Goal: Check status: Check status

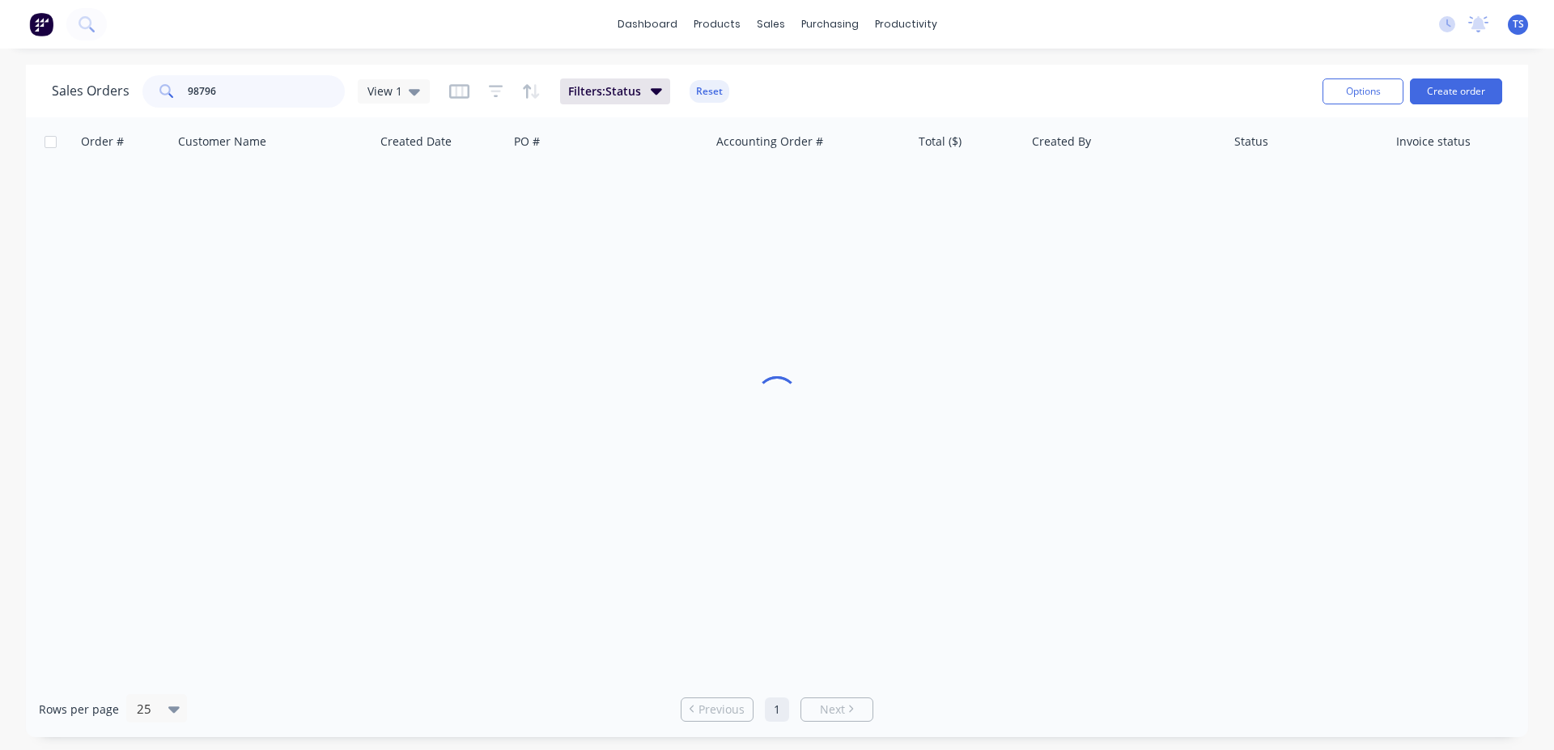
click at [291, 96] on input "98796" at bounding box center [267, 91] width 158 height 32
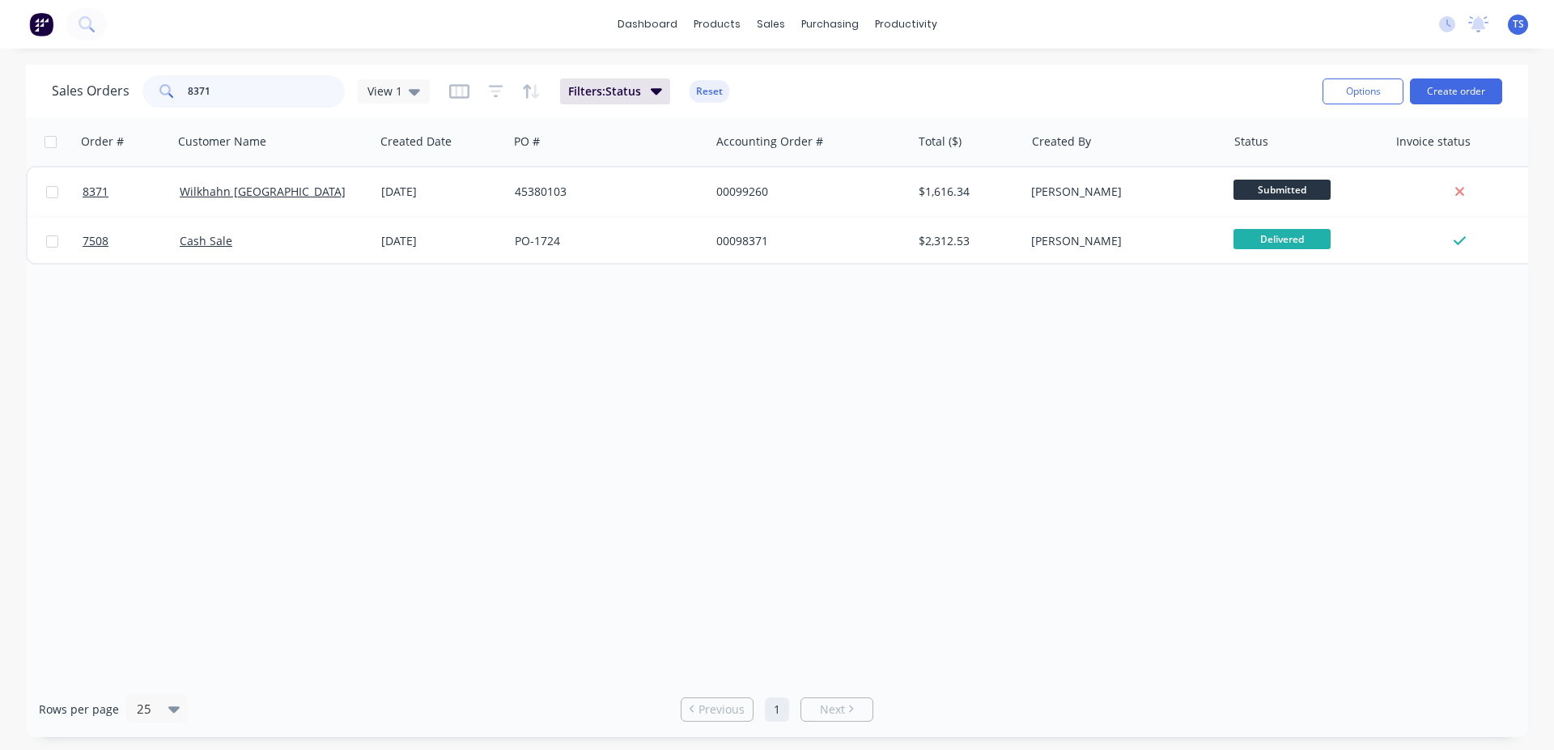
type input "8371"
click at [119, 202] on link "8371" at bounding box center [131, 192] width 97 height 49
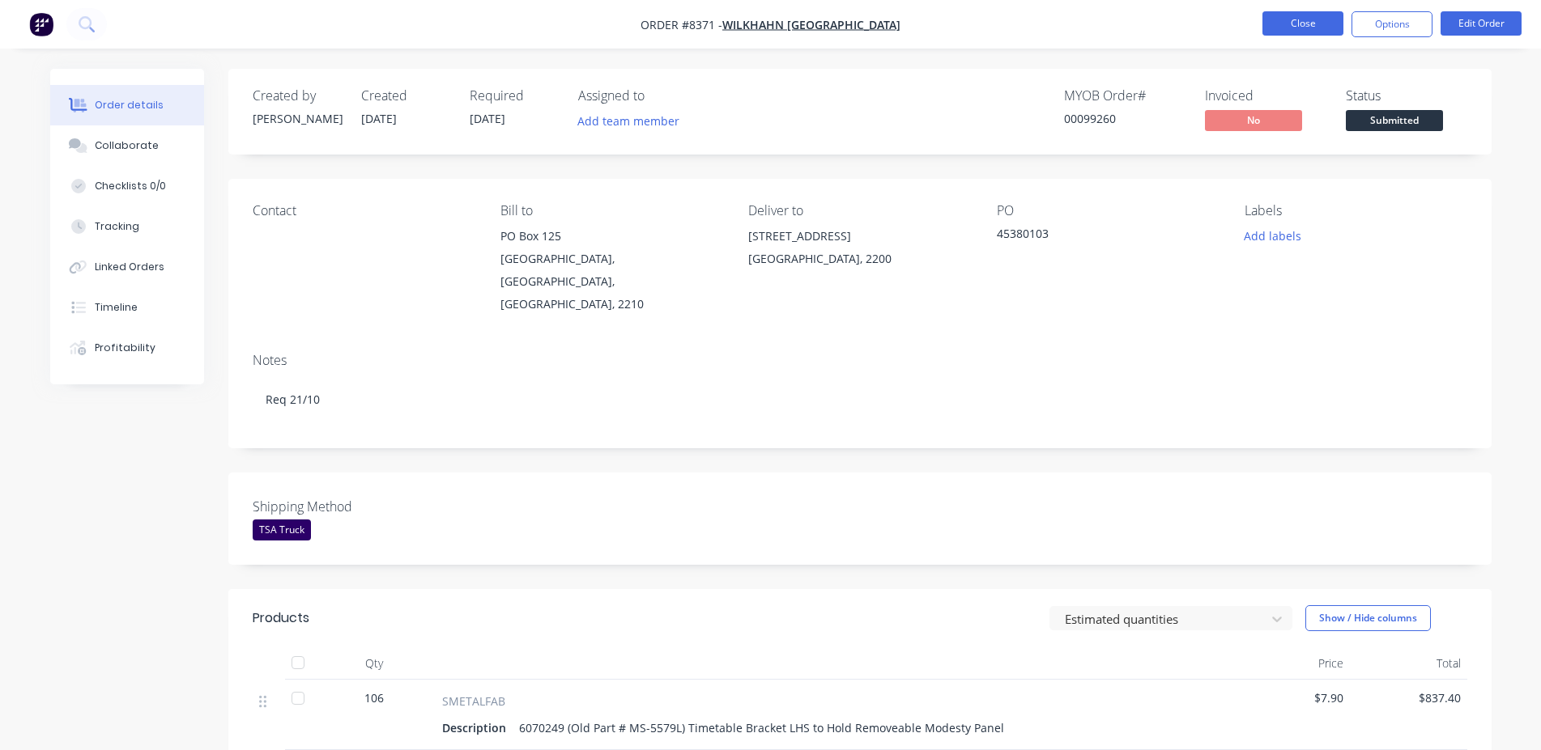
click at [1322, 15] on button "Close" at bounding box center [1302, 23] width 81 height 24
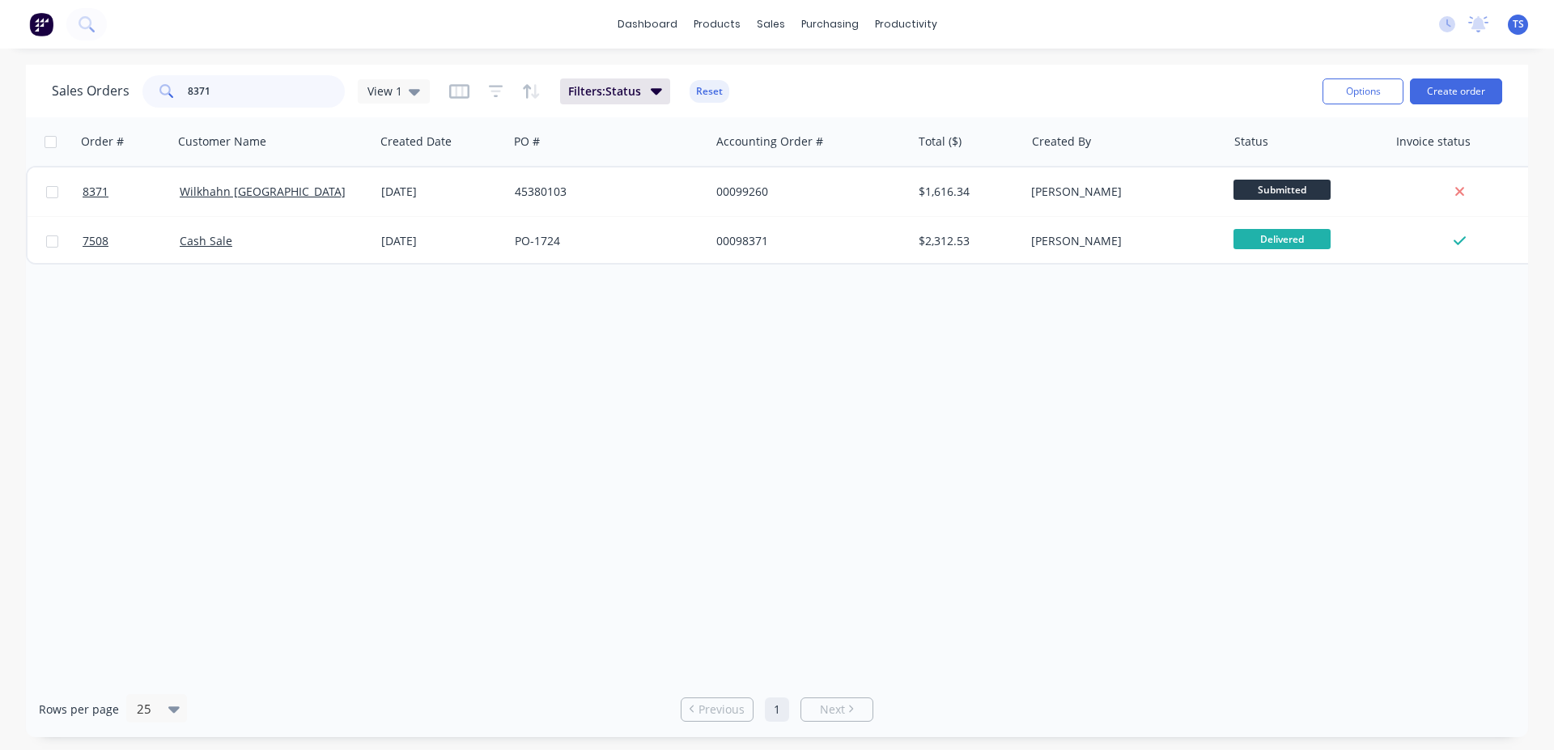
click at [248, 94] on input "8371" at bounding box center [267, 91] width 158 height 32
click at [248, 94] on input "7998" at bounding box center [267, 91] width 158 height 32
type input "7242"
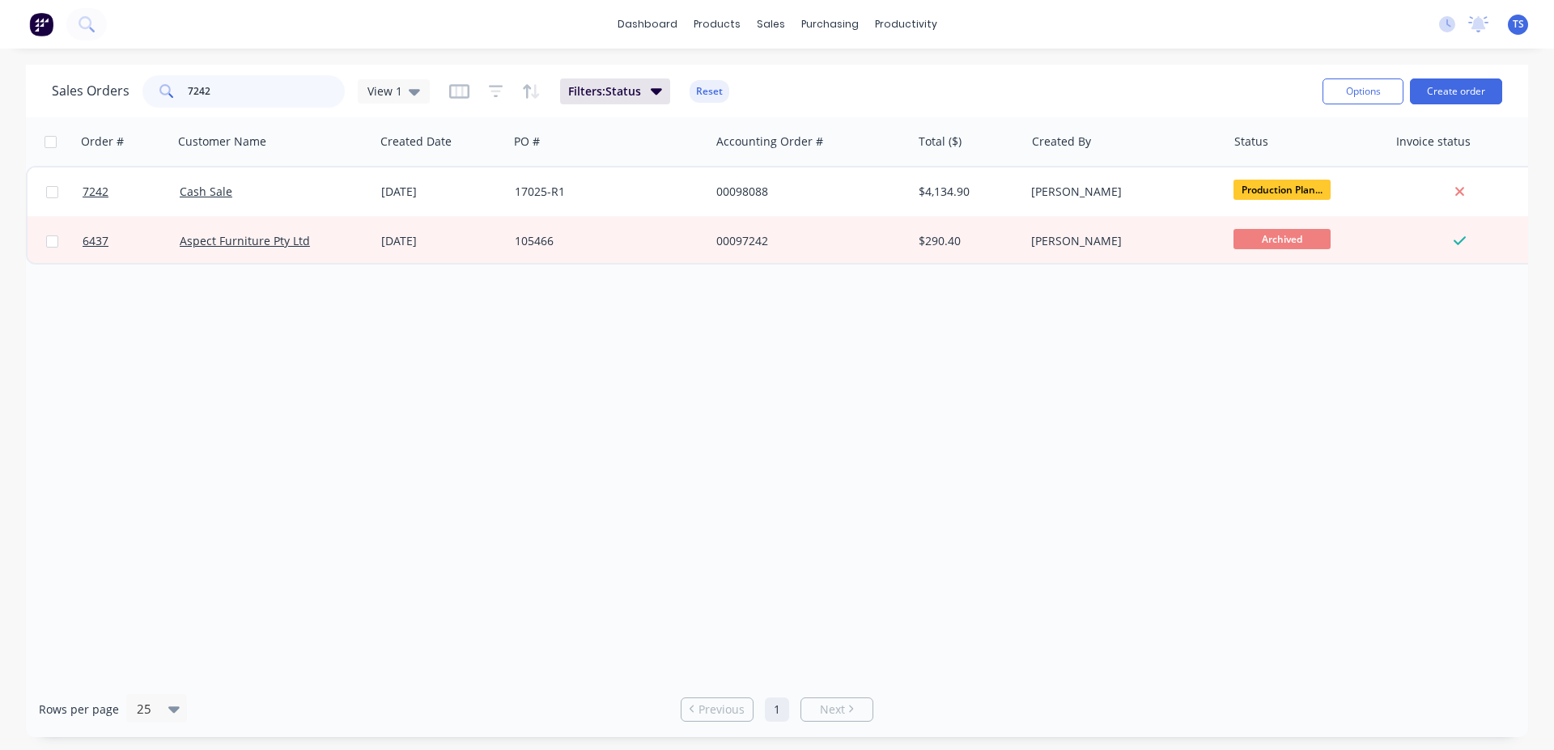
click at [242, 93] on input "7242" at bounding box center [267, 91] width 158 height 32
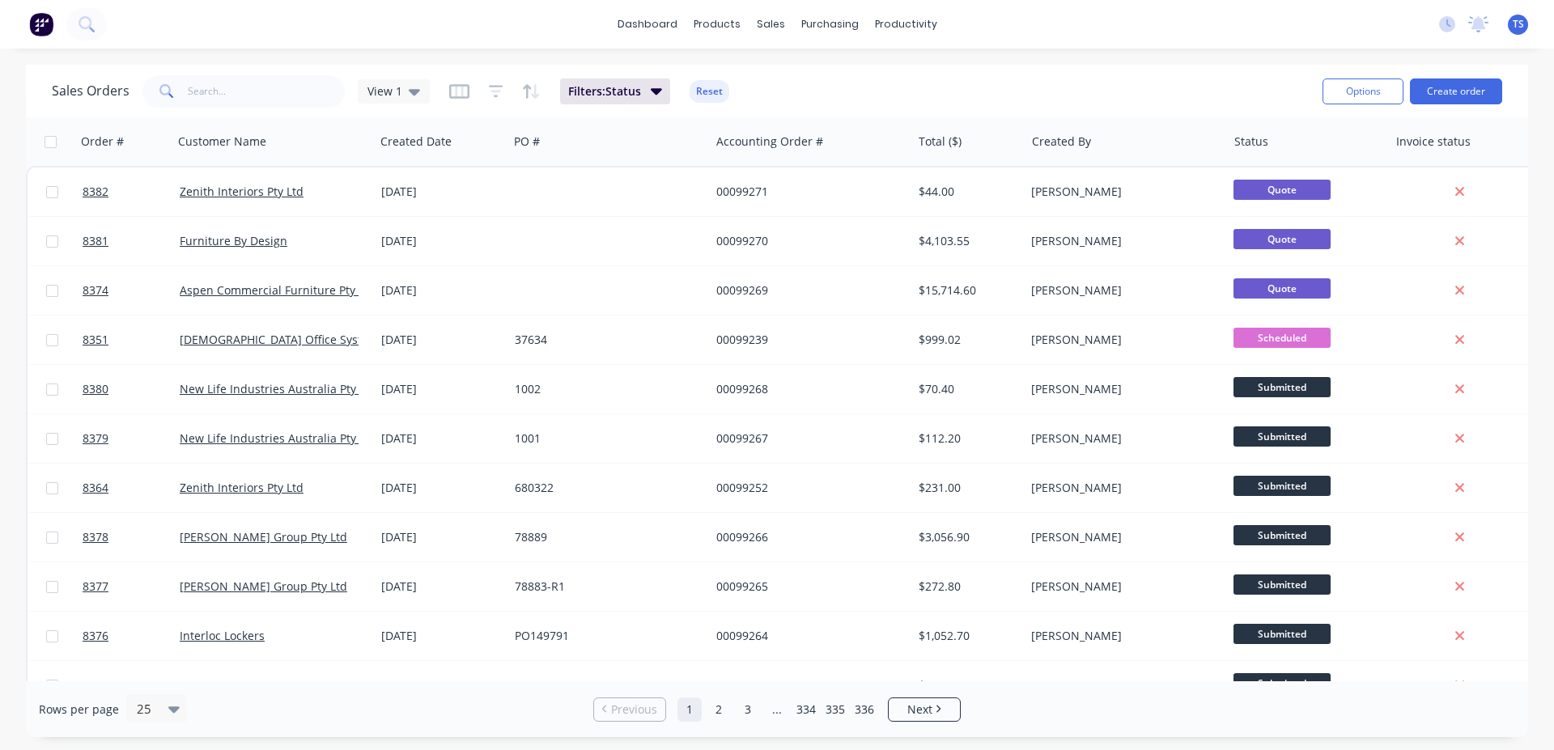
click at [256, 98] on input "text" at bounding box center [267, 91] width 158 height 32
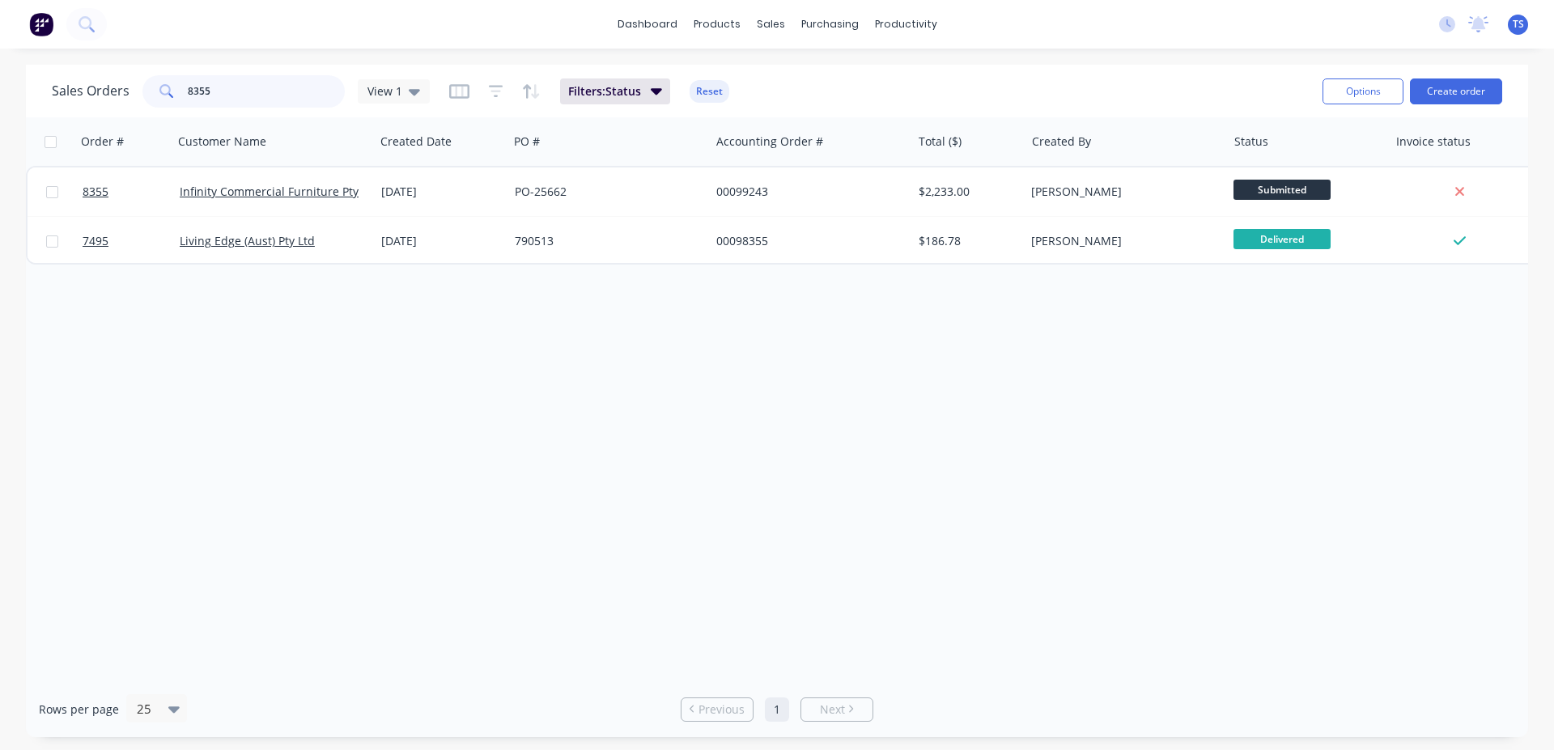
type input "8355"
click at [265, 99] on input "8355" at bounding box center [267, 91] width 158 height 32
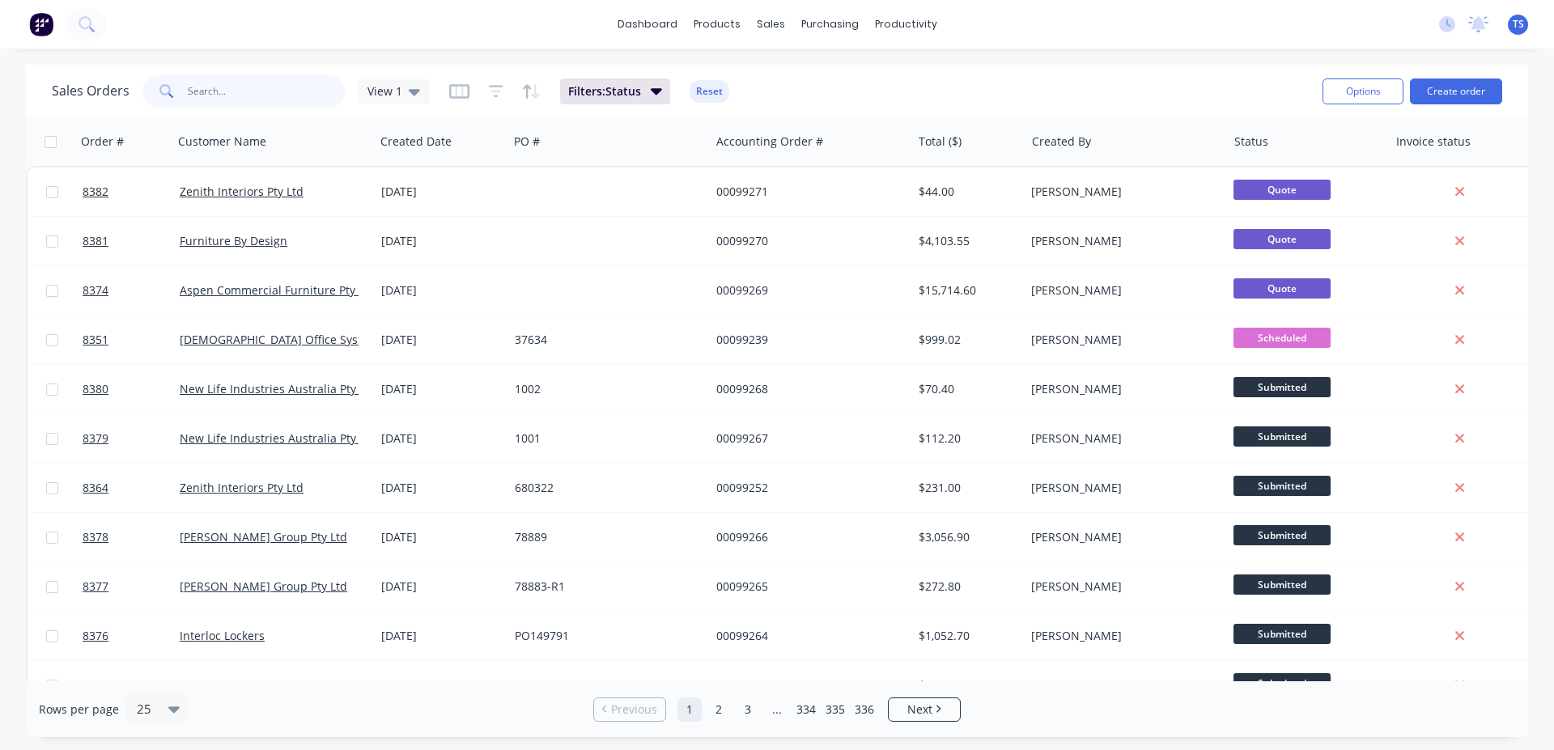
click at [283, 87] on input "text" at bounding box center [267, 91] width 158 height 32
click at [887, 91] on div "Sales Orders View 1 Filters: Status Reset" at bounding box center [681, 91] width 1258 height 40
click at [206, 90] on input "text" at bounding box center [267, 91] width 158 height 32
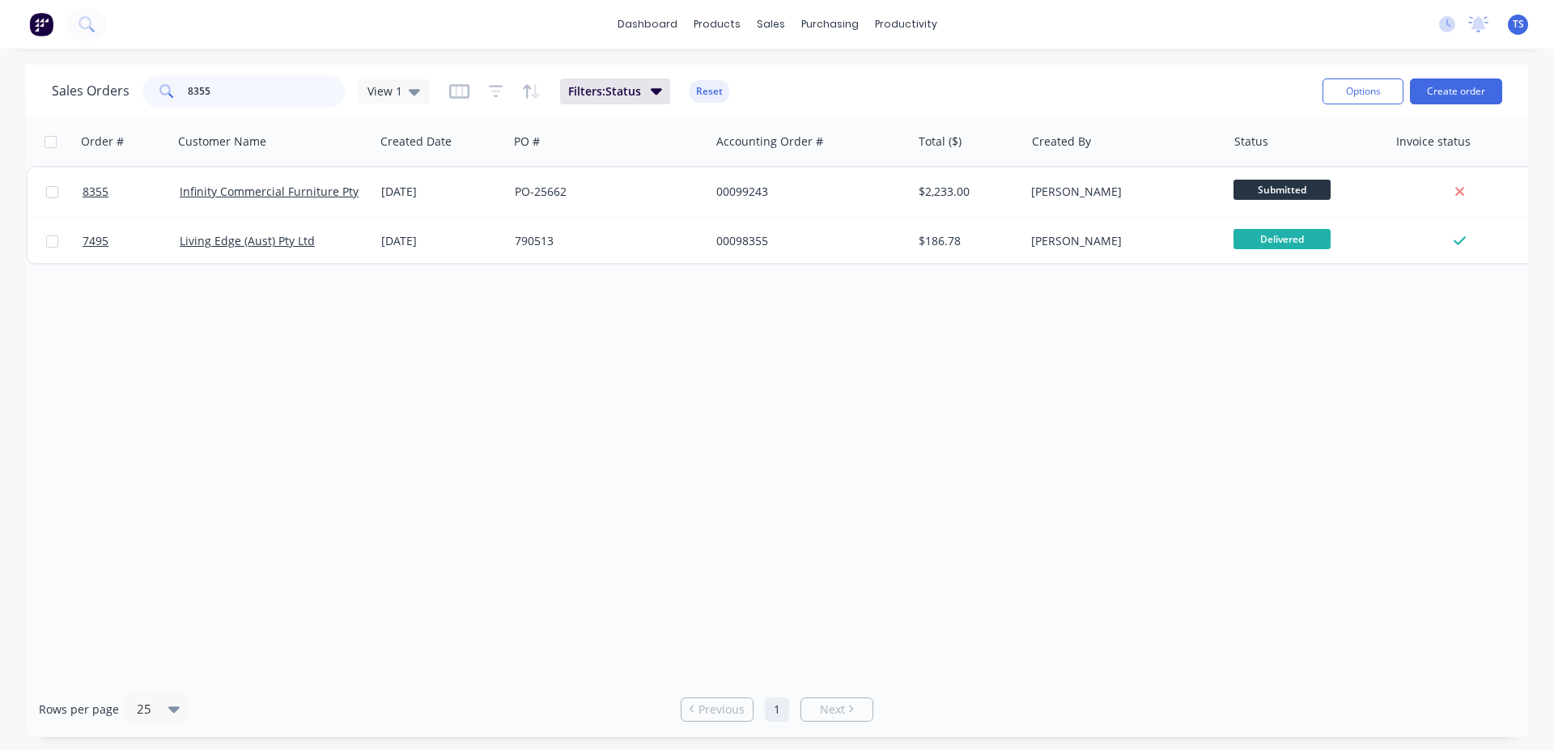
click at [258, 85] on input "8355" at bounding box center [267, 91] width 158 height 32
type input "8355"
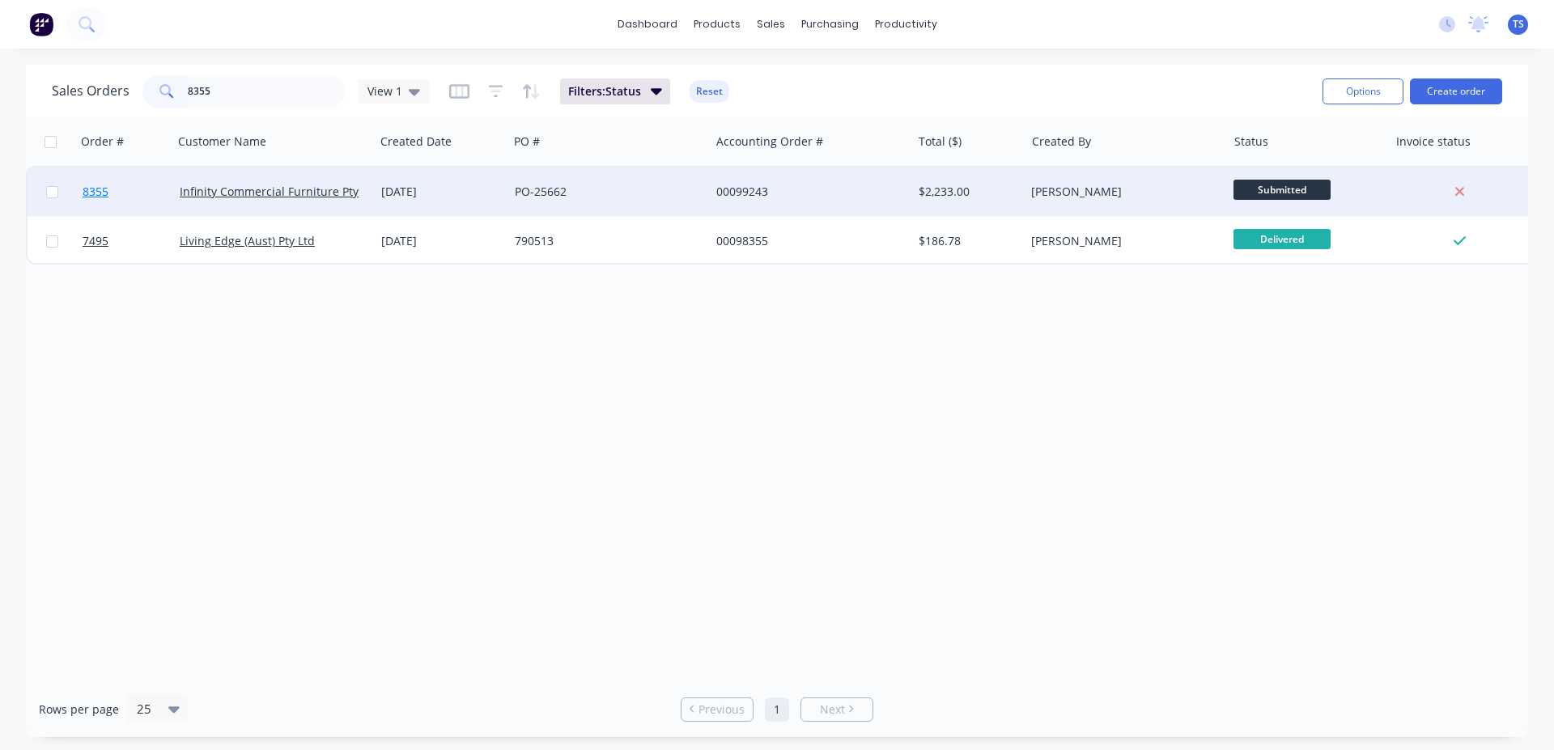
click at [131, 184] on link "8355" at bounding box center [131, 192] width 97 height 49
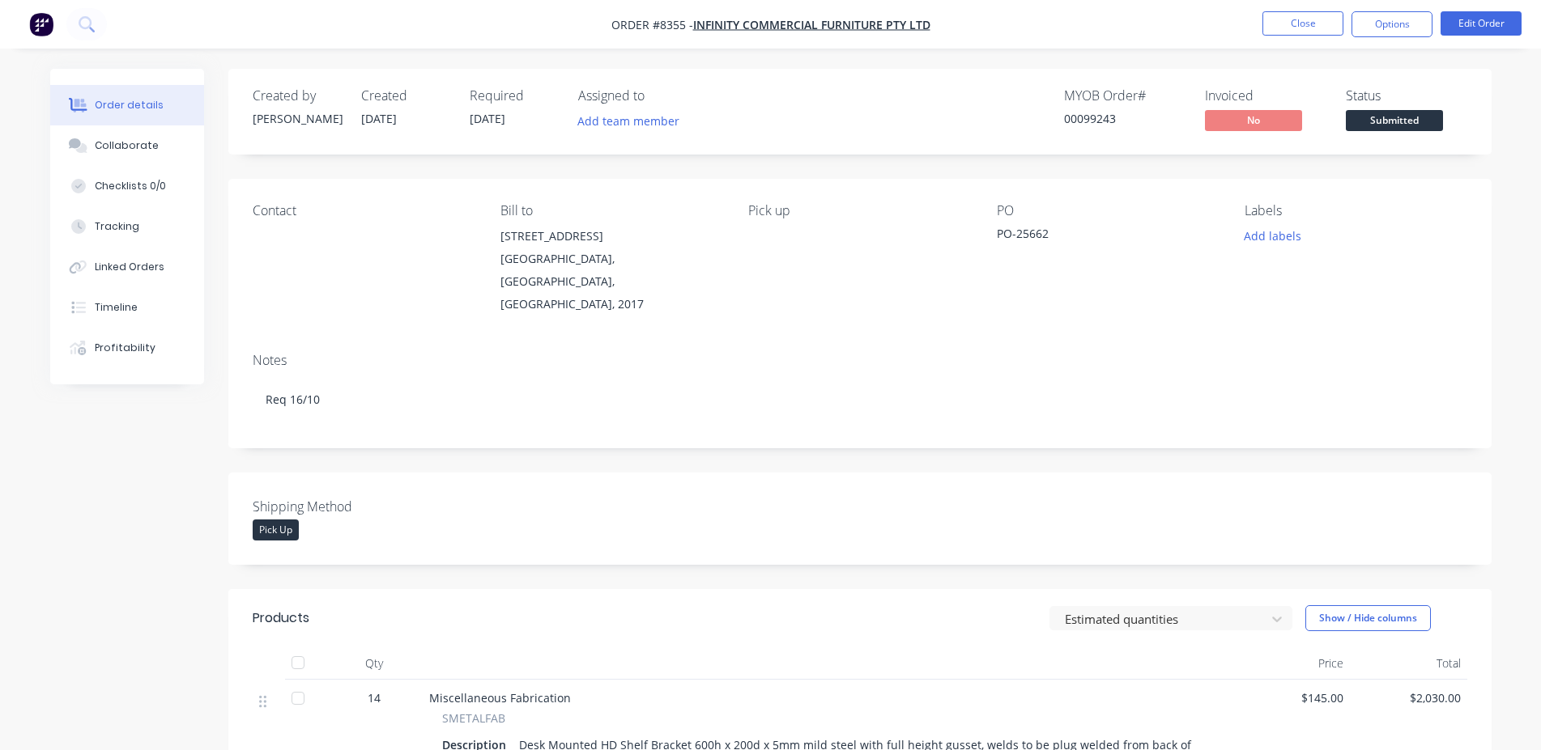
click at [1400, 116] on span "Submitted" at bounding box center [1393, 120] width 97 height 20
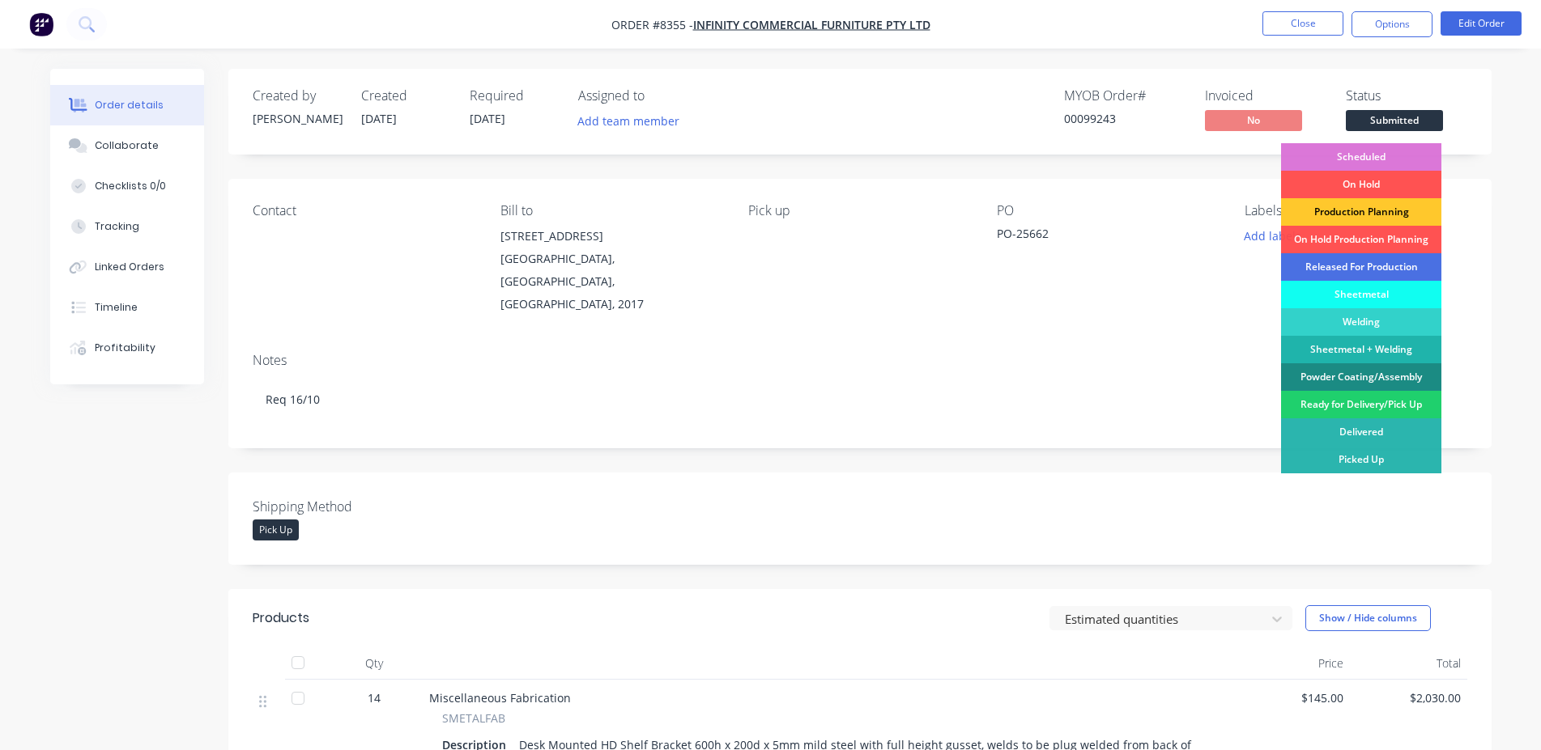
click at [1349, 219] on div "Production Planning" at bounding box center [1361, 212] width 160 height 28
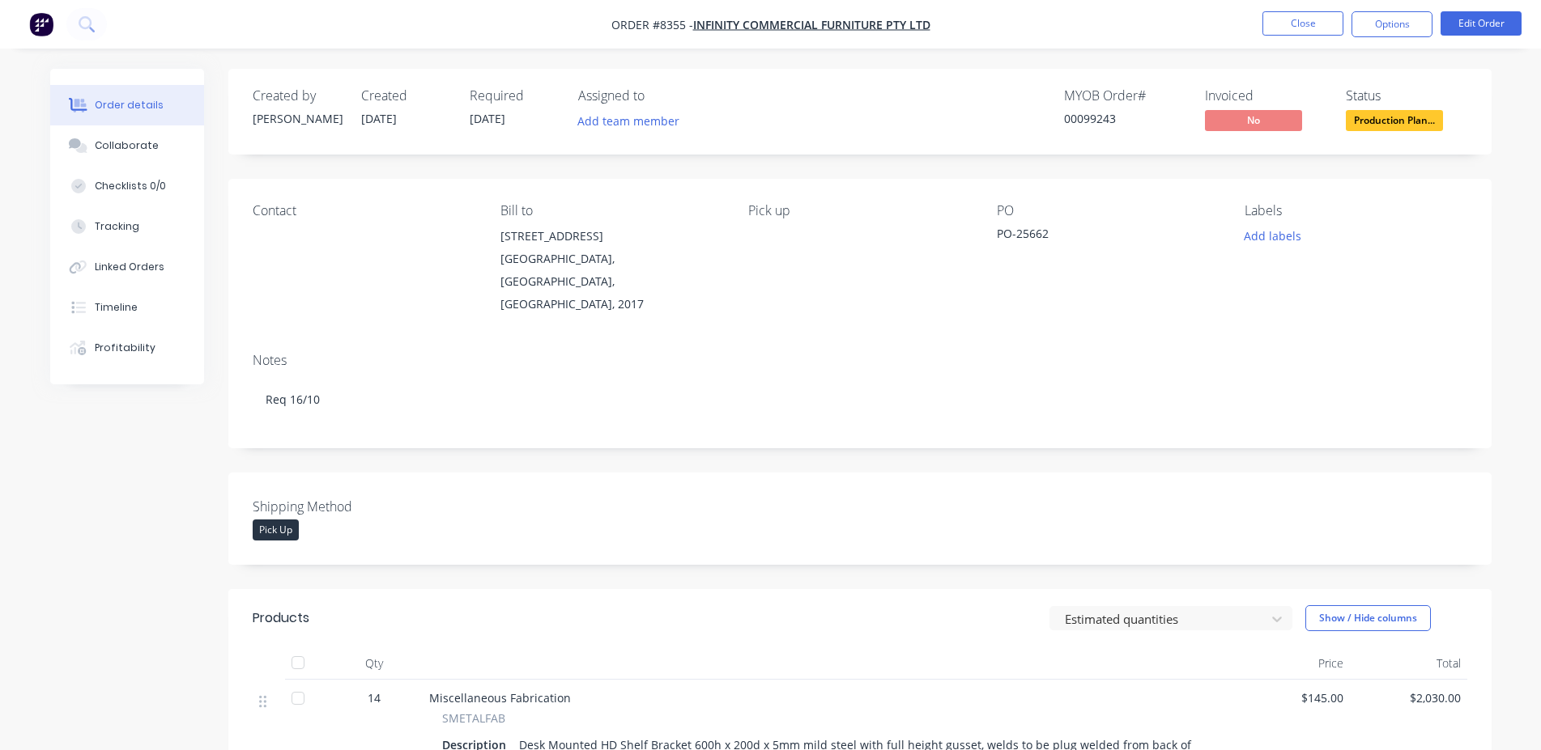
click at [1092, 122] on div "00099243" at bounding box center [1124, 118] width 121 height 17
copy div "00099243"
click at [1320, 15] on button "Close" at bounding box center [1302, 23] width 81 height 24
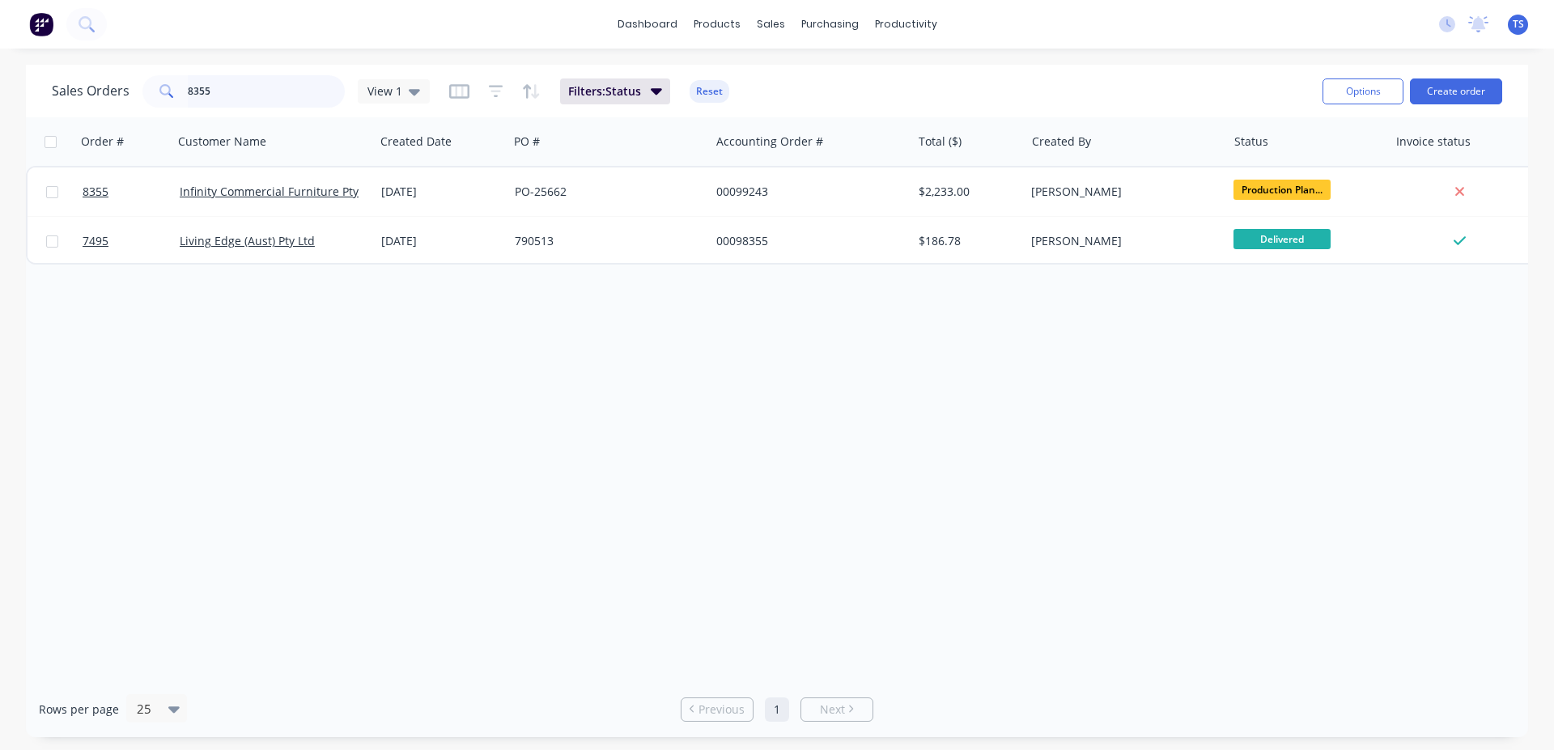
click at [232, 82] on input "8355" at bounding box center [267, 91] width 158 height 32
click at [231, 82] on input "8355" at bounding box center [267, 91] width 158 height 32
click at [231, 82] on input "83557594" at bounding box center [267, 91] width 158 height 32
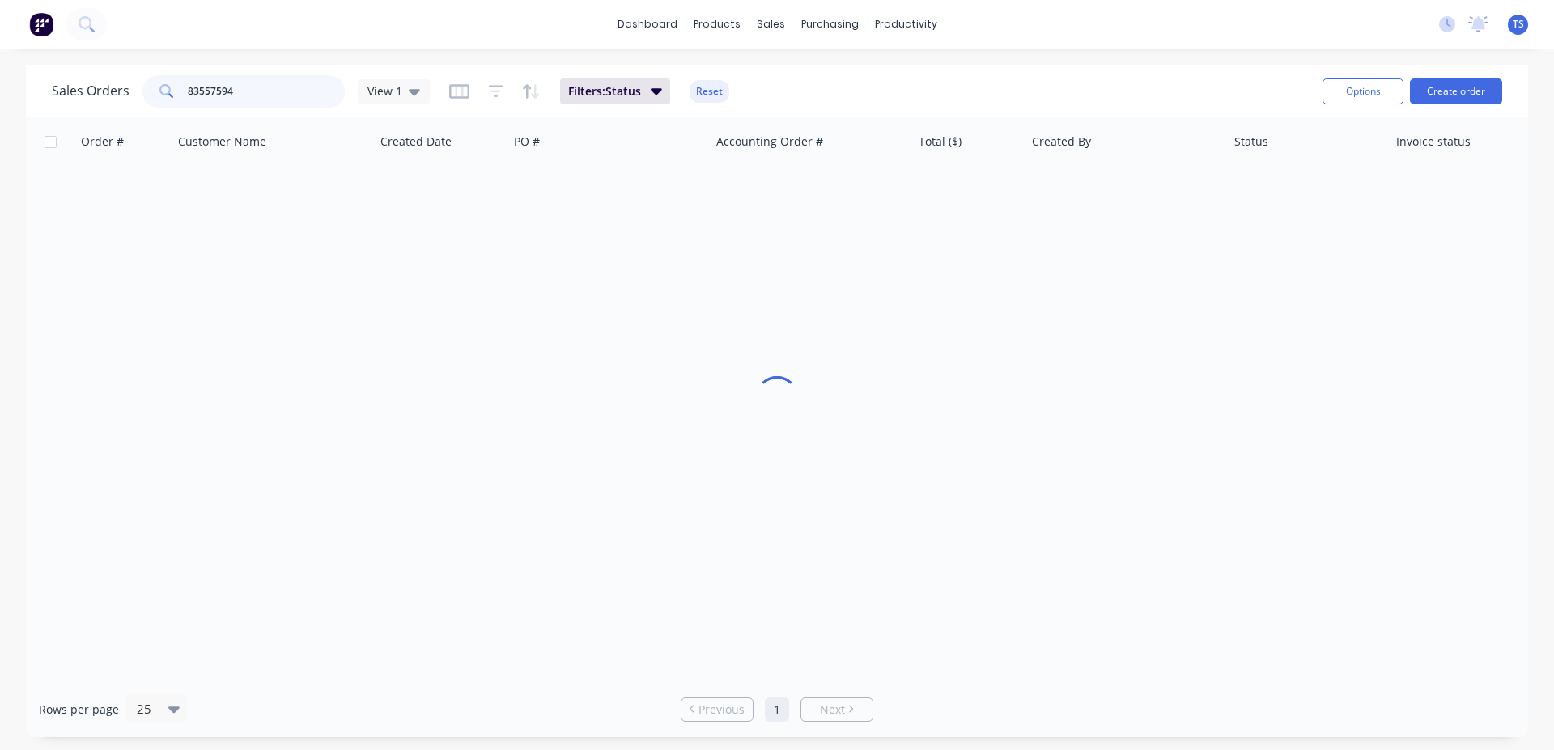
click at [231, 82] on input "83557594" at bounding box center [267, 91] width 158 height 32
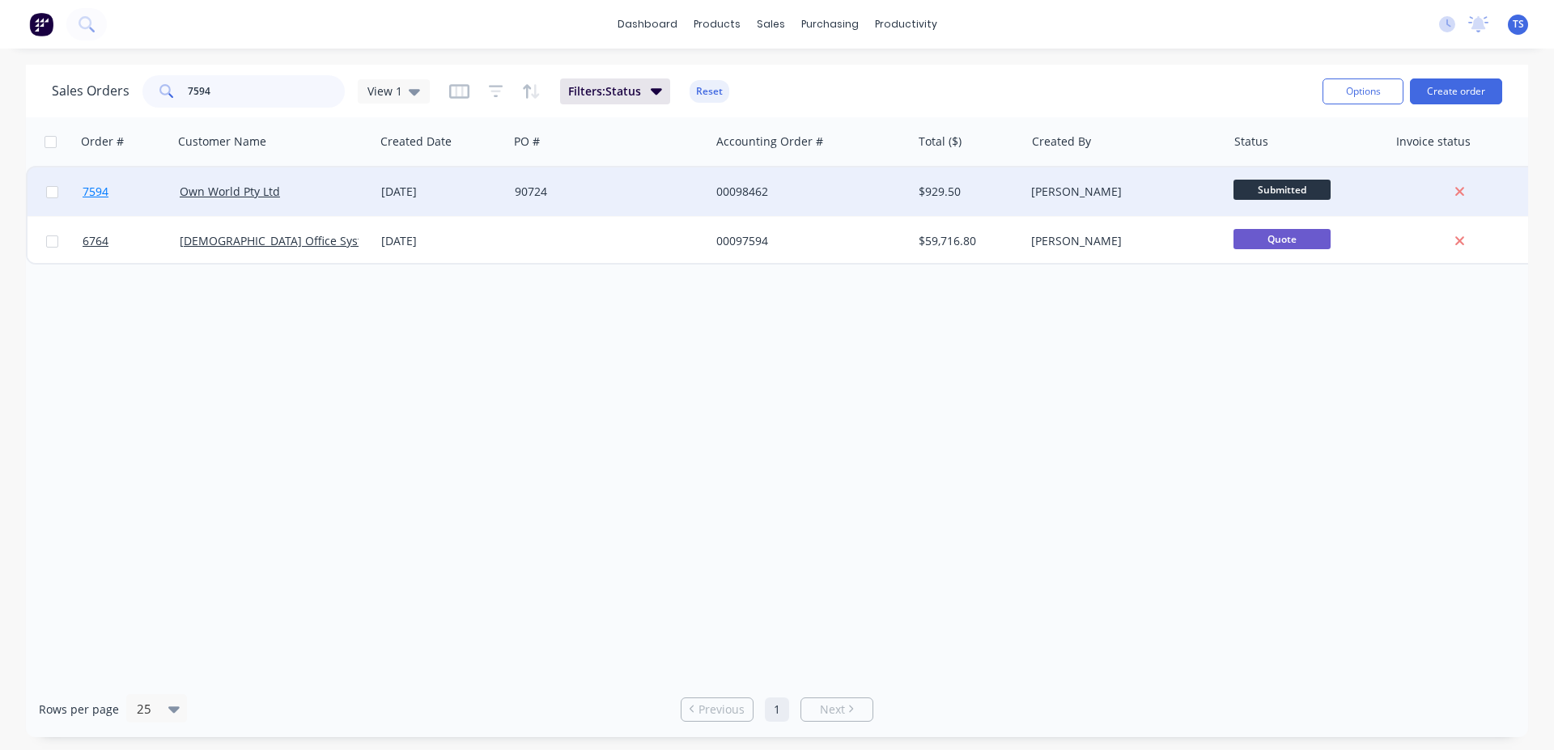
type input "7594"
click at [121, 198] on link "7594" at bounding box center [131, 192] width 97 height 49
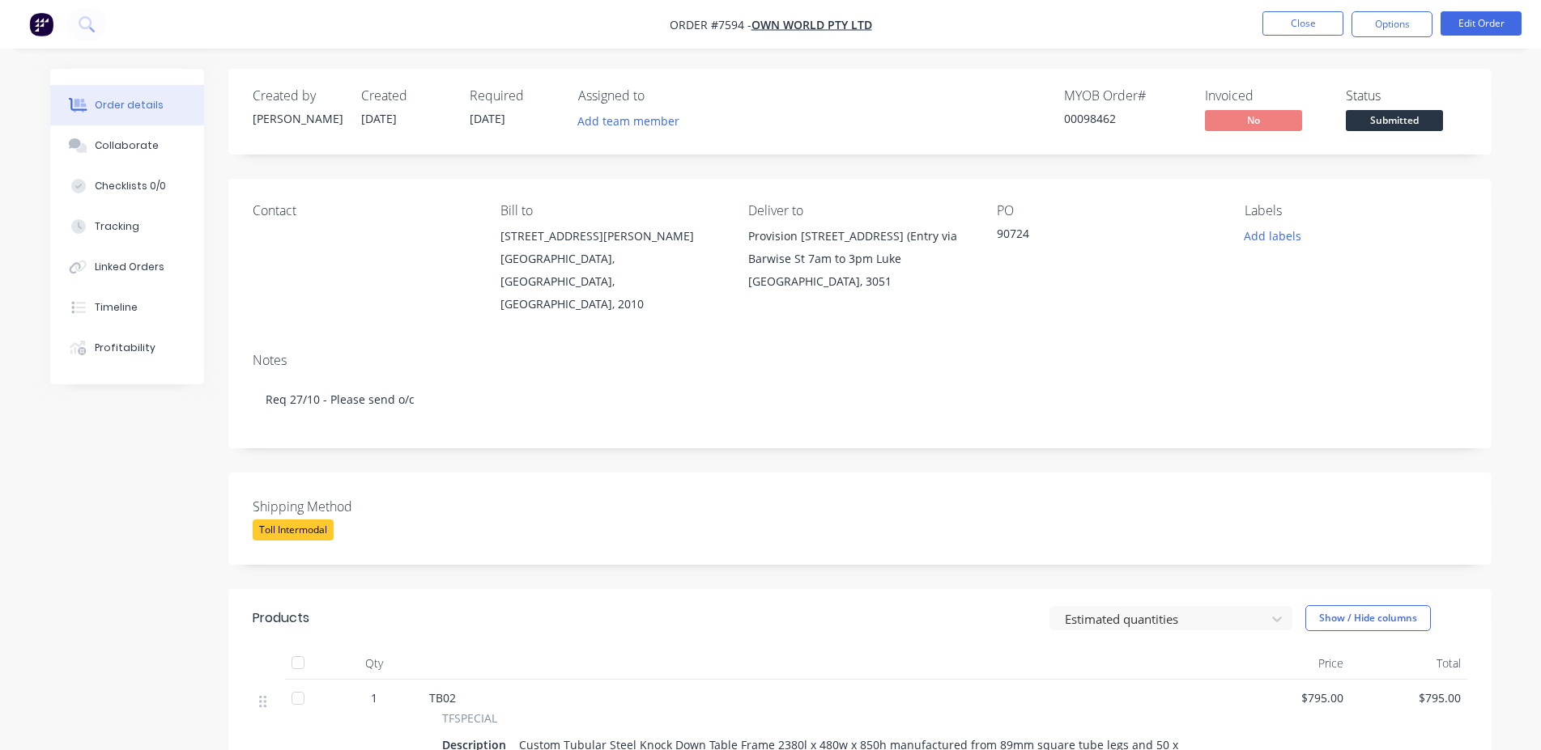
click at [1392, 115] on span "Submitted" at bounding box center [1393, 120] width 97 height 20
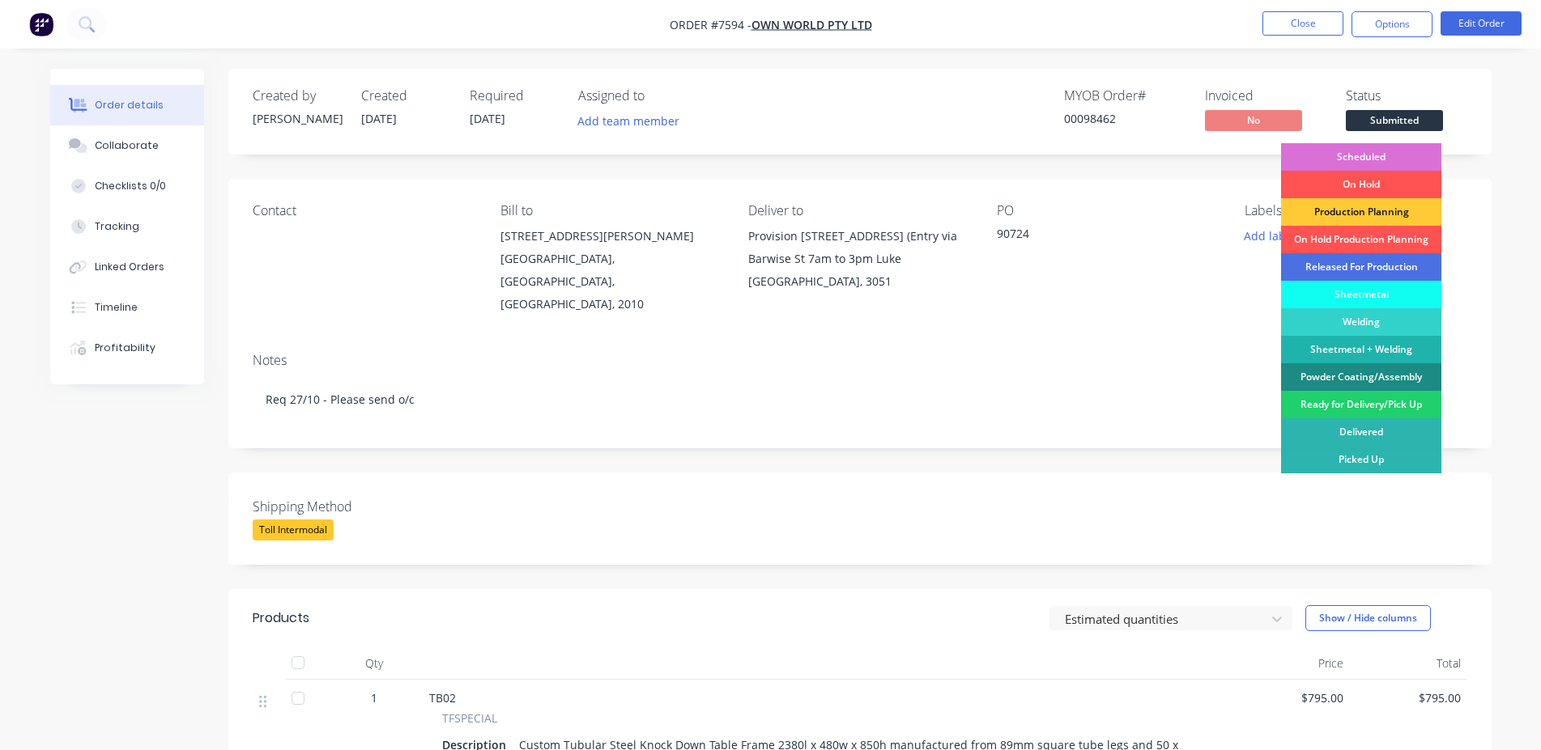
click at [1371, 155] on div "Scheduled" at bounding box center [1361, 157] width 160 height 28
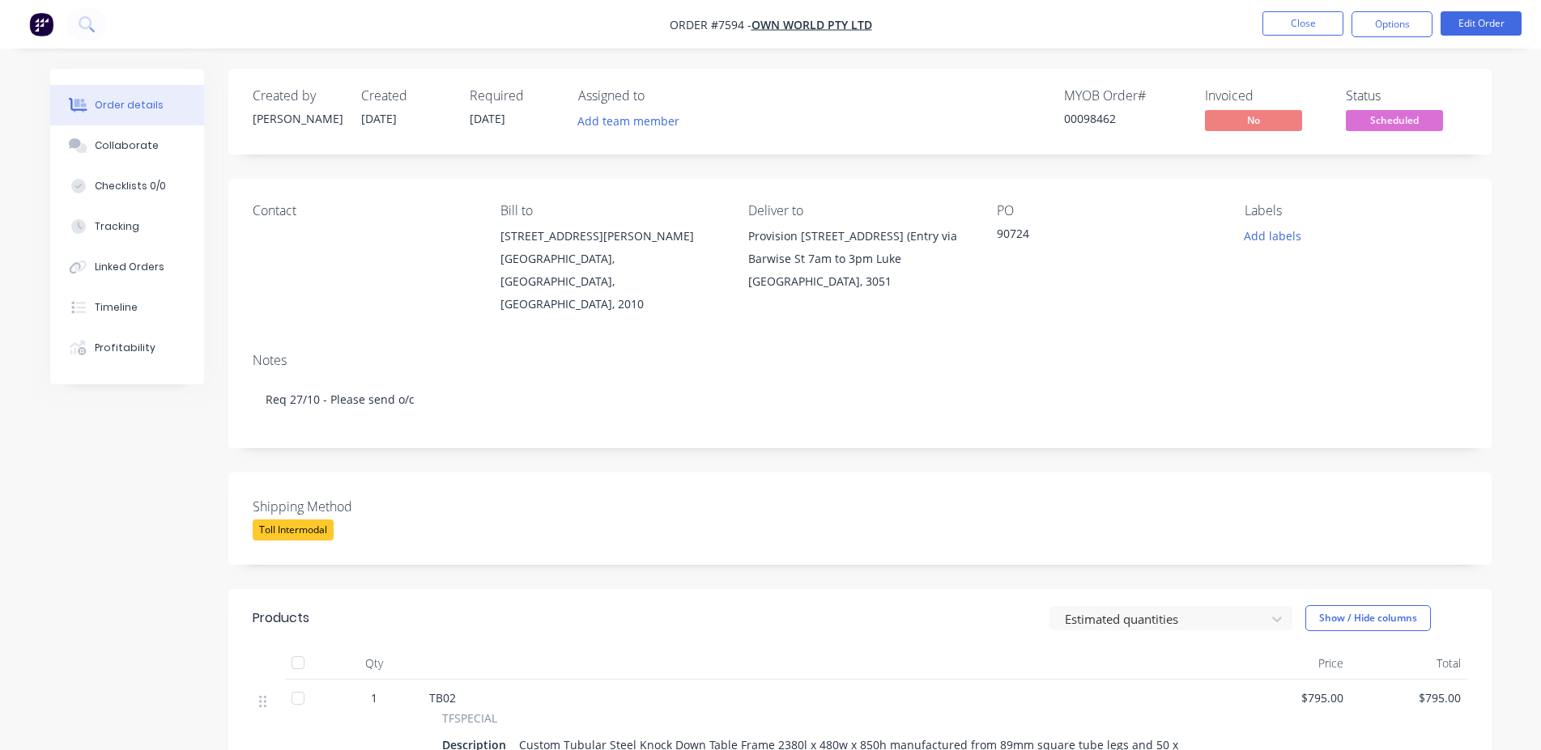
click at [1096, 122] on div "00098462" at bounding box center [1124, 118] width 121 height 17
copy div "00098462"
click at [1301, 23] on button "Close" at bounding box center [1302, 23] width 81 height 24
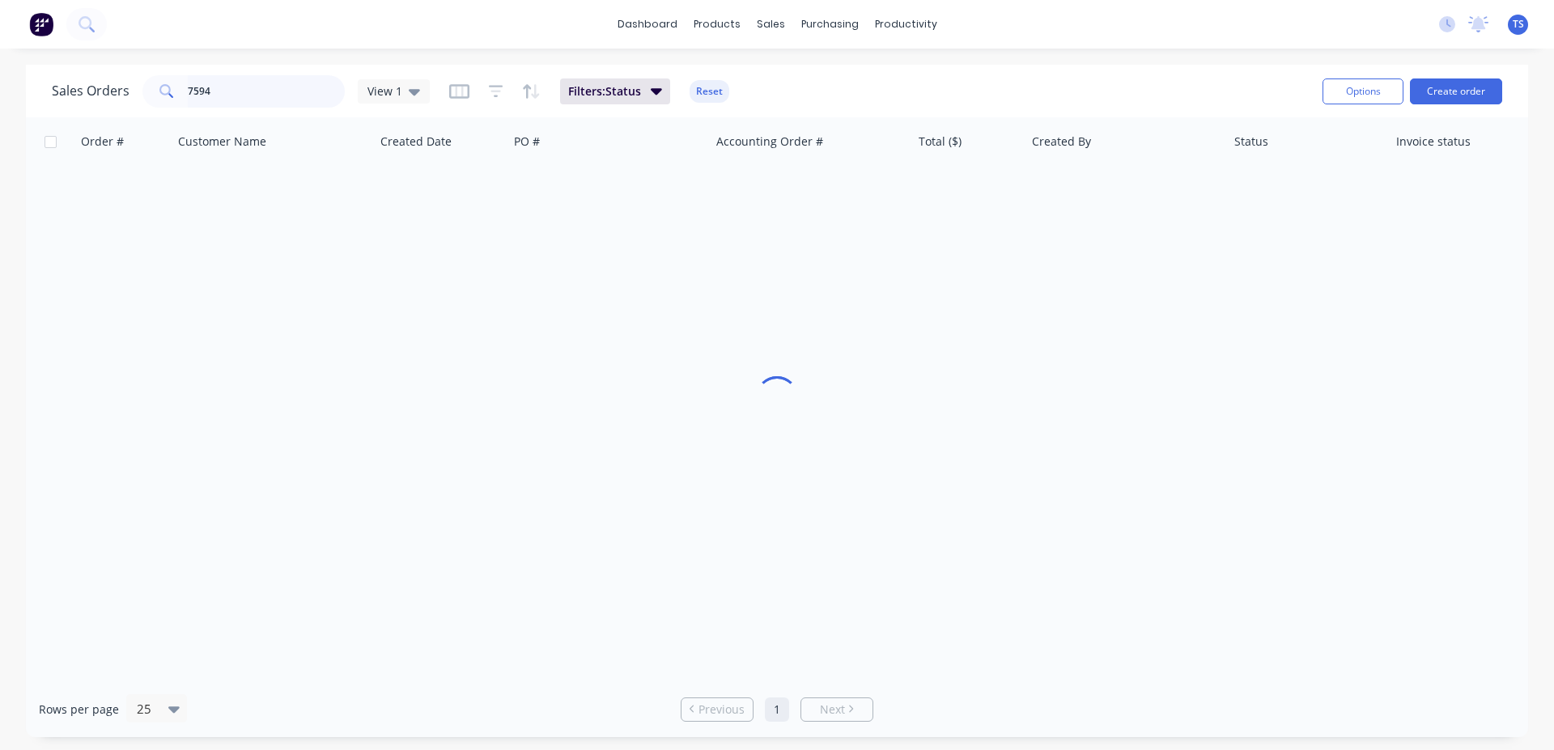
click at [239, 95] on input "7594" at bounding box center [267, 91] width 158 height 32
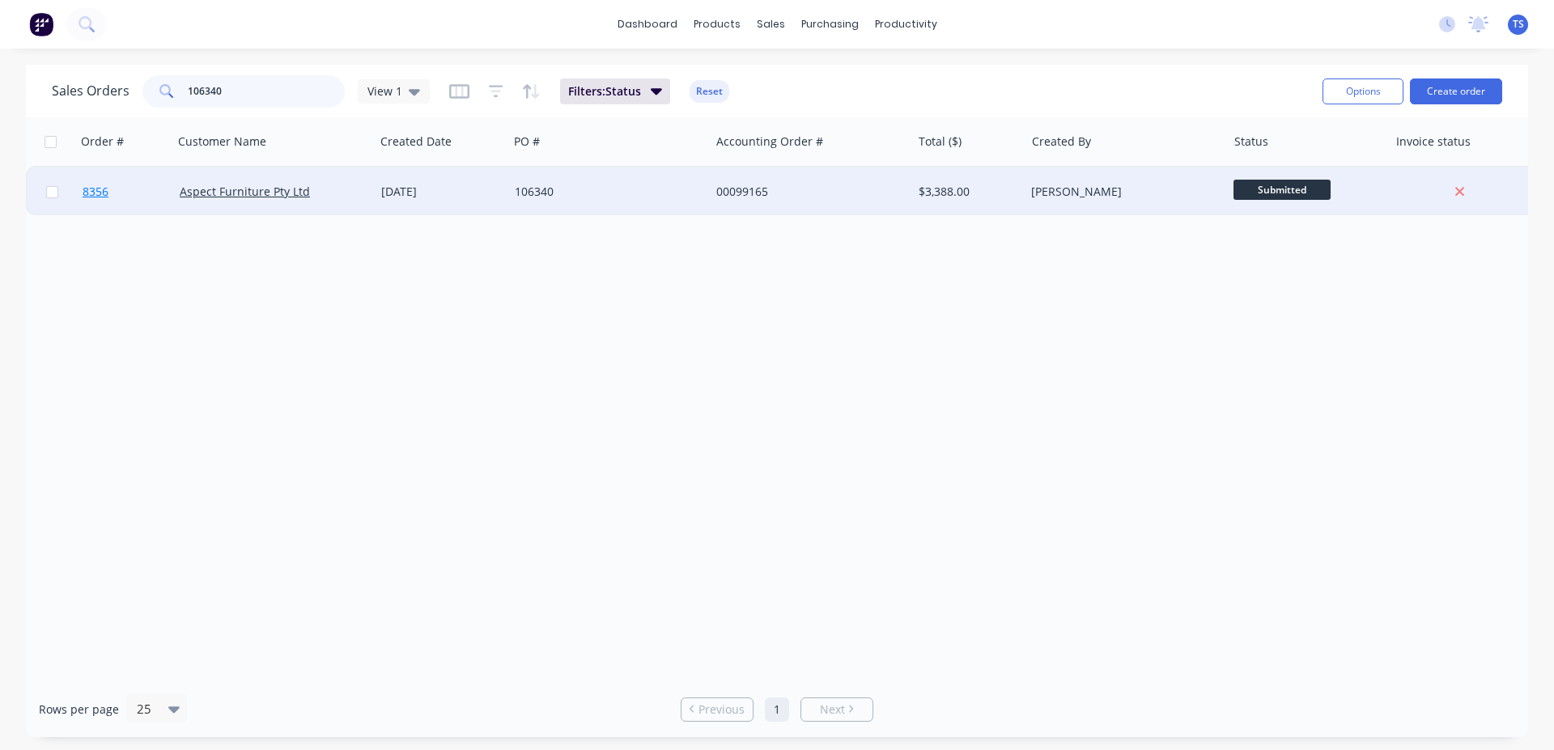
type input "106340"
click at [137, 211] on link "8356" at bounding box center [131, 192] width 97 height 49
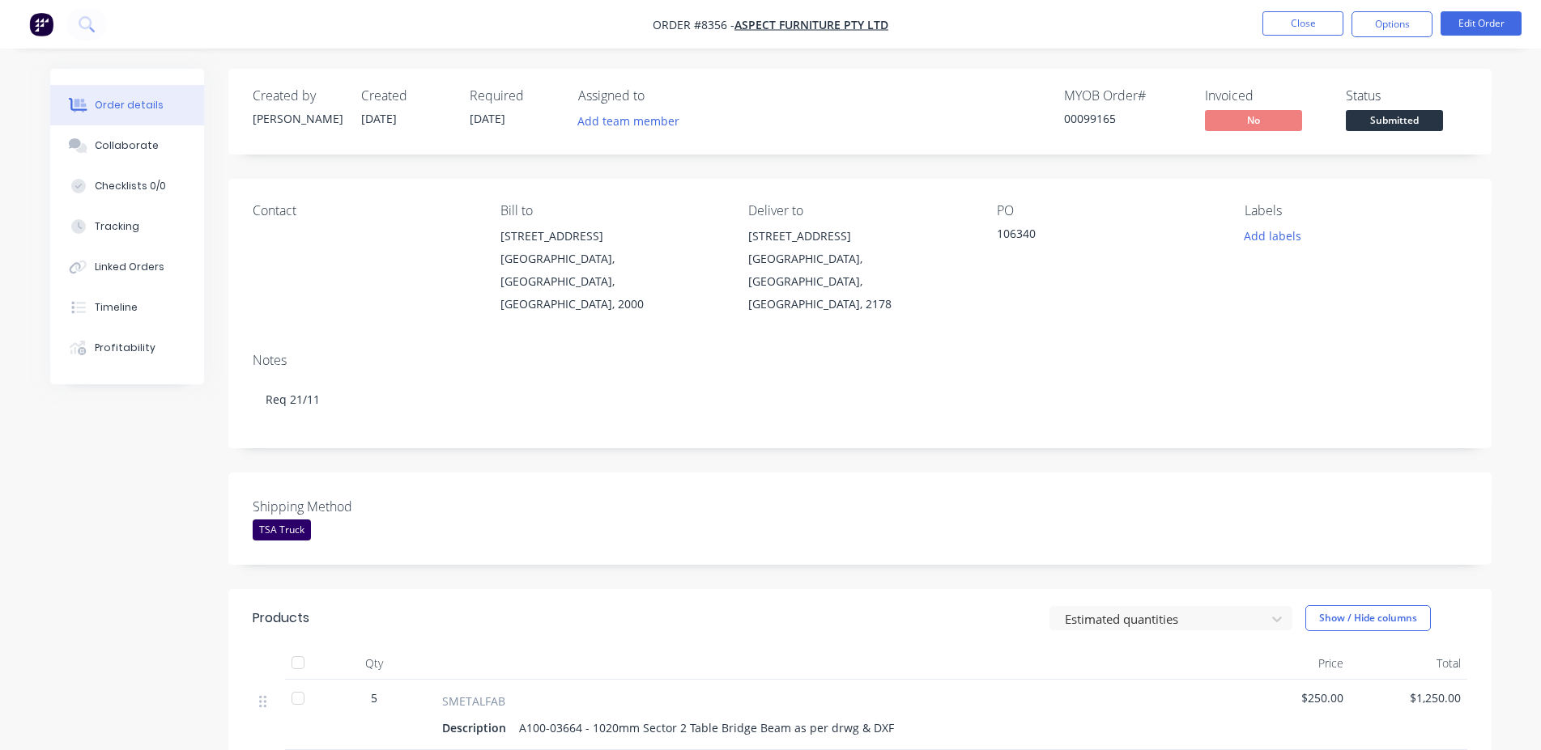
click at [1388, 125] on span "Submitted" at bounding box center [1393, 120] width 97 height 20
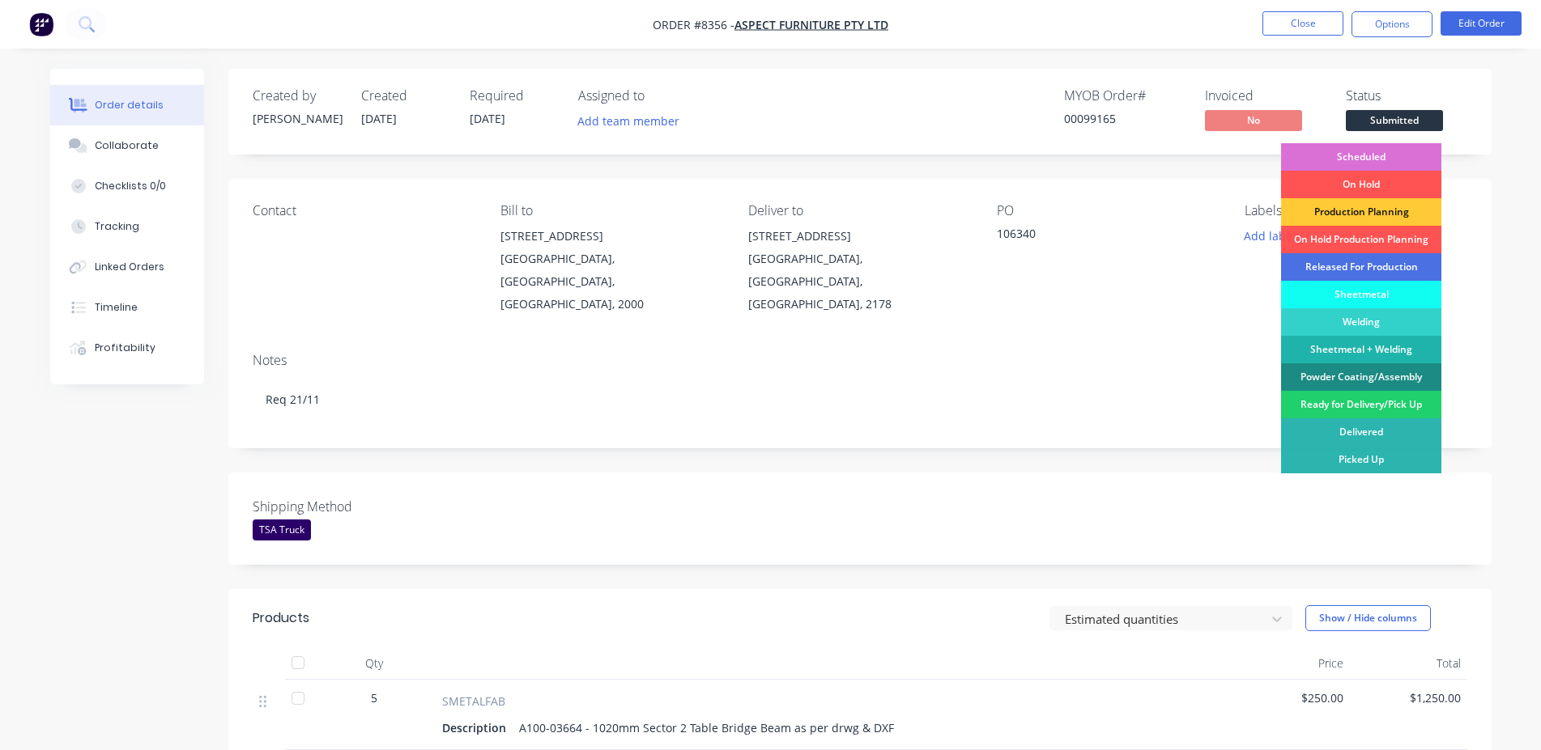
click at [1349, 155] on div "Scheduled" at bounding box center [1361, 157] width 160 height 28
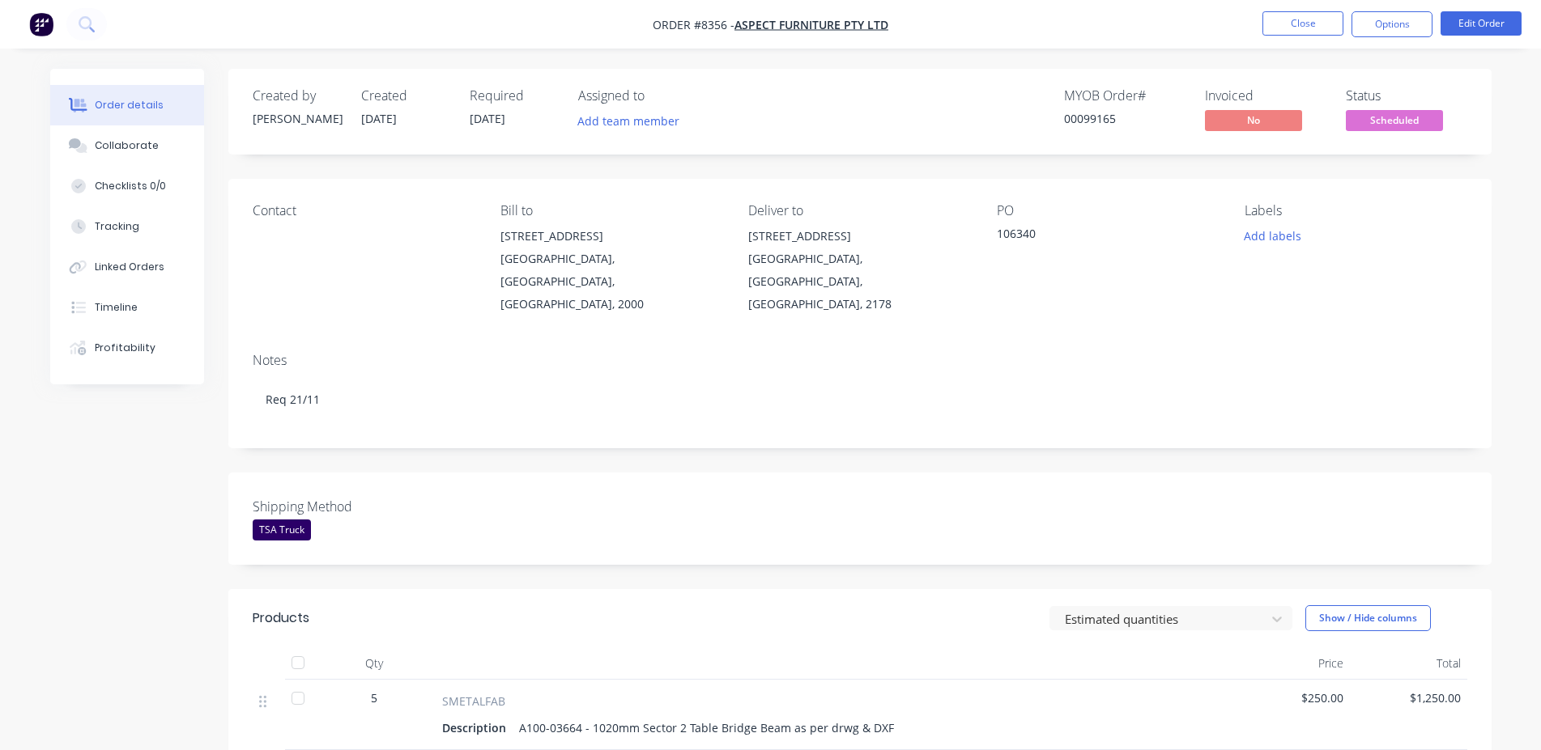
click at [1091, 111] on div "00099165" at bounding box center [1124, 118] width 121 height 17
copy div "00099165"
click at [1312, 33] on button "Close" at bounding box center [1302, 23] width 81 height 24
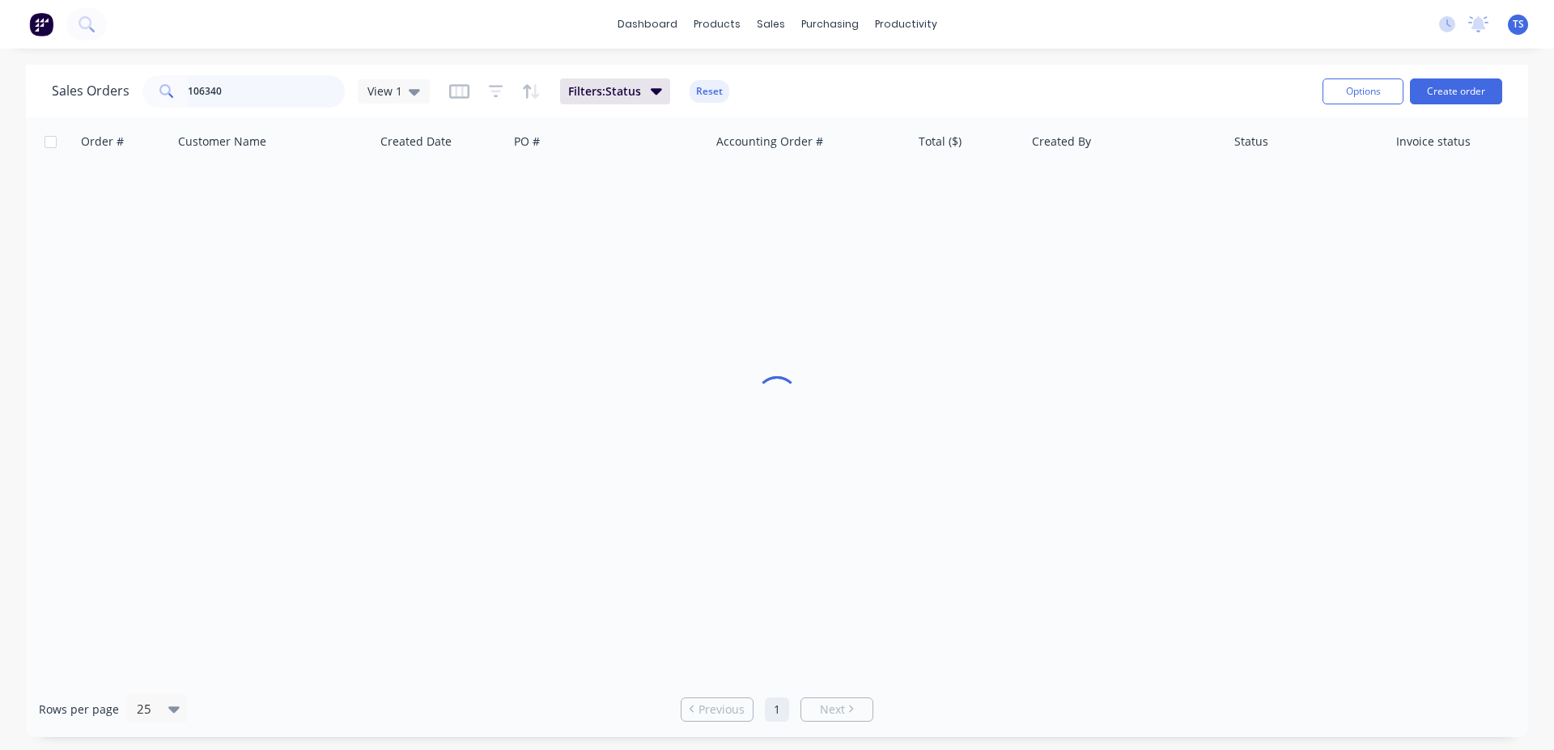
click at [256, 89] on input "106340" at bounding box center [267, 91] width 158 height 32
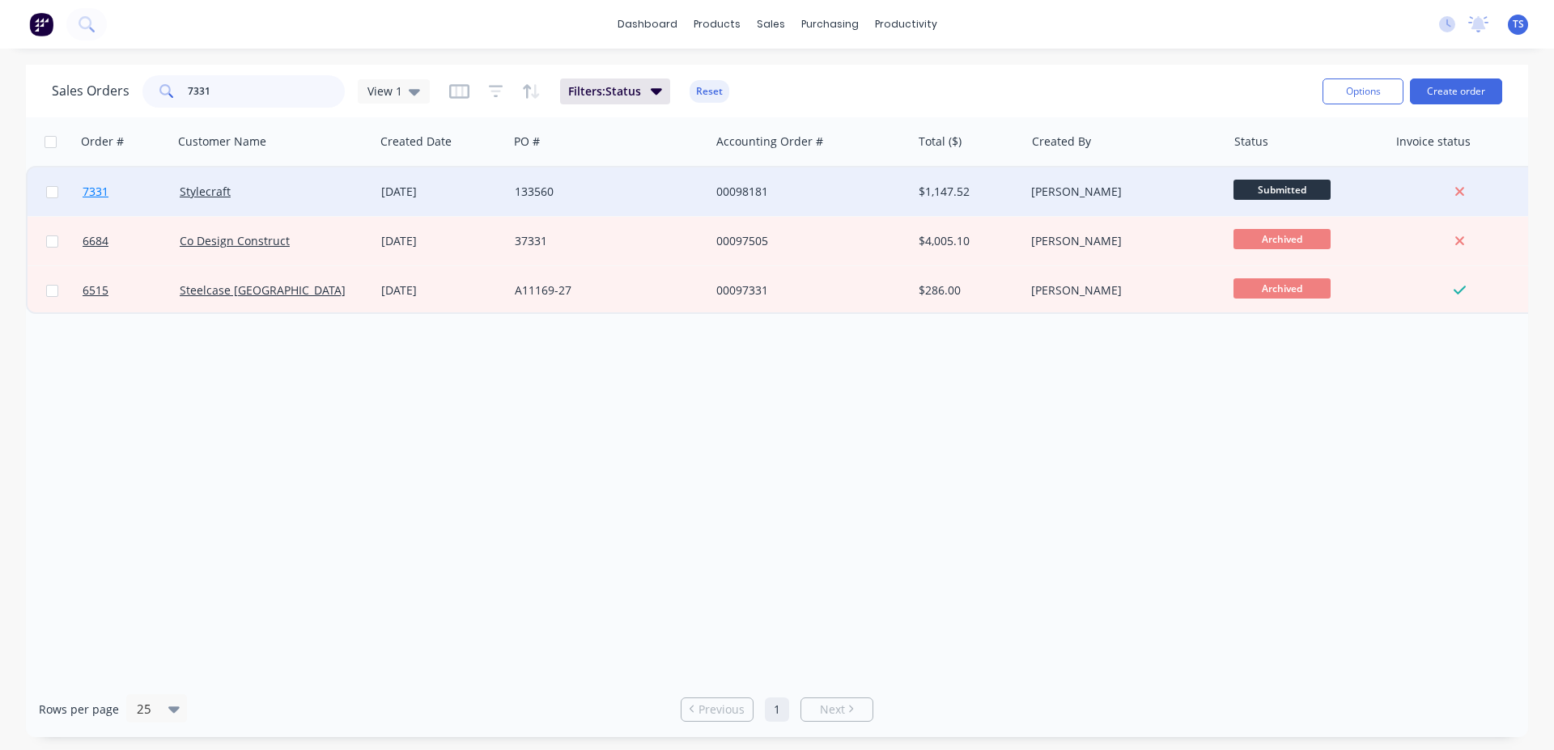
type input "7331"
click at [134, 202] on link "7331" at bounding box center [131, 192] width 97 height 49
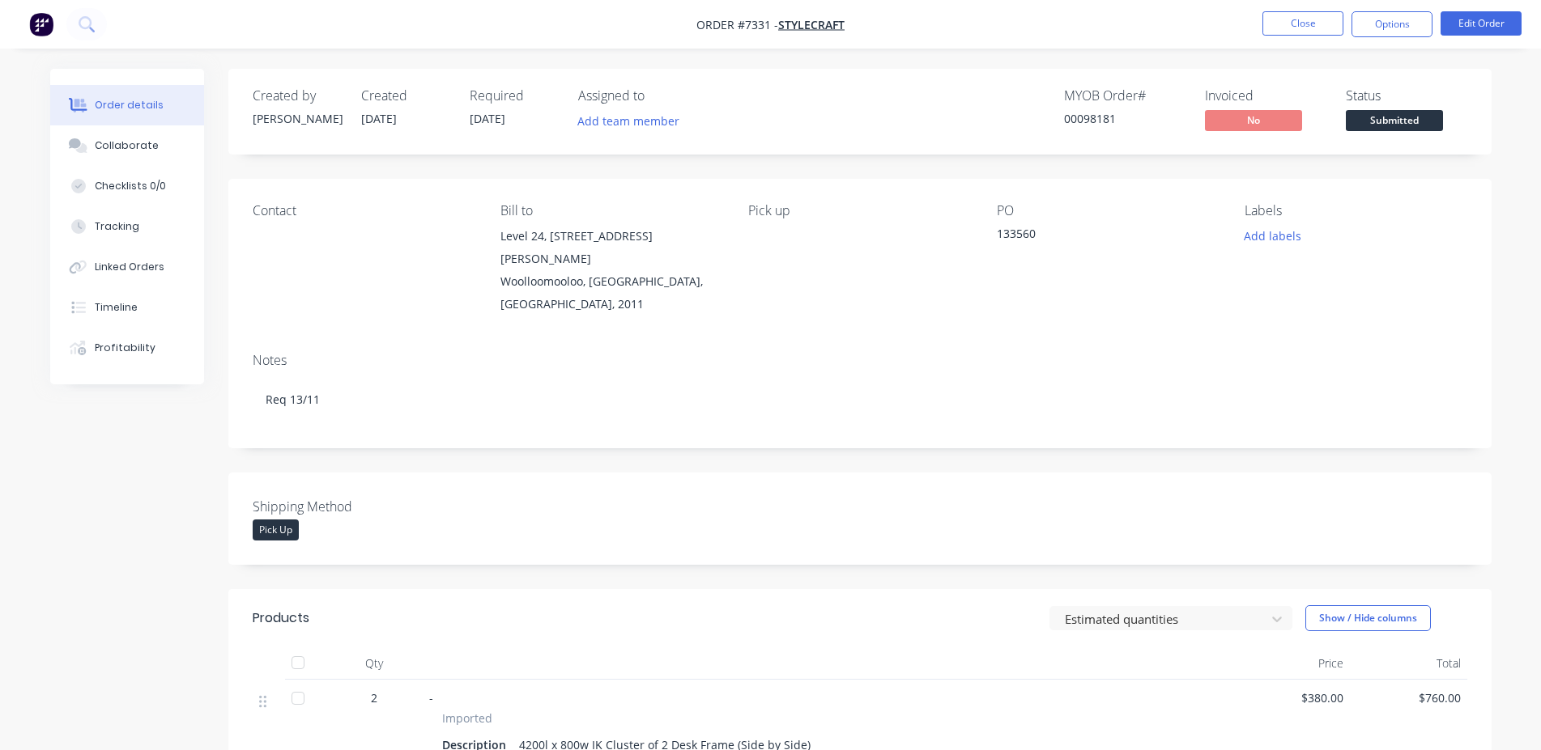
click at [1383, 130] on span "Submitted" at bounding box center [1393, 120] width 97 height 20
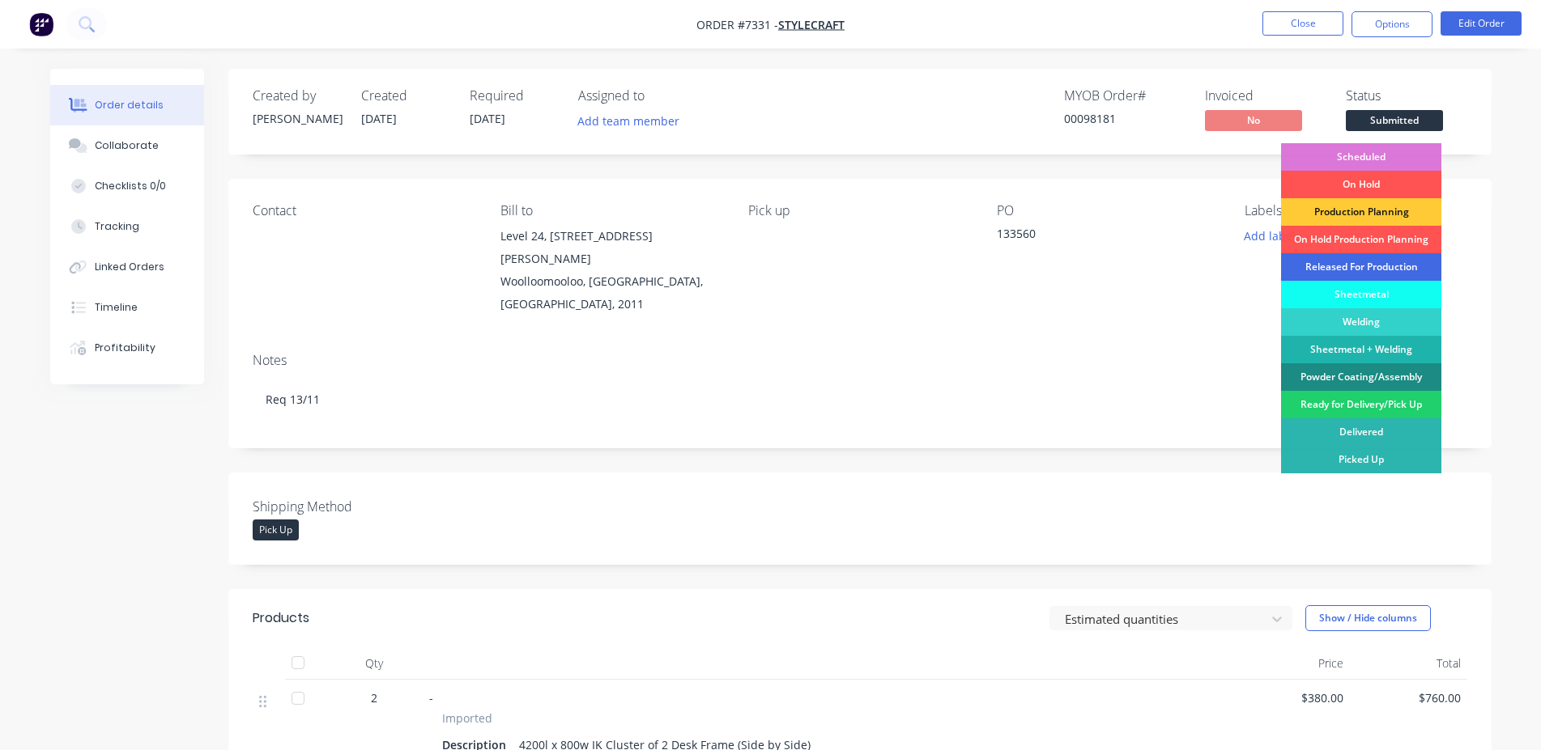
click at [1369, 260] on div "Released For Production" at bounding box center [1361, 267] width 160 height 28
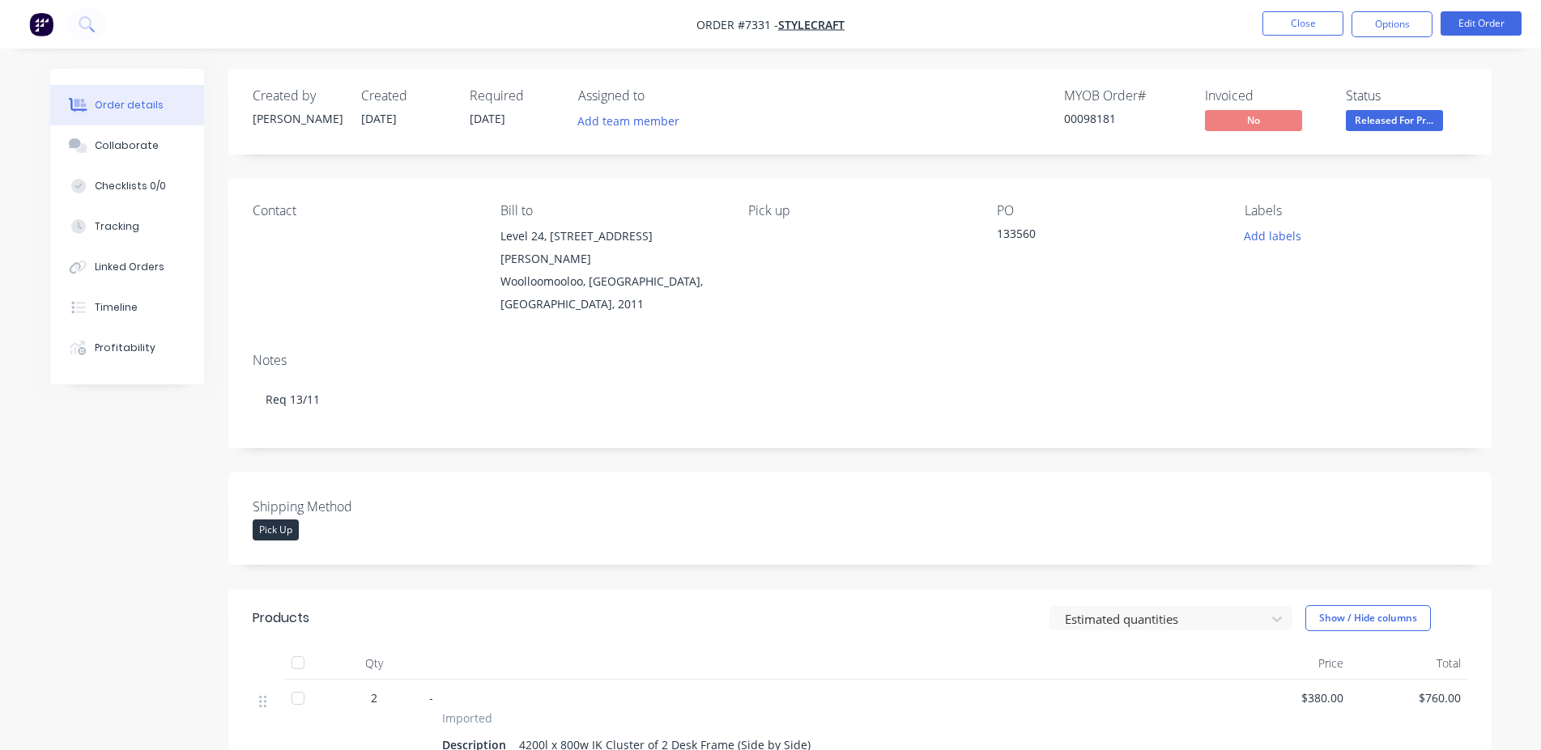
click at [1099, 121] on div "00098181" at bounding box center [1124, 118] width 121 height 17
copy div "00098181"
click at [1306, 24] on button "Close" at bounding box center [1302, 23] width 81 height 24
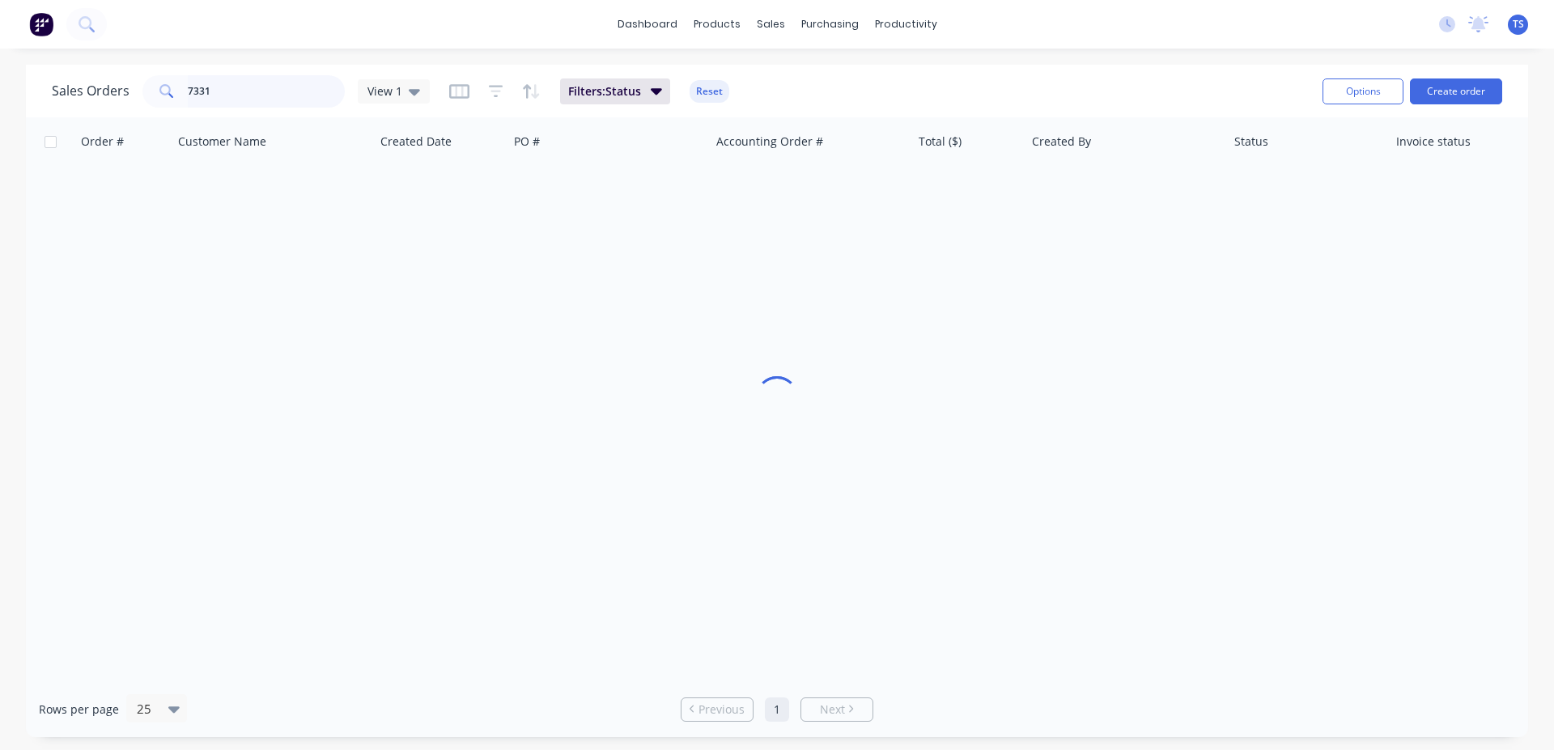
click at [303, 101] on input "7331" at bounding box center [267, 91] width 158 height 32
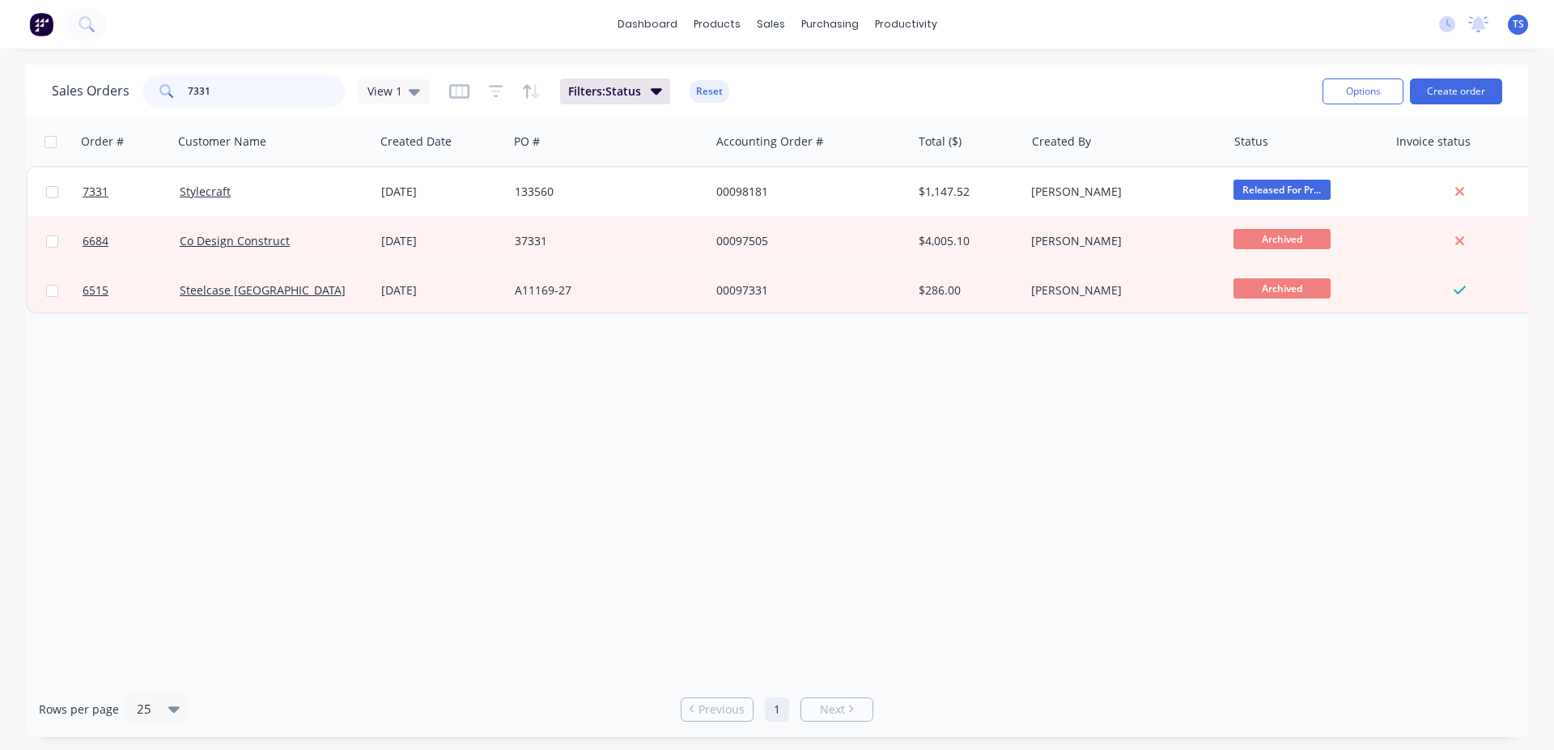
click at [302, 101] on input "7331" at bounding box center [267, 91] width 158 height 32
type input "8357"
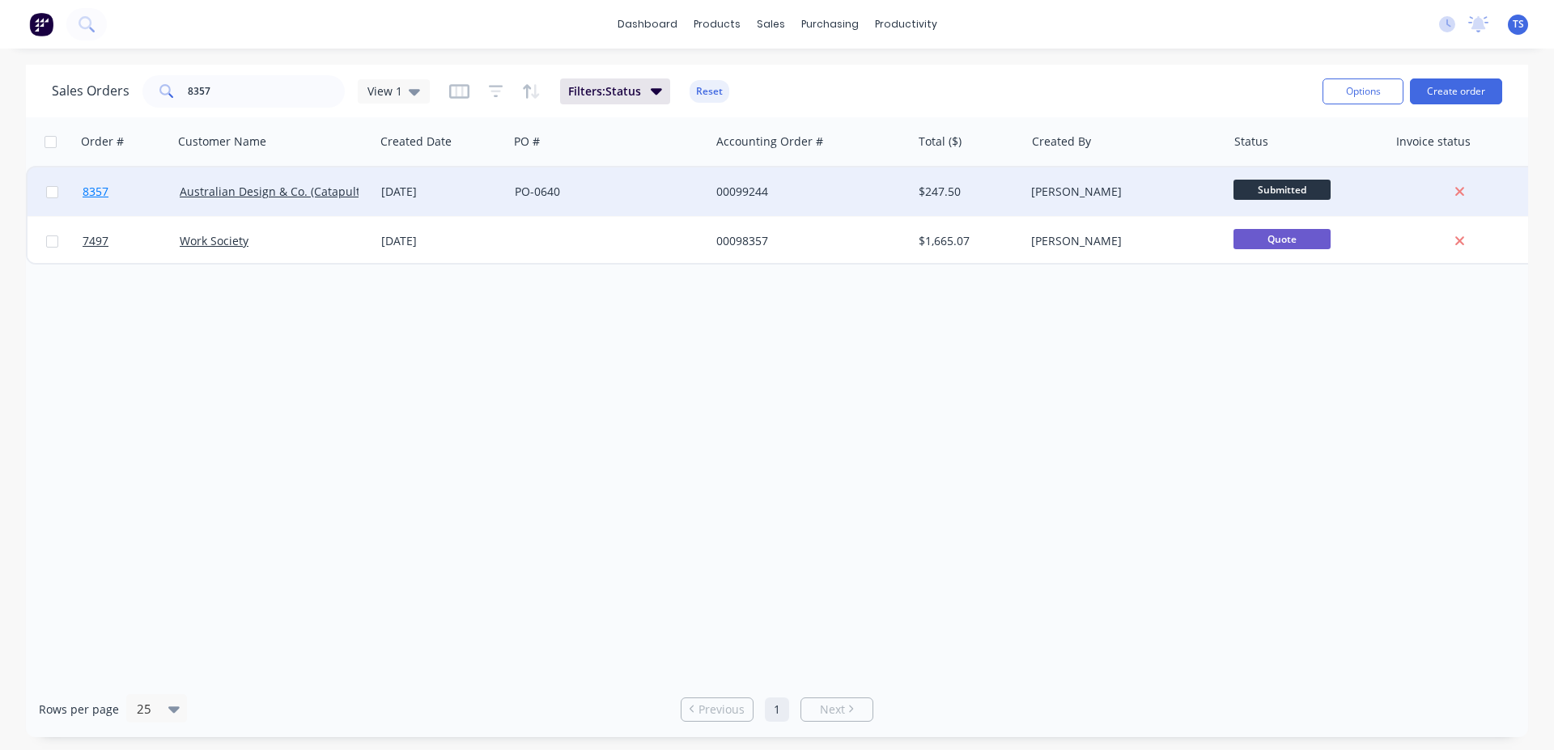
click at [112, 207] on link "8357" at bounding box center [131, 192] width 97 height 49
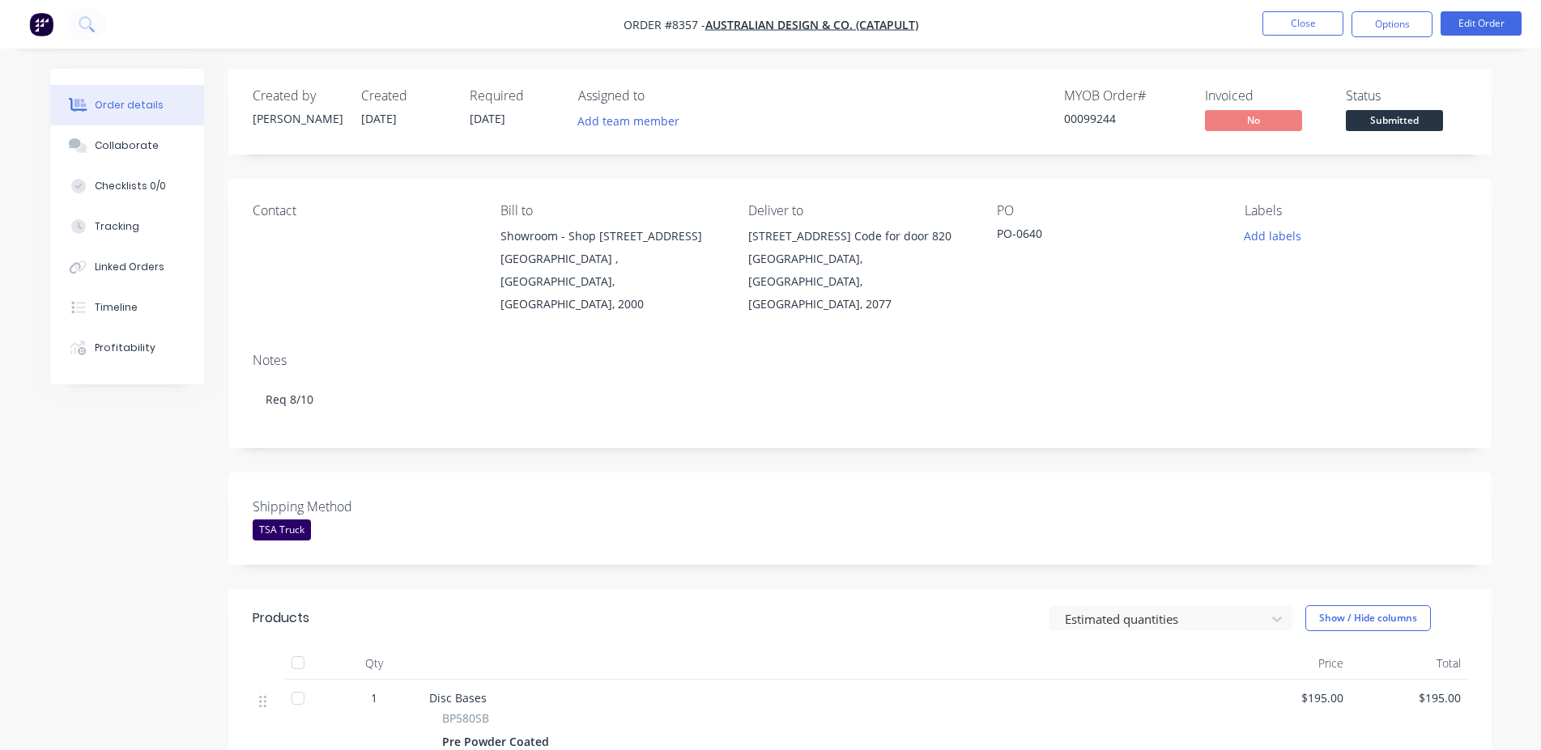
click at [1415, 126] on span "Submitted" at bounding box center [1393, 120] width 97 height 20
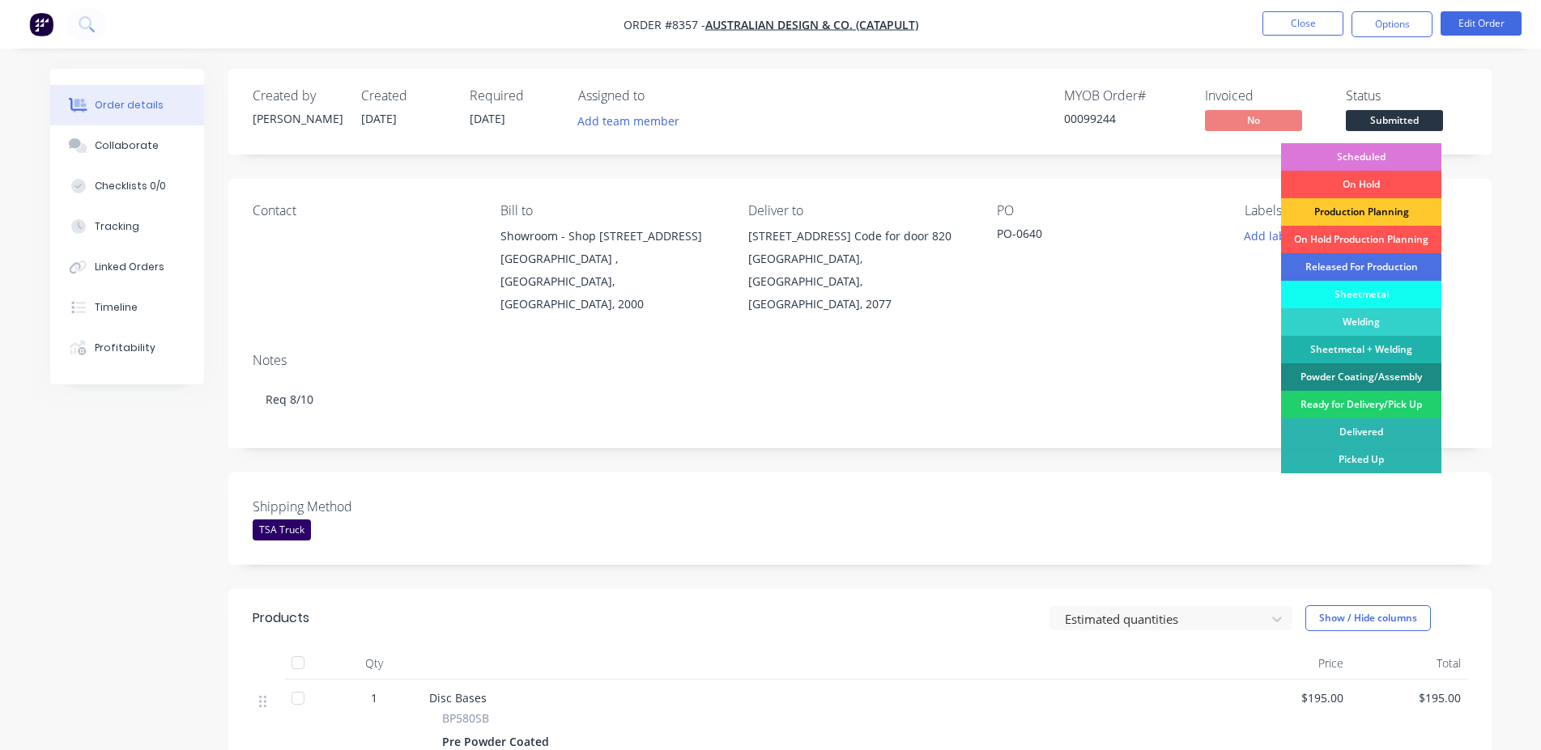
click at [1388, 209] on div "Production Planning" at bounding box center [1361, 212] width 160 height 28
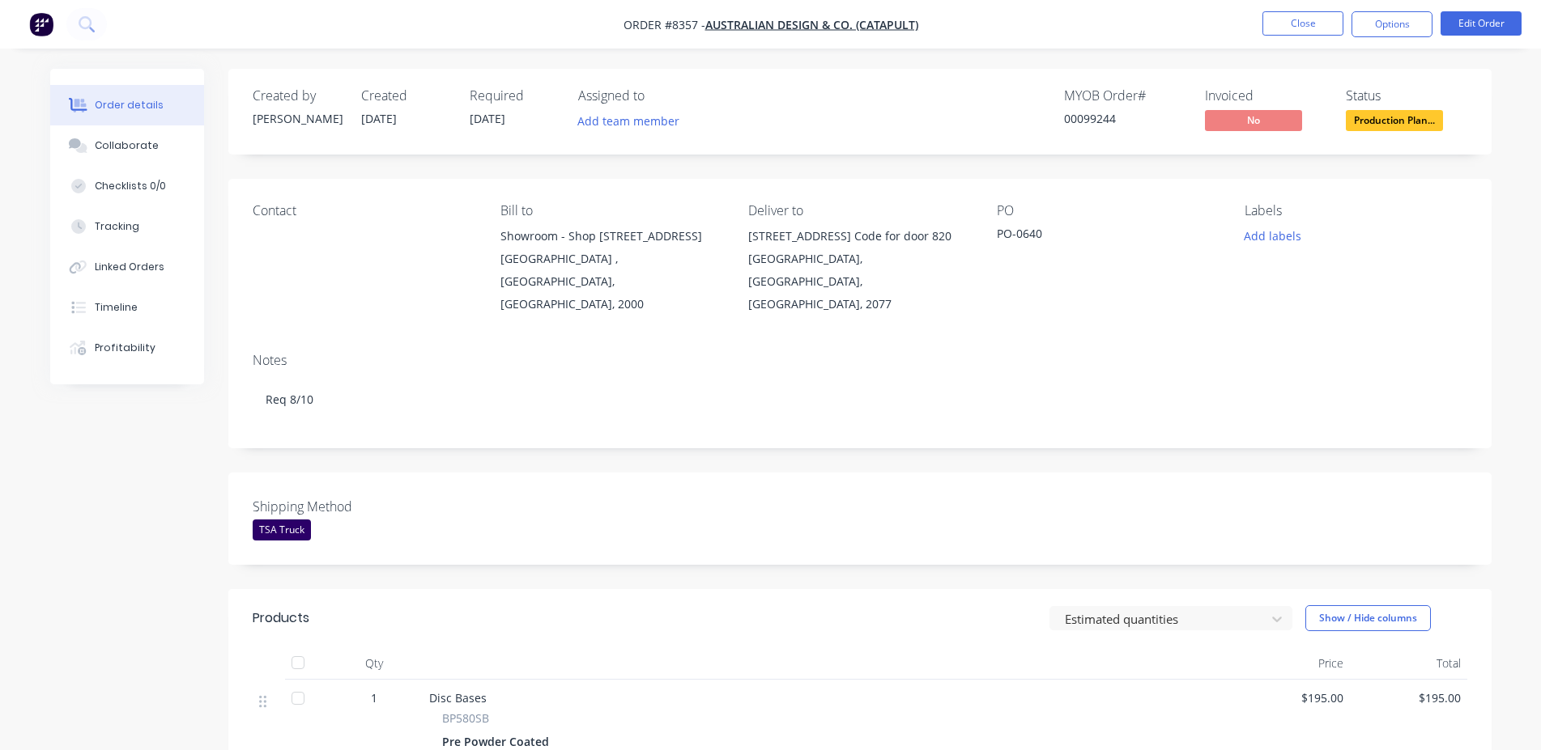
click at [1097, 126] on div "00099244" at bounding box center [1124, 118] width 121 height 17
copy div "00099244"
click at [1303, 28] on button "Close" at bounding box center [1302, 23] width 81 height 24
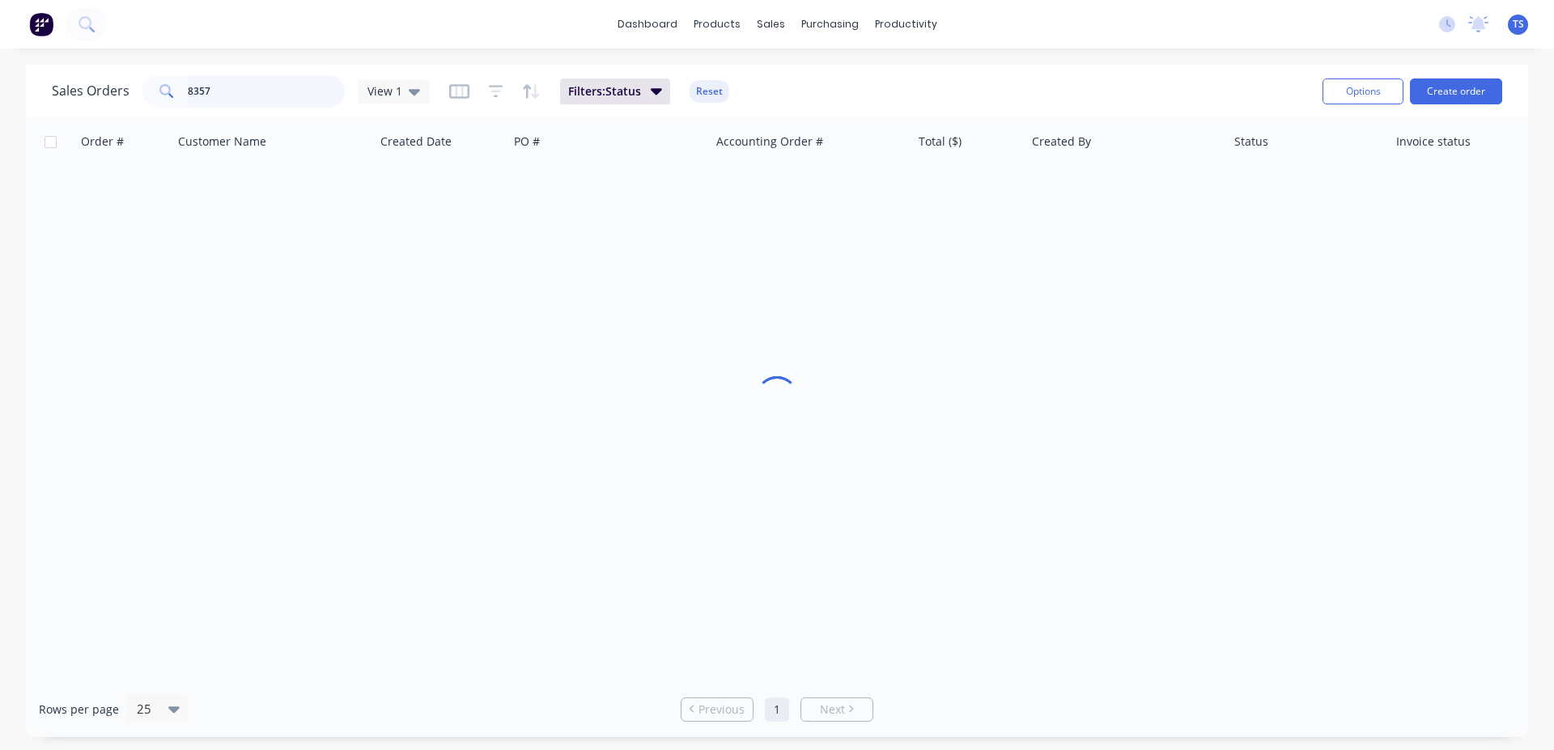
click at [207, 89] on input "8357" at bounding box center [267, 91] width 158 height 32
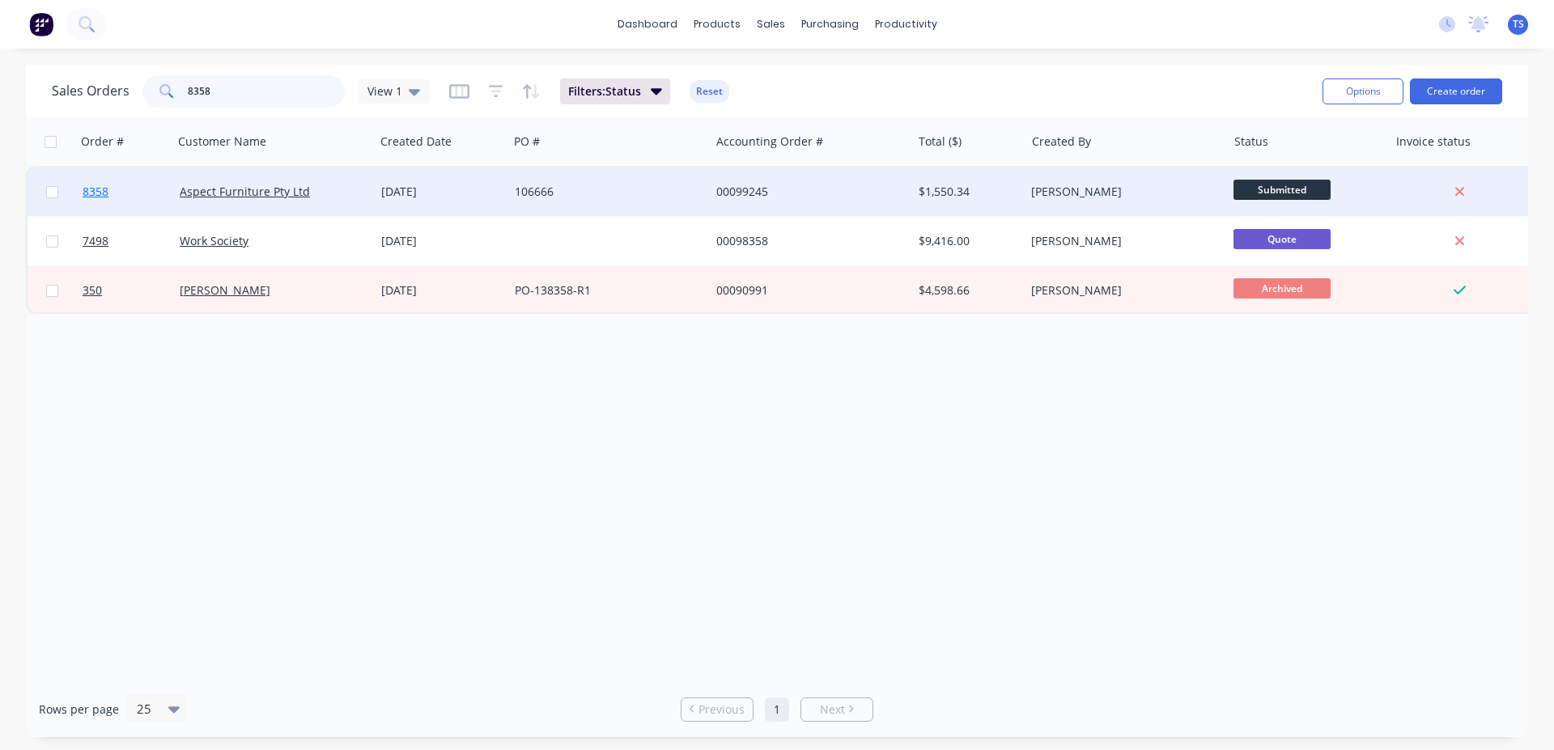
type input "8358"
click at [118, 185] on link "8358" at bounding box center [131, 192] width 97 height 49
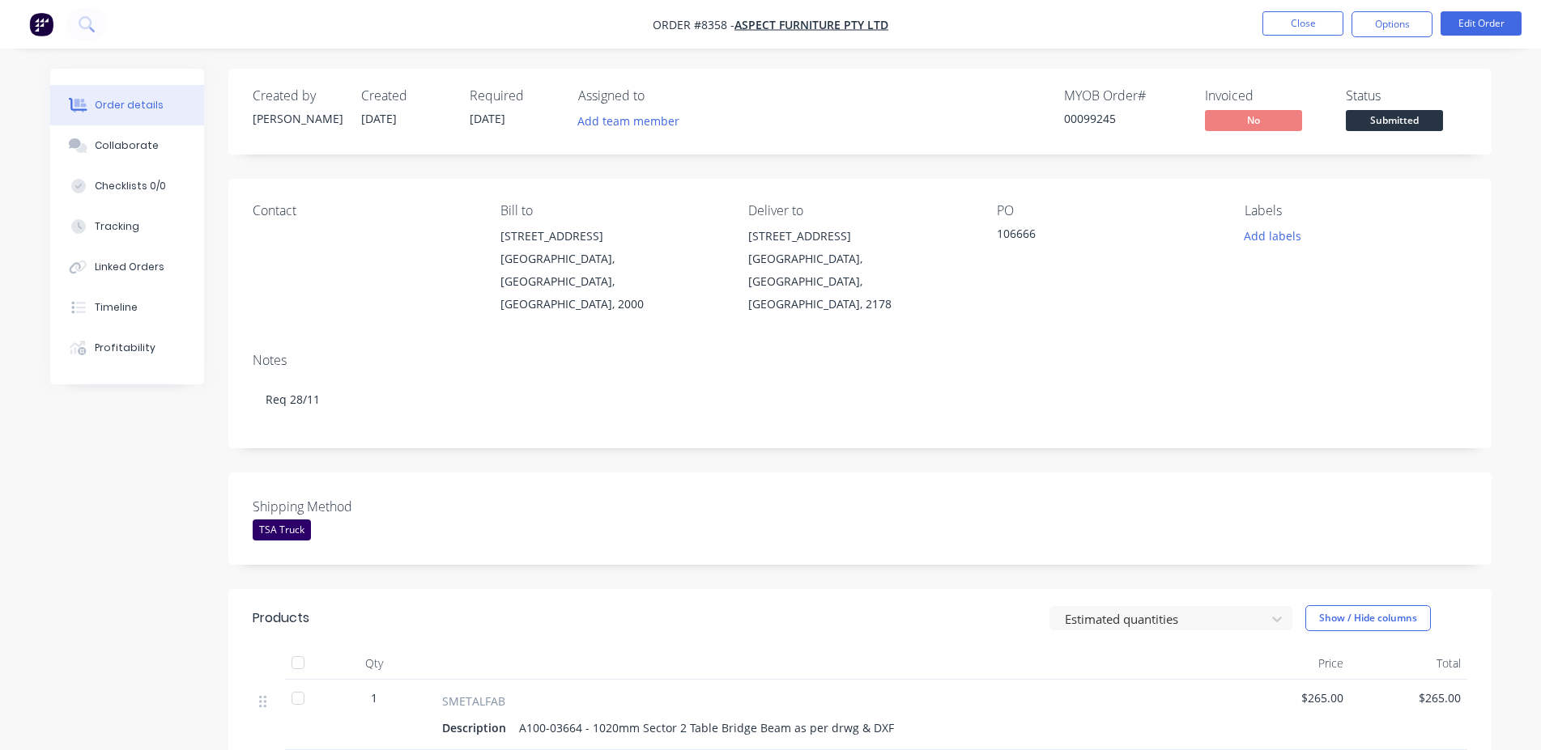
click at [1400, 128] on span "Submitted" at bounding box center [1393, 120] width 97 height 20
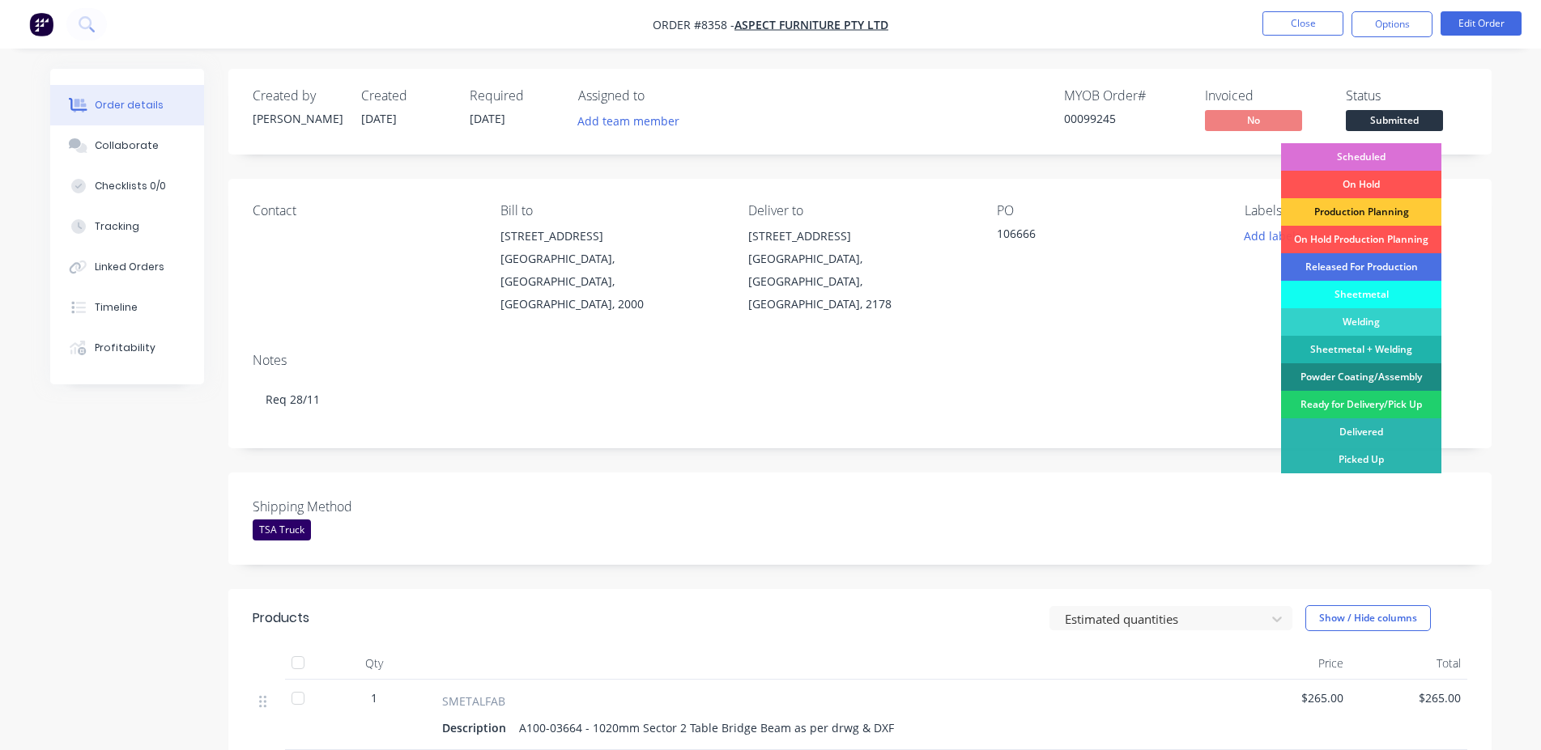
click at [1396, 151] on div "Scheduled" at bounding box center [1361, 157] width 160 height 28
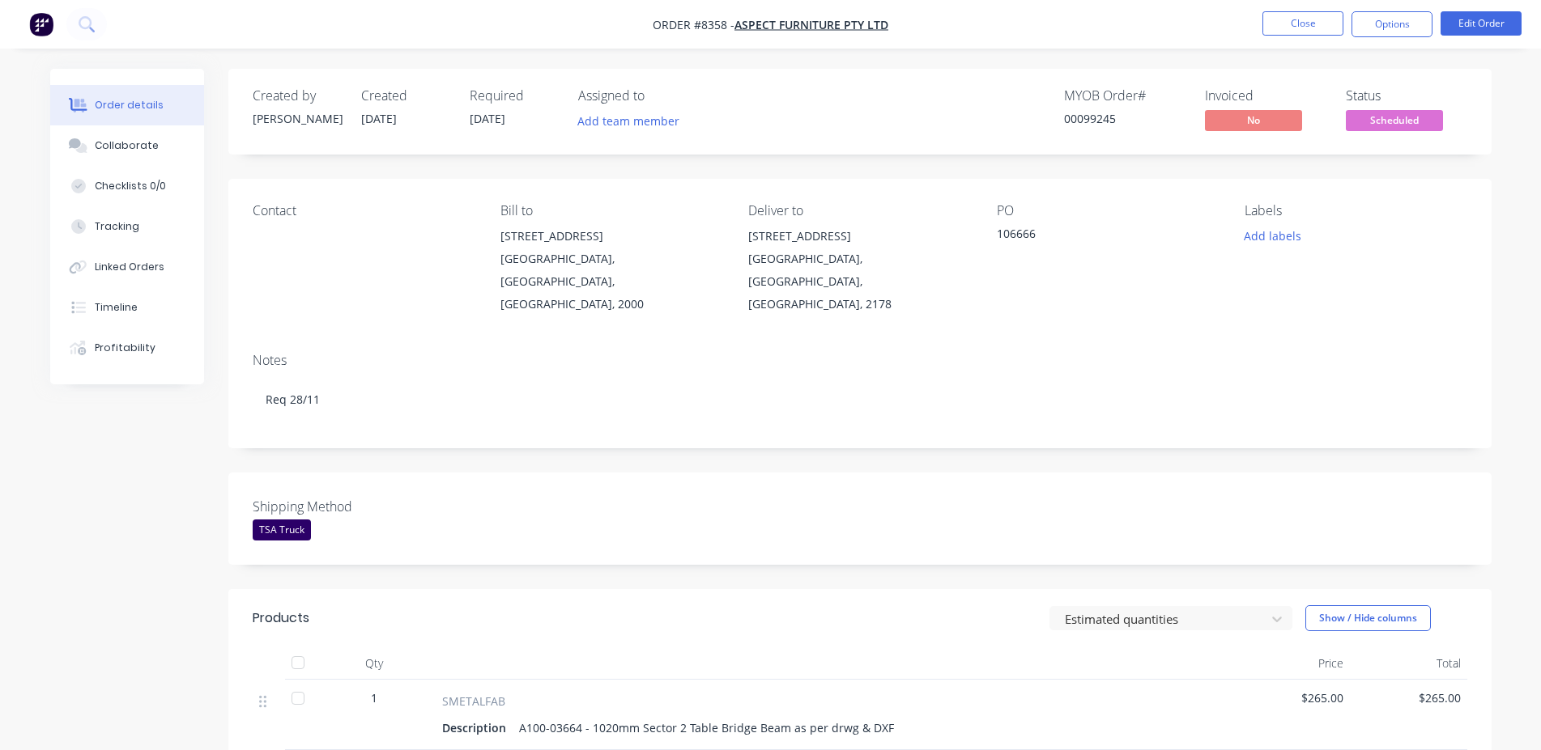
click at [1105, 113] on div "00099245" at bounding box center [1124, 118] width 121 height 17
copy div "00099245"
click at [1300, 28] on button "Close" at bounding box center [1302, 23] width 81 height 24
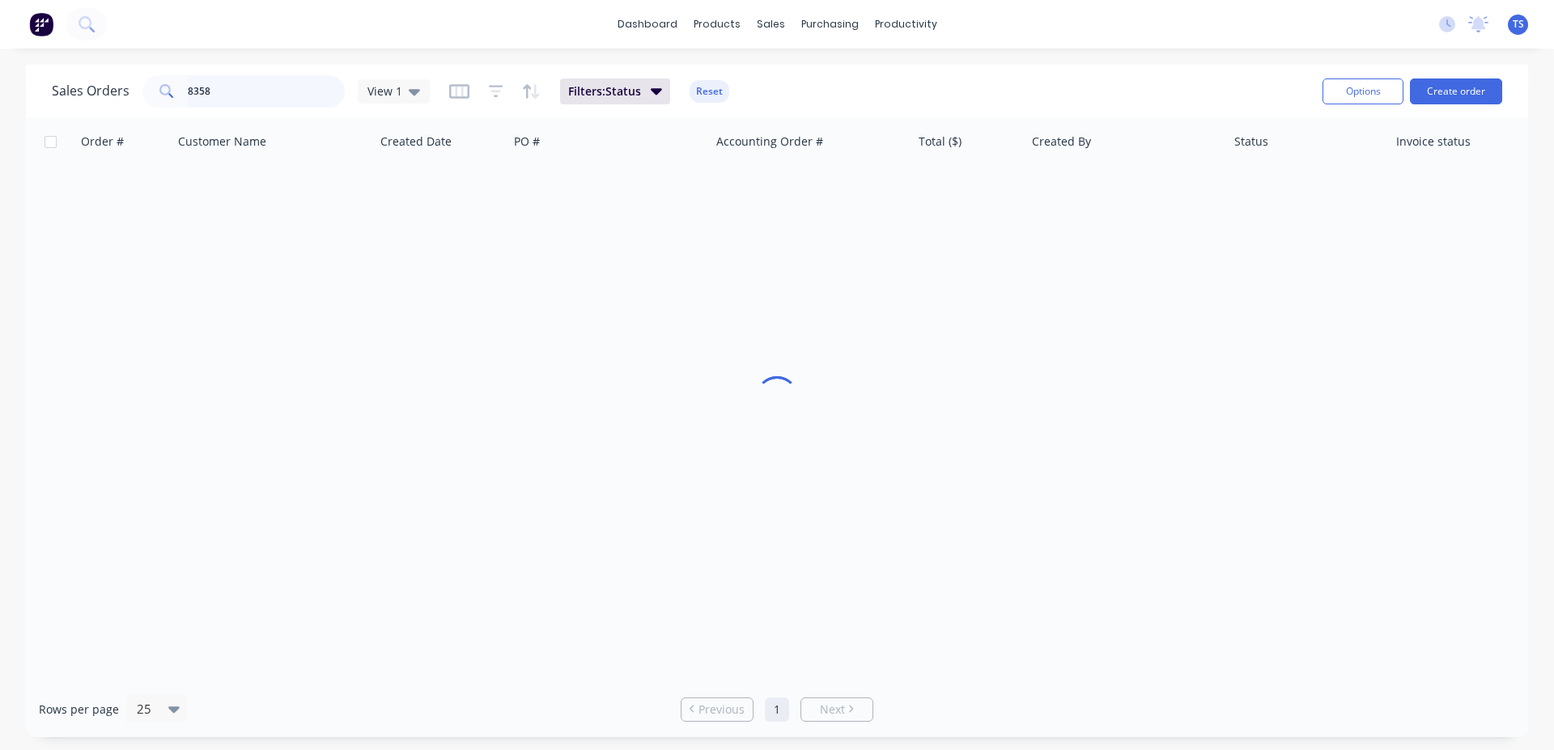
click at [295, 89] on input "8358" at bounding box center [267, 91] width 158 height 32
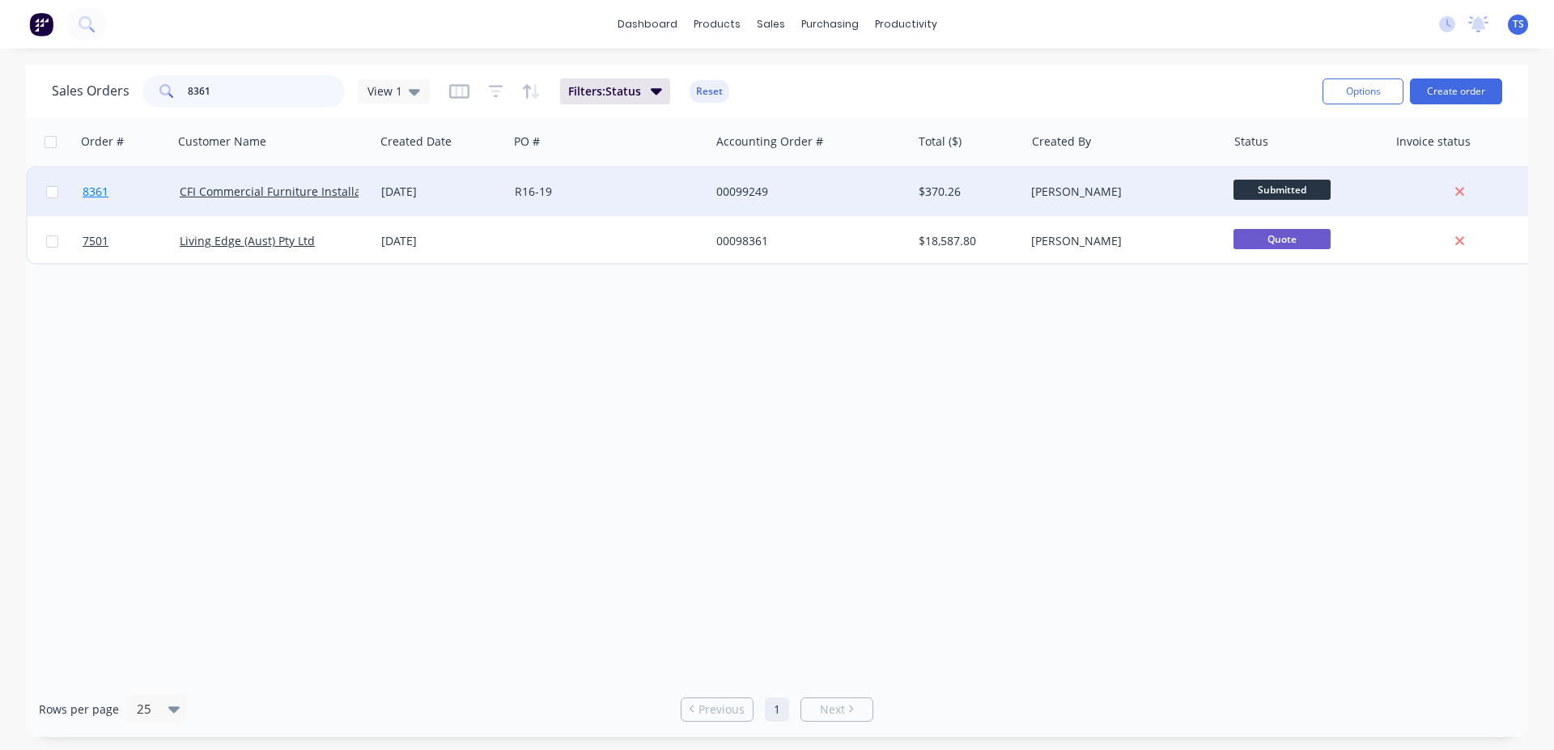
type input "8361"
click at [122, 185] on link "8361" at bounding box center [131, 192] width 97 height 49
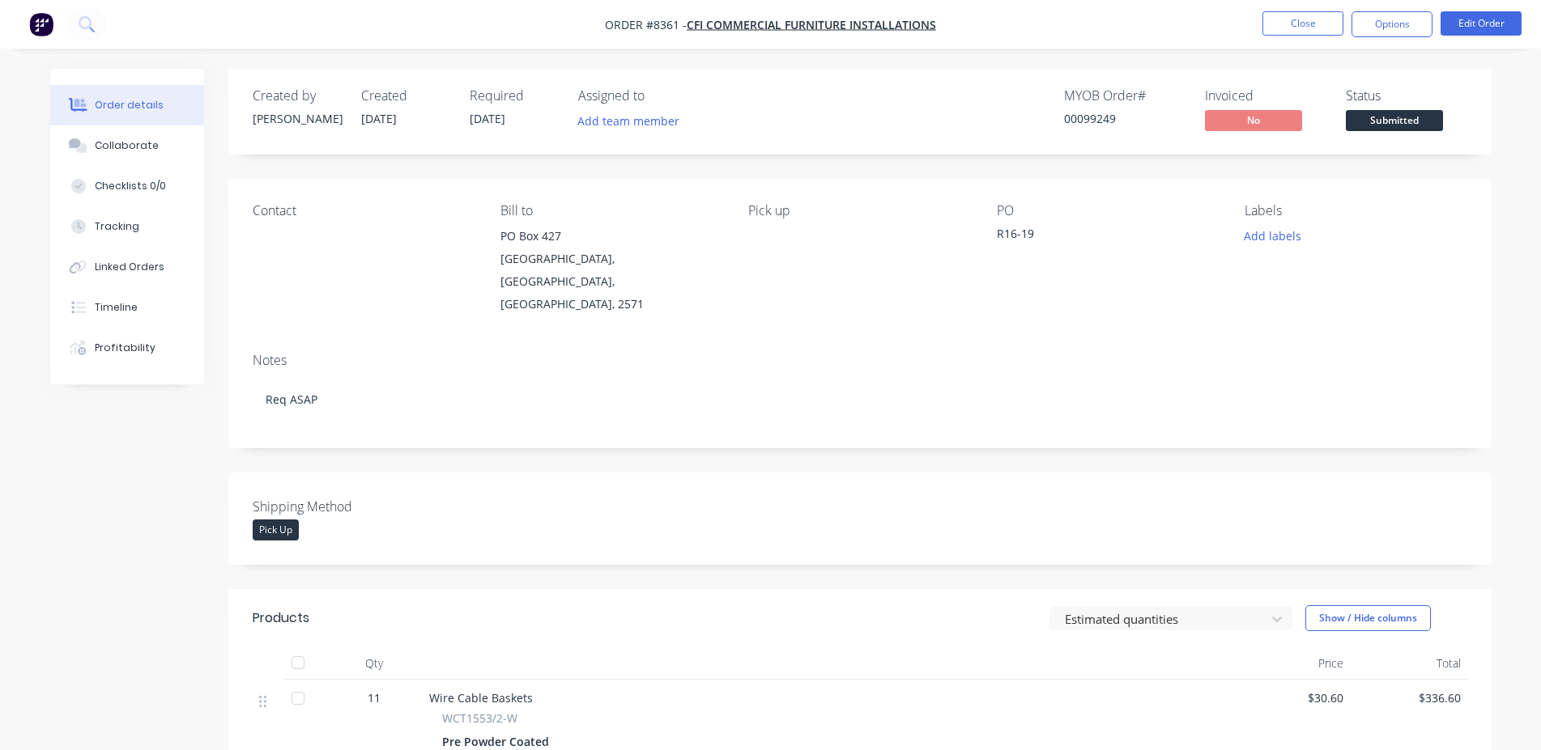
click at [1396, 125] on span "Submitted" at bounding box center [1393, 120] width 97 height 20
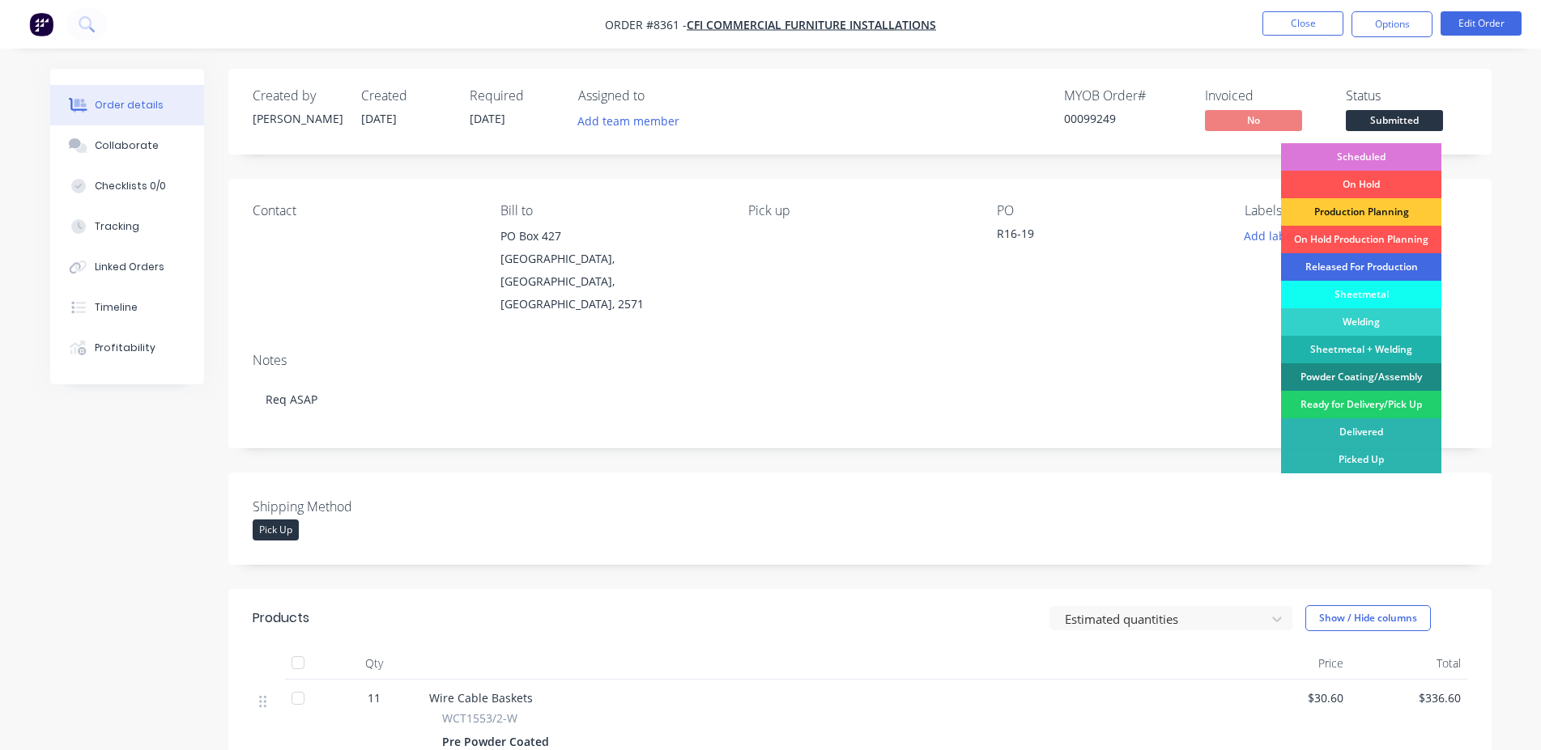
click at [1370, 266] on div "Released For Production" at bounding box center [1361, 267] width 160 height 28
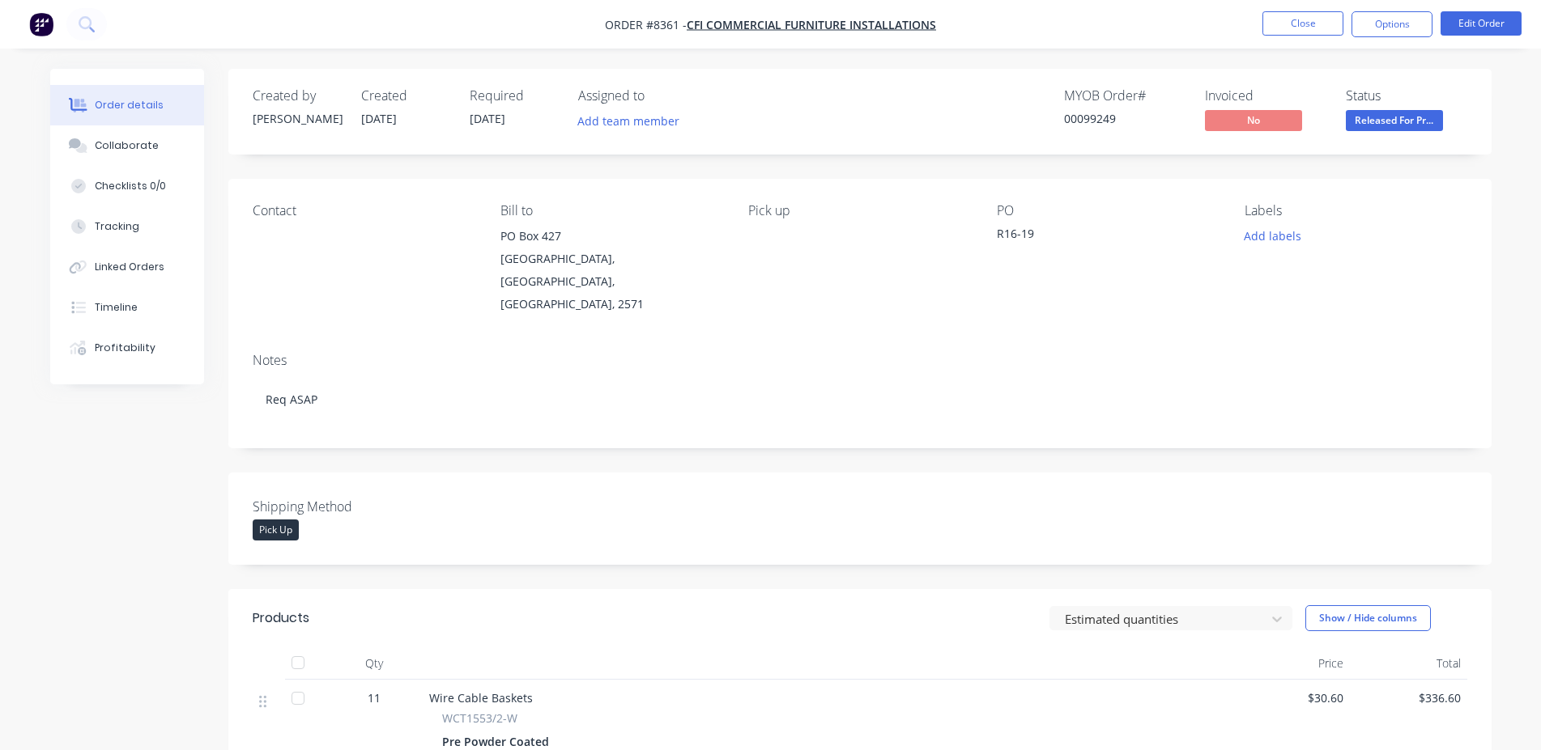
click at [1086, 117] on div "00099249" at bounding box center [1124, 118] width 121 height 17
copy div "00099249"
click at [1264, 25] on button "Close" at bounding box center [1302, 23] width 81 height 24
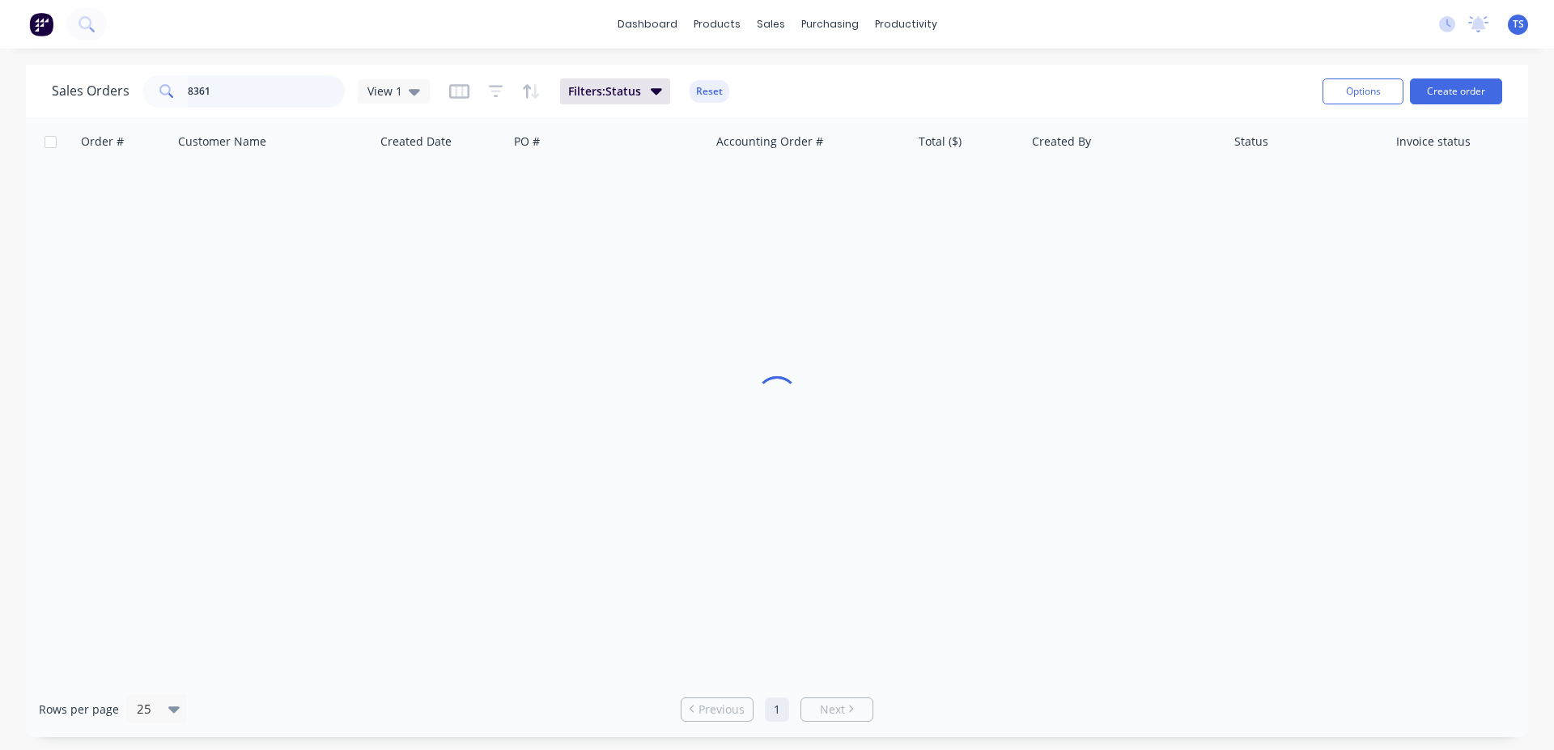
click at [279, 87] on input "8361" at bounding box center [267, 91] width 158 height 32
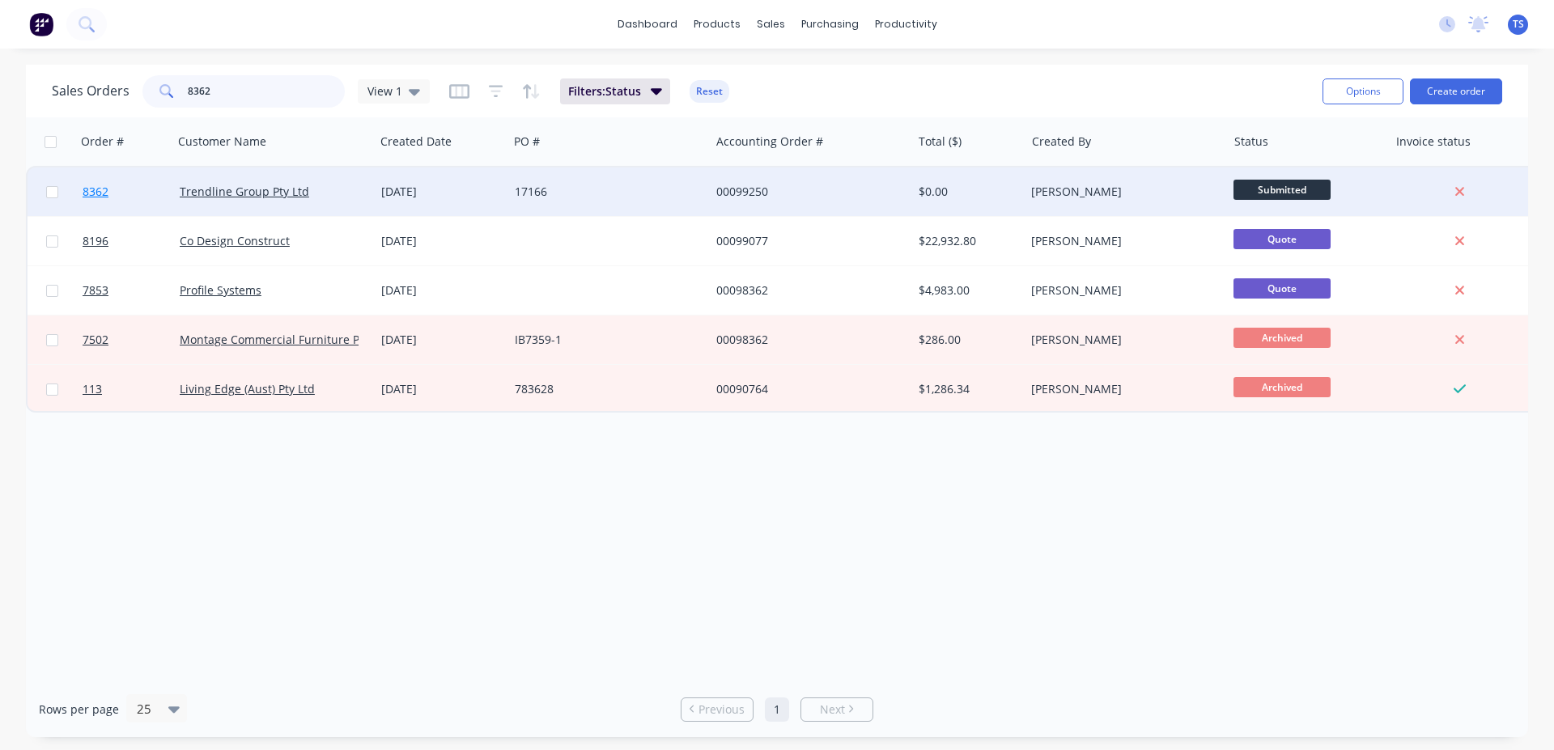
type input "8362"
click at [153, 210] on link "8362" at bounding box center [131, 192] width 97 height 49
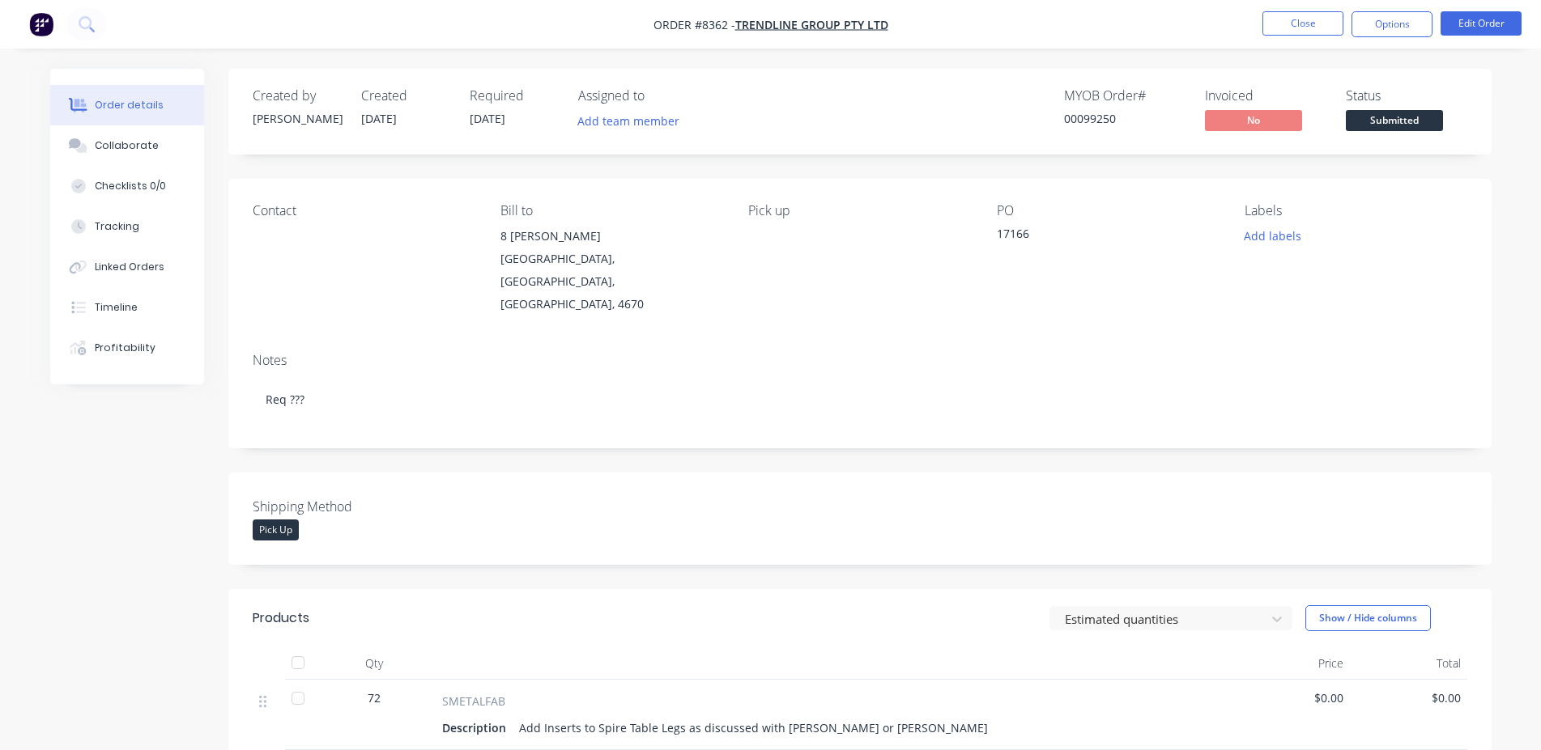
click at [1396, 125] on span "Submitted" at bounding box center [1393, 120] width 97 height 20
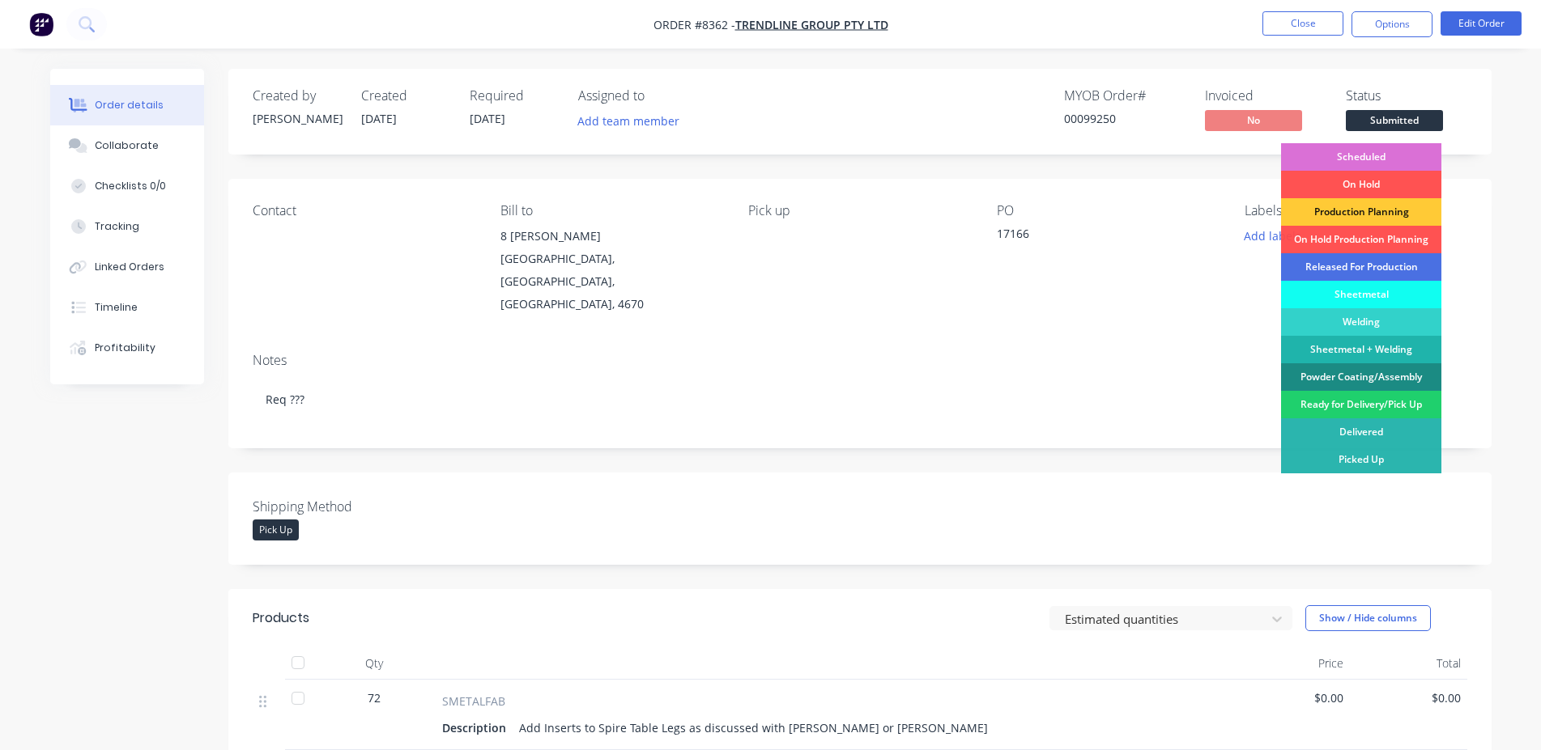
click at [1373, 150] on div "Scheduled" at bounding box center [1361, 157] width 160 height 28
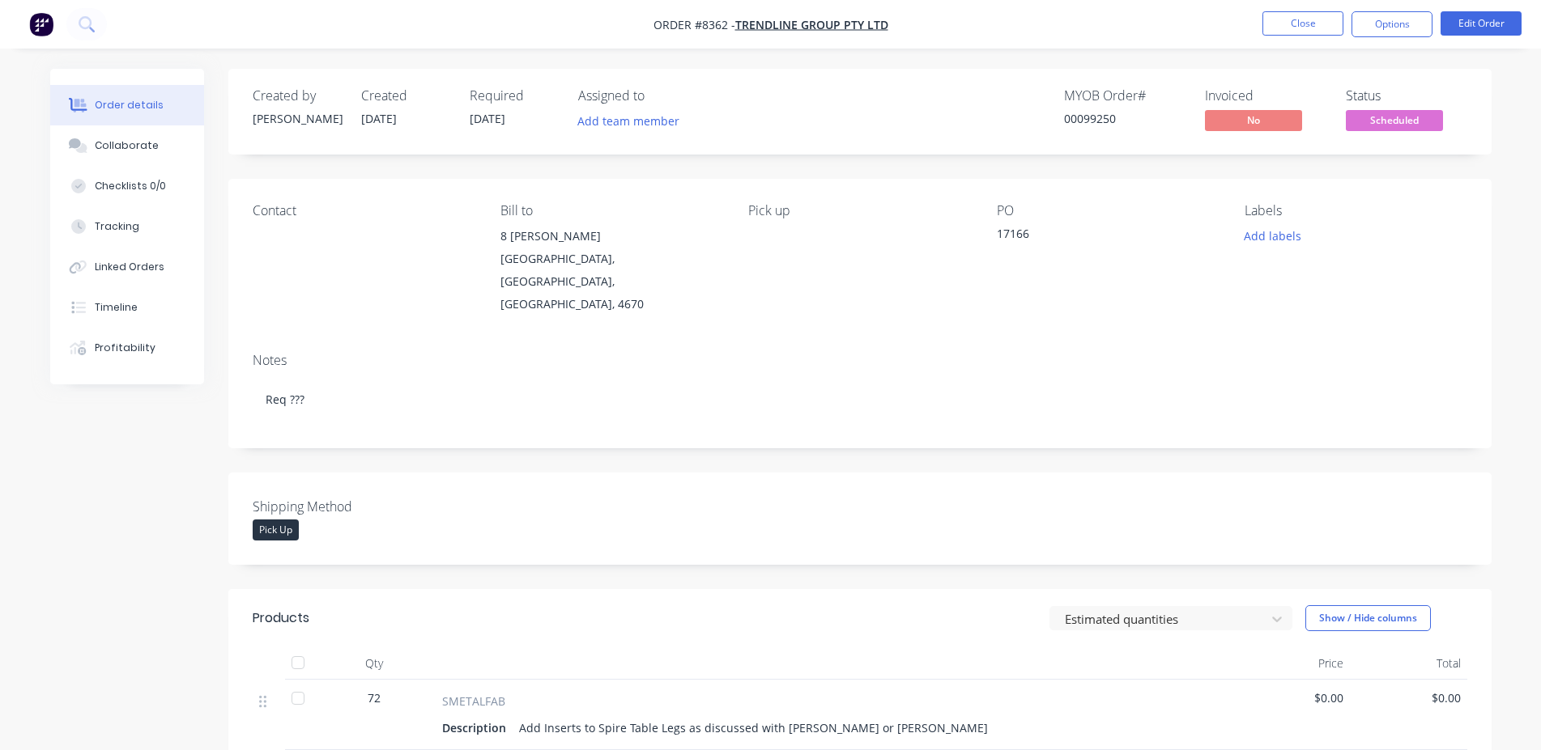
click at [1093, 123] on div "00099250" at bounding box center [1124, 118] width 121 height 17
copy div "00099250"
click at [1323, 36] on li "Close" at bounding box center [1302, 24] width 81 height 26
click at [1316, 32] on button "Close" at bounding box center [1302, 23] width 81 height 24
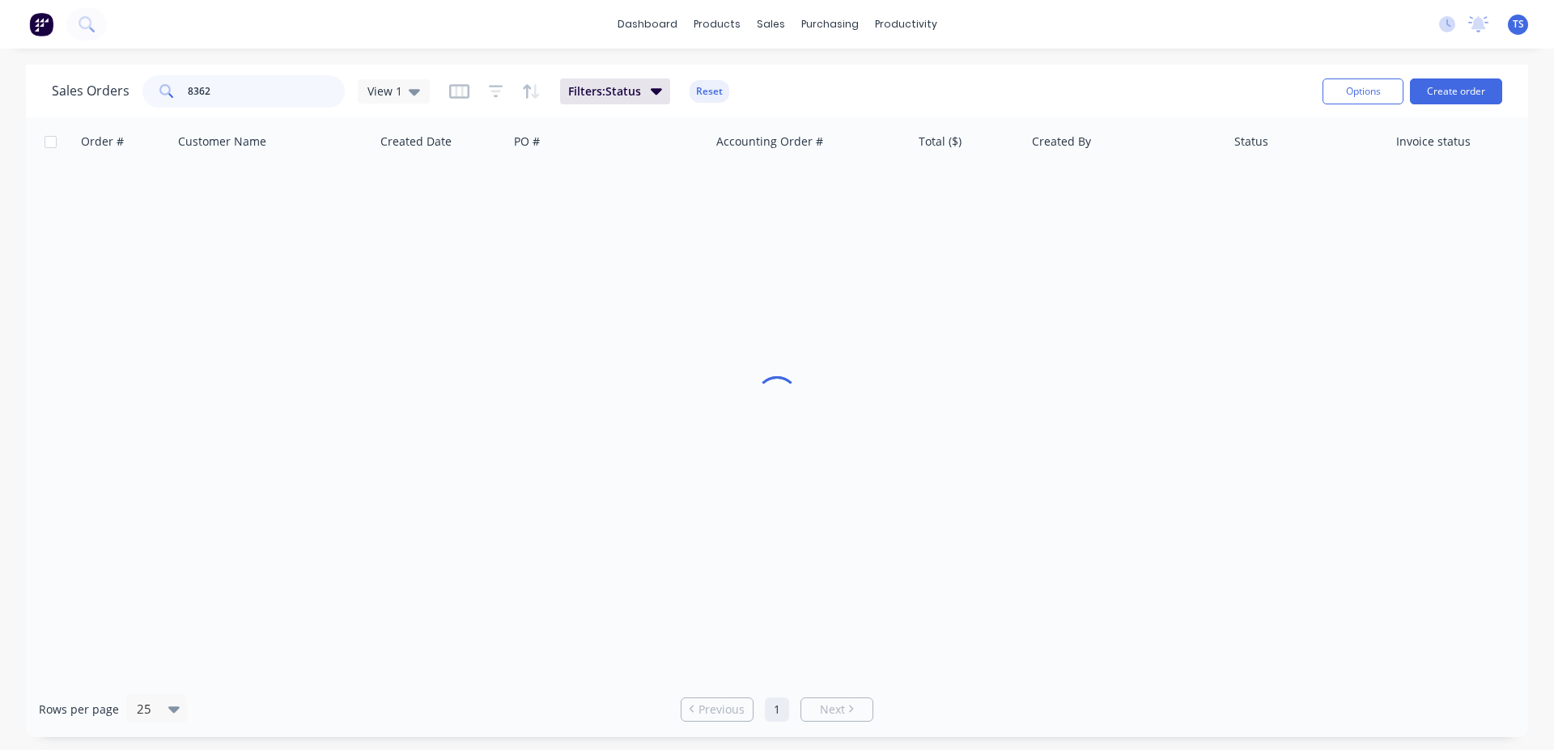
click at [253, 83] on input "8362" at bounding box center [267, 91] width 158 height 32
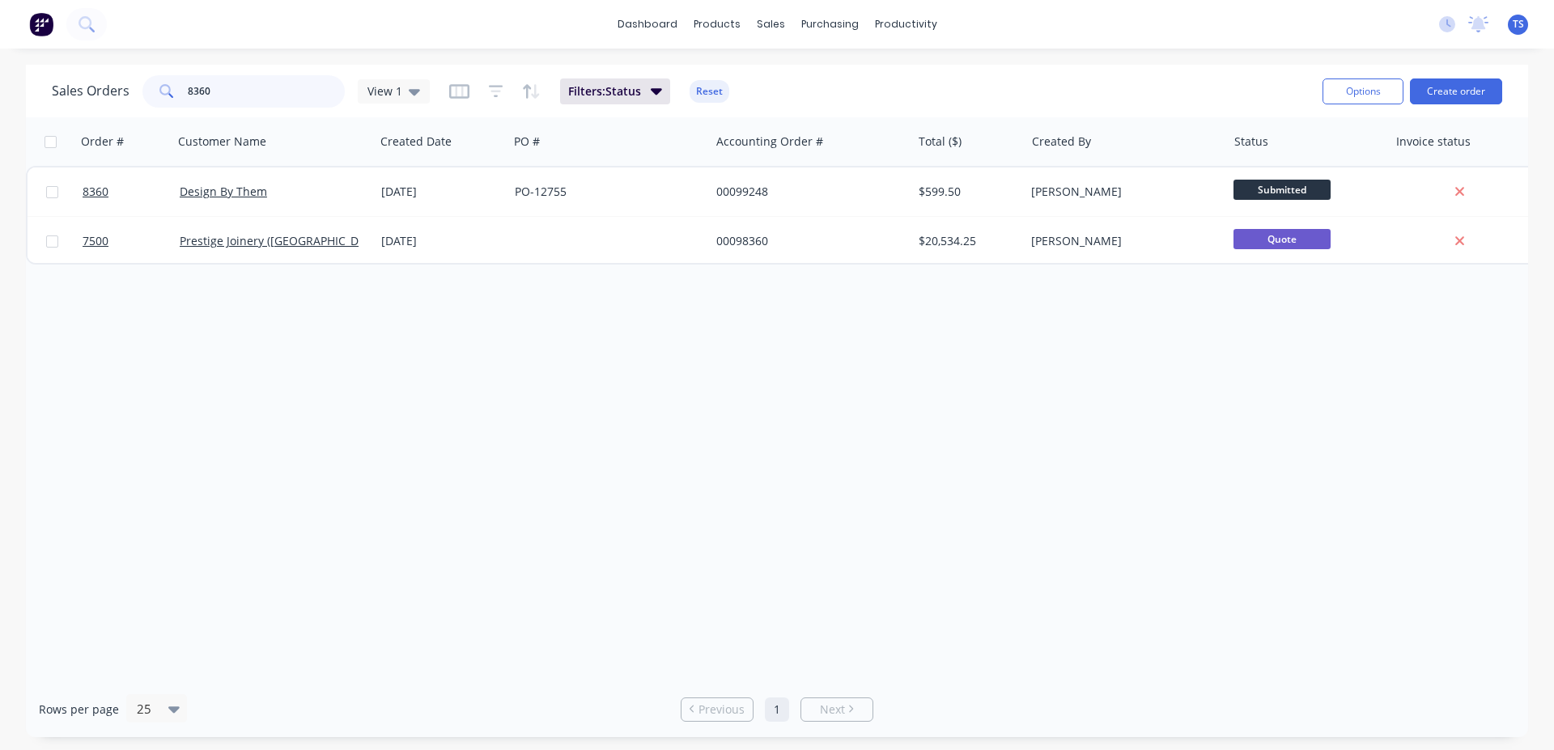
type input "8360"
click at [127, 200] on link "8360" at bounding box center [131, 192] width 97 height 49
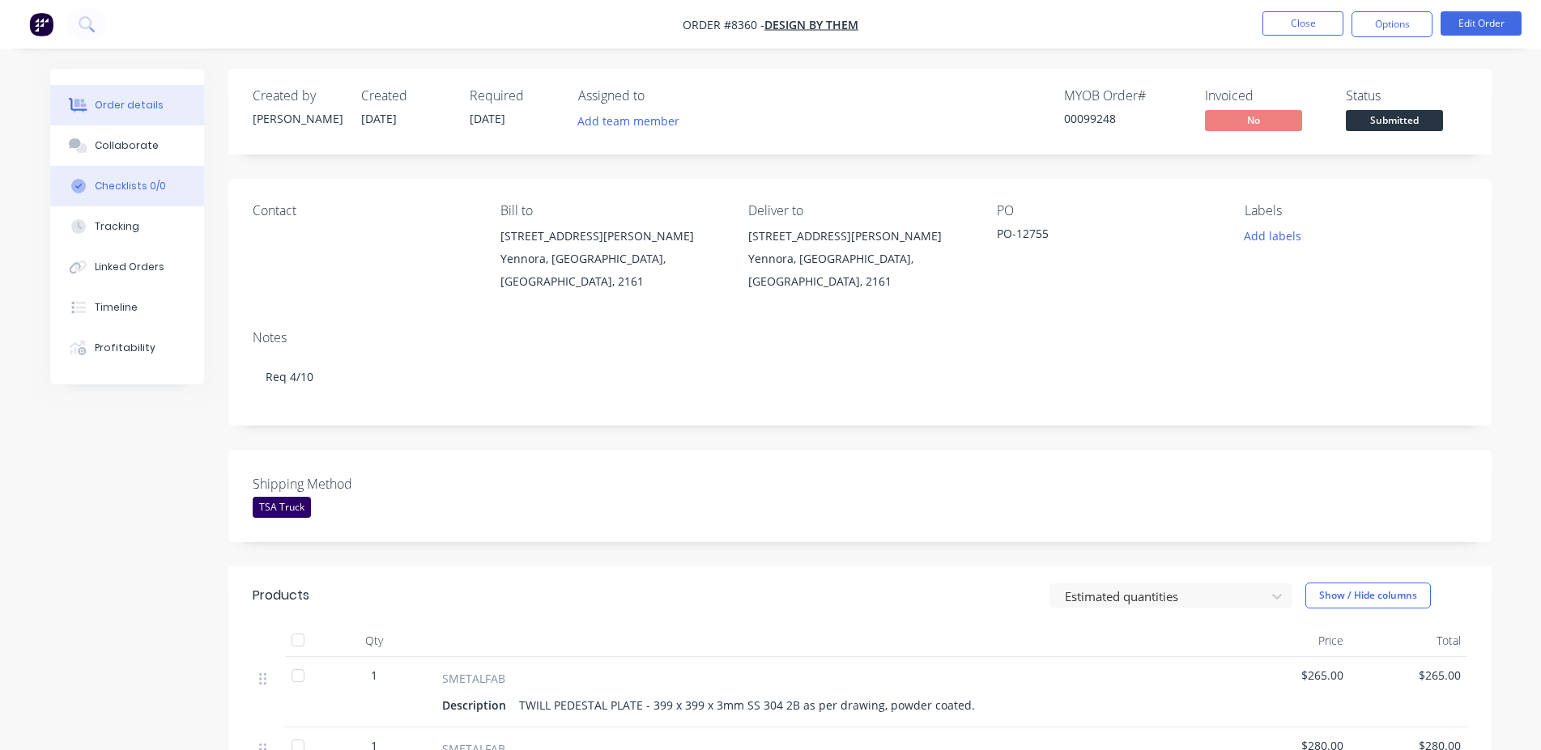
click at [122, 168] on button "Checklists 0/0" at bounding box center [127, 186] width 154 height 40
type textarea "x"
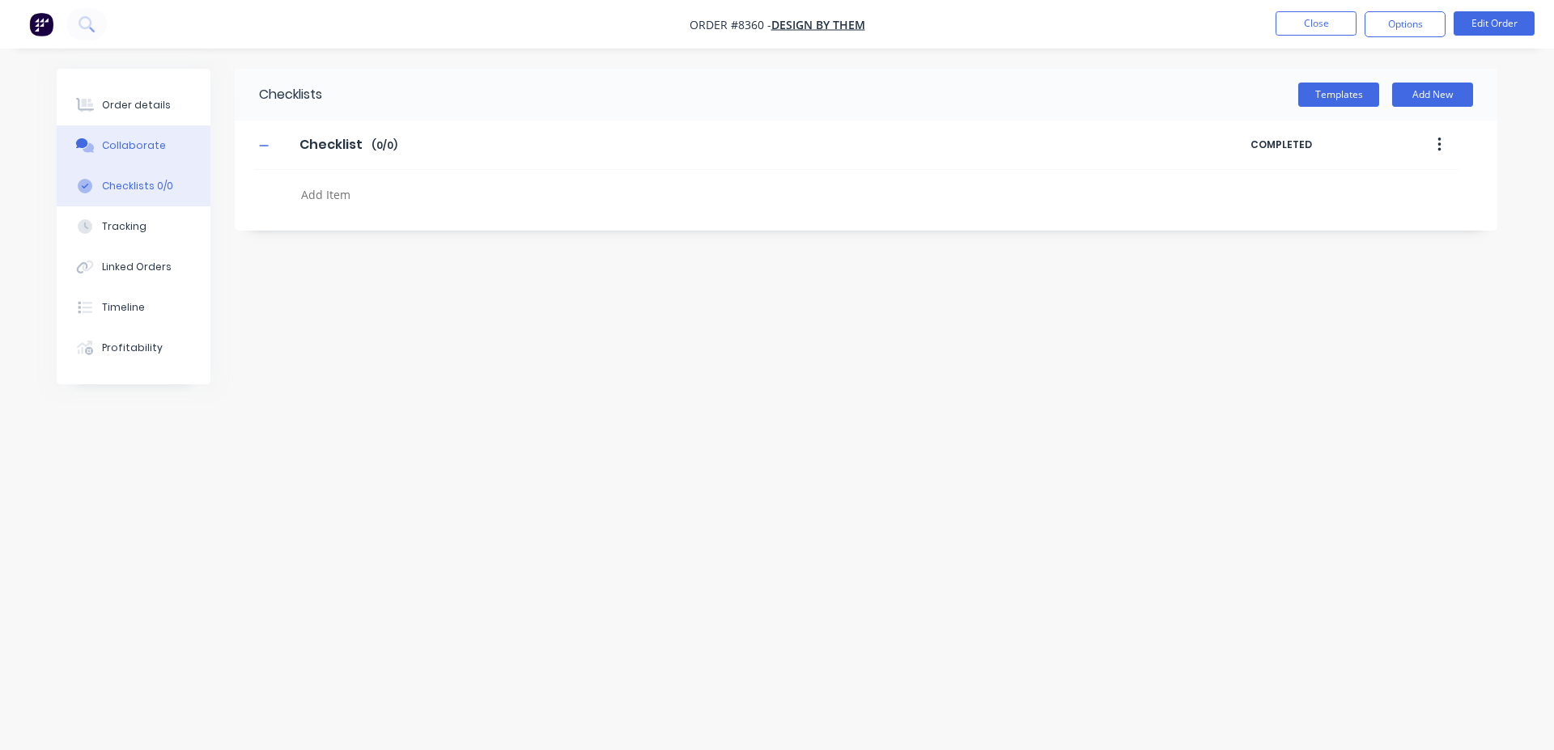
click at [135, 153] on button "Collaborate" at bounding box center [134, 145] width 154 height 40
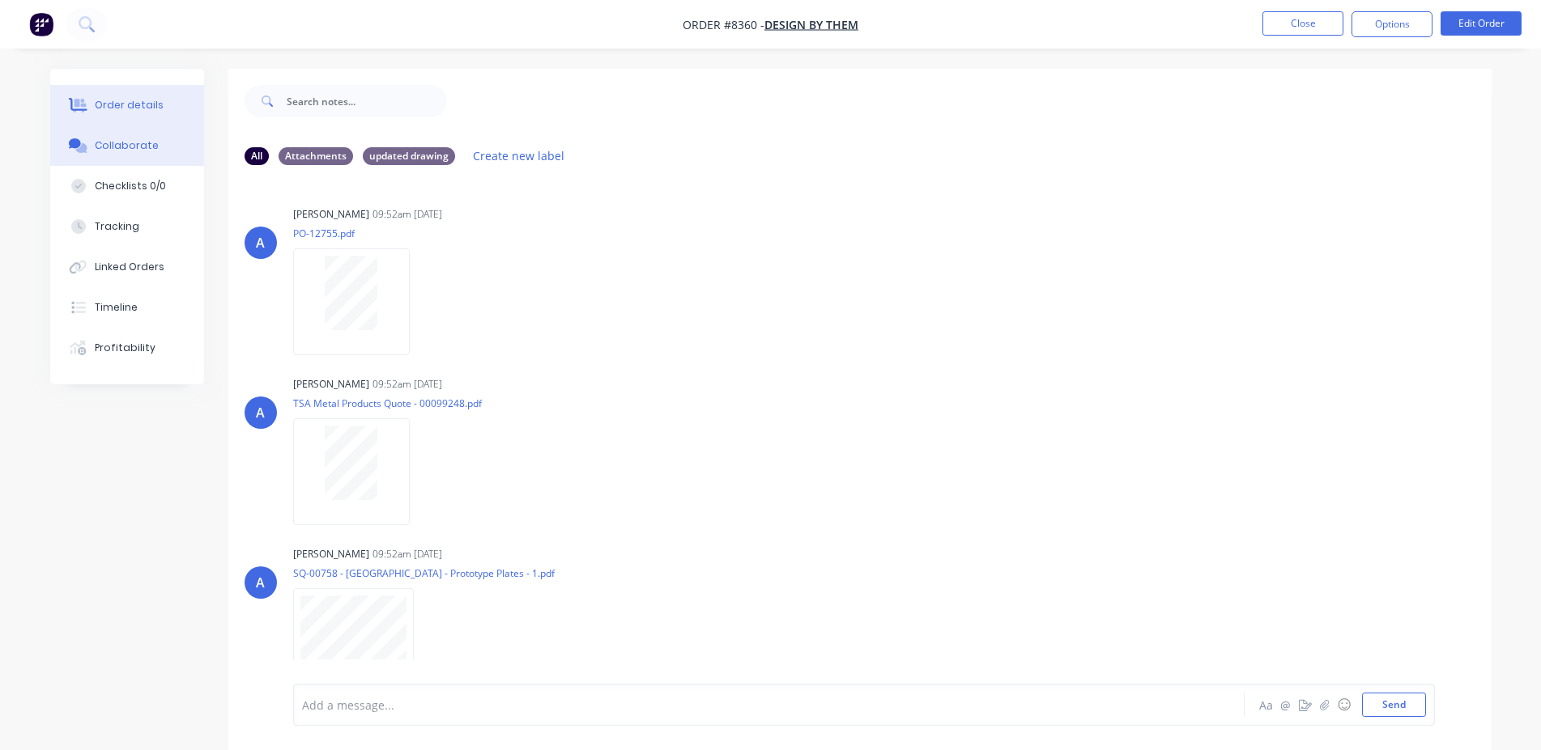
click at [142, 95] on button "Order details" at bounding box center [127, 105] width 154 height 40
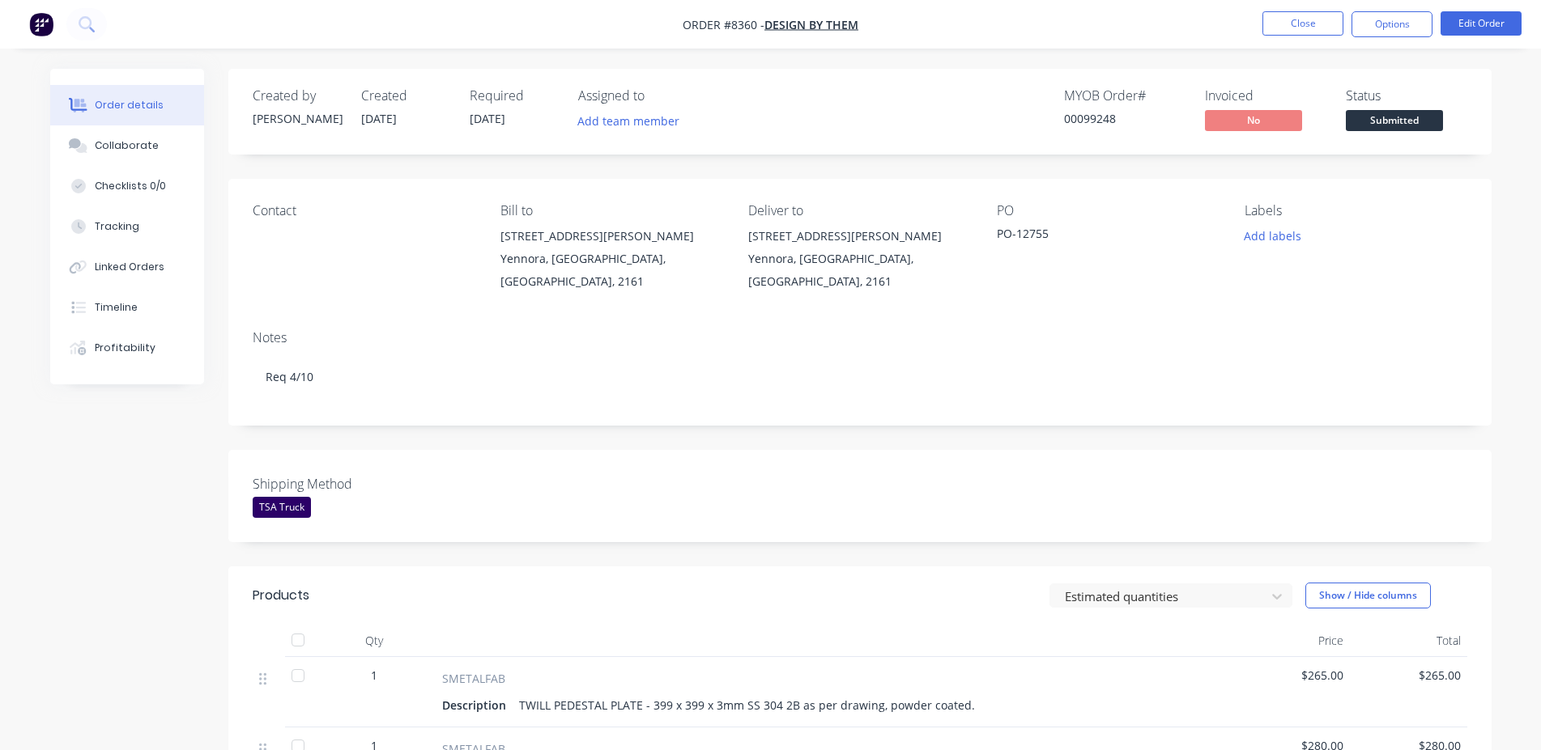
click at [1383, 109] on div "Submitted" at bounding box center [1393, 95] width 59 height 32
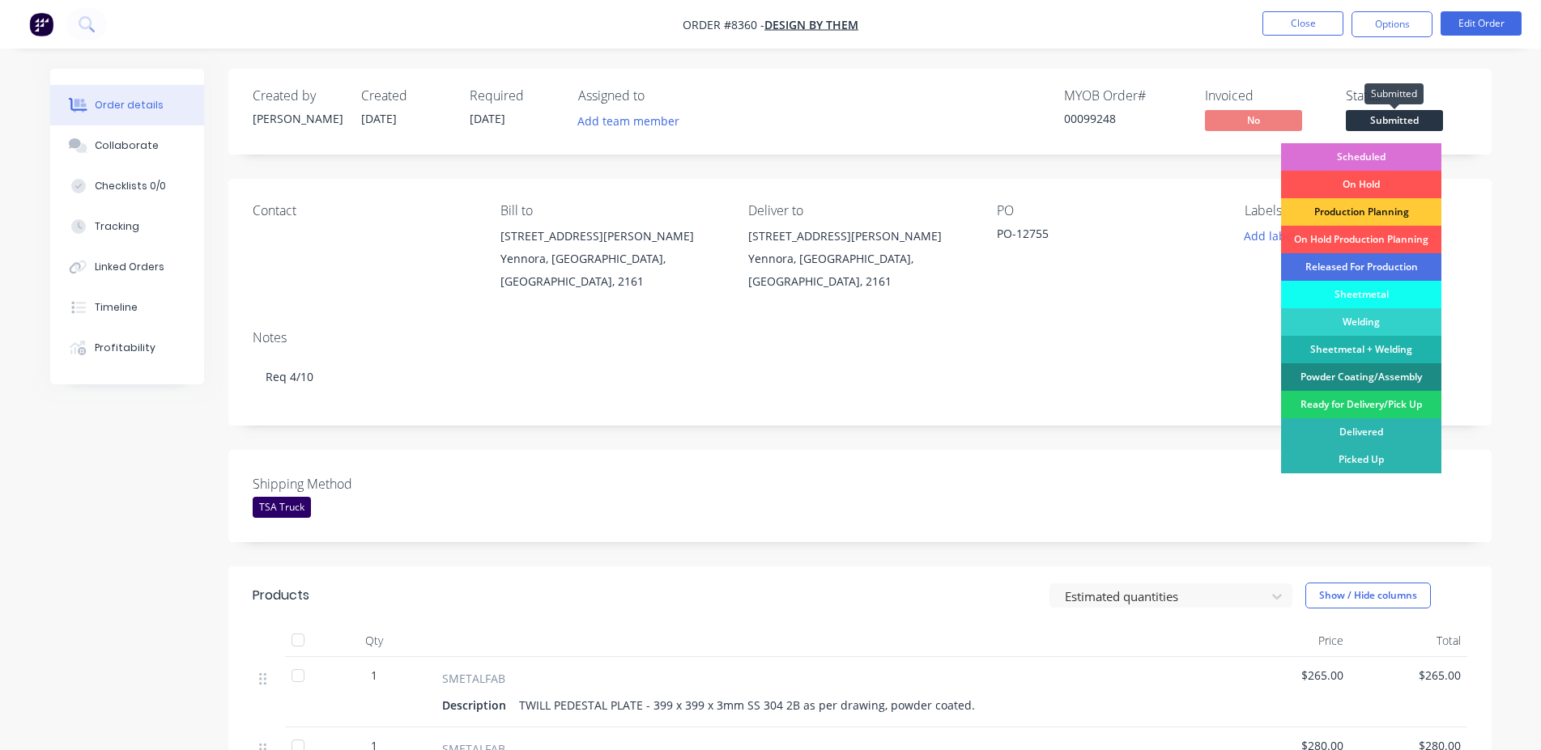
click at [1392, 151] on div "Scheduled" at bounding box center [1361, 157] width 160 height 28
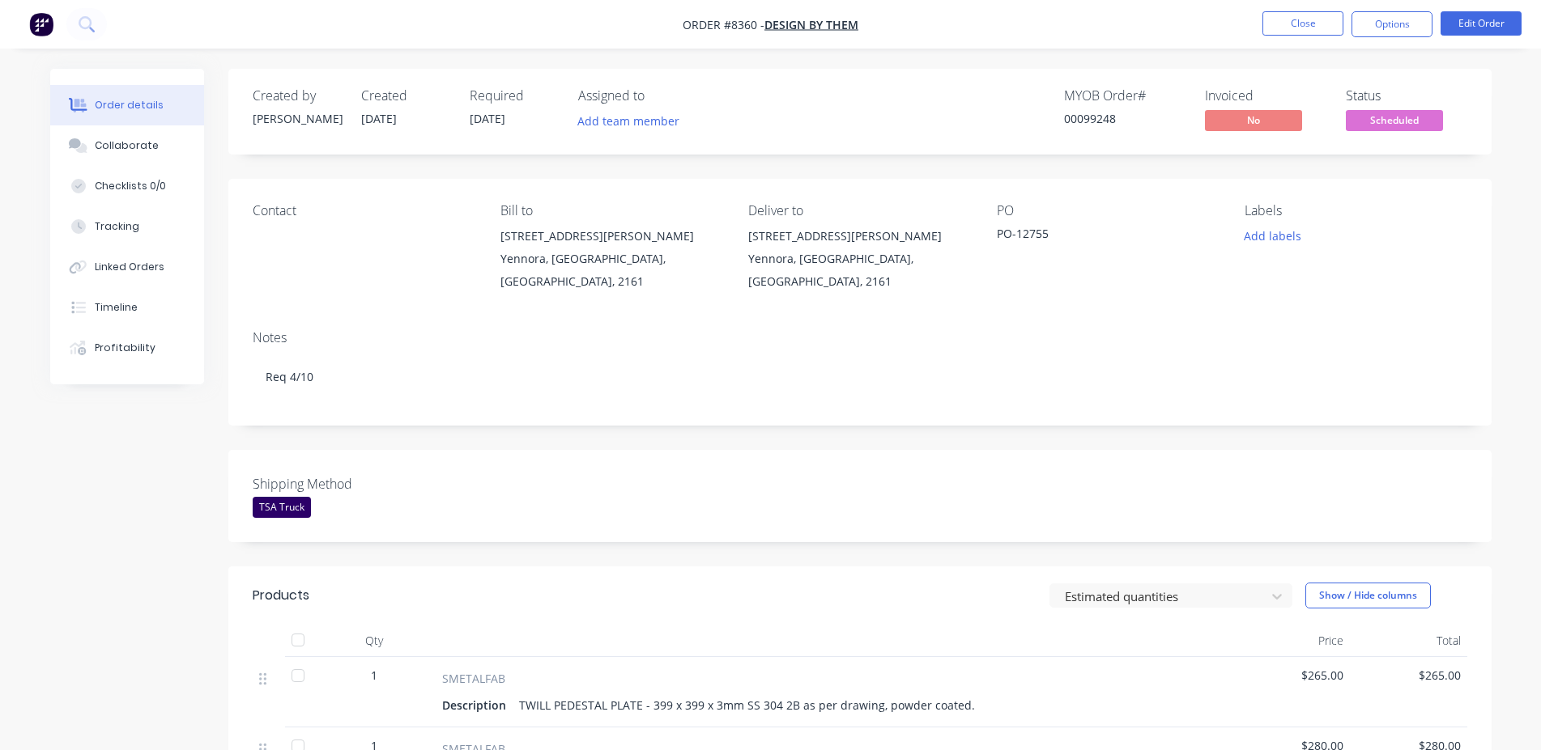
click at [1099, 121] on div "00099248" at bounding box center [1124, 118] width 121 height 17
copy div "00099248"
click at [1120, 114] on div "00099248" at bounding box center [1124, 118] width 121 height 17
click at [1094, 118] on div "00099248" at bounding box center [1124, 118] width 121 height 17
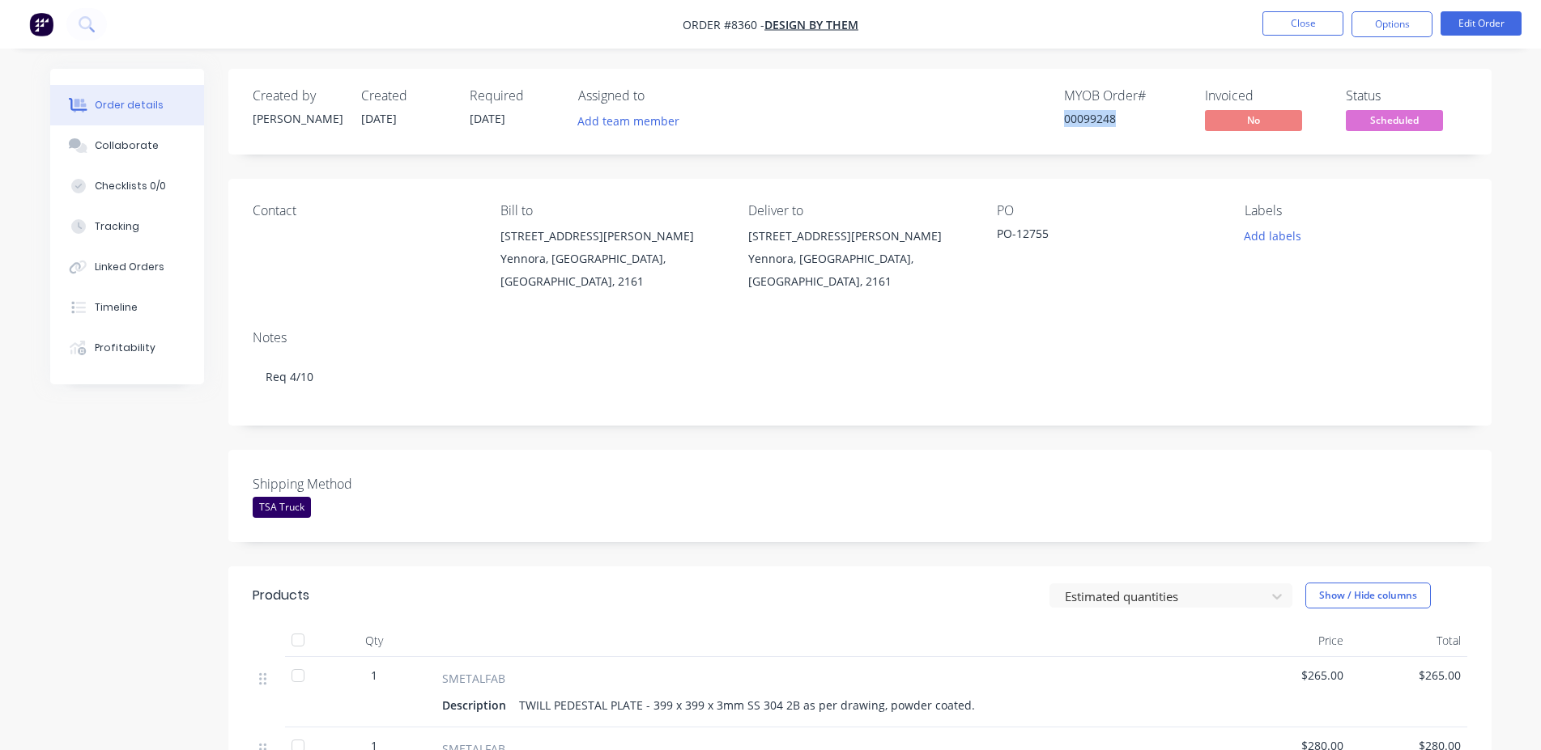
click at [1094, 118] on div "00099248" at bounding box center [1124, 118] width 121 height 17
copy div "00099248"
click at [1289, 25] on button "Close" at bounding box center [1302, 23] width 81 height 24
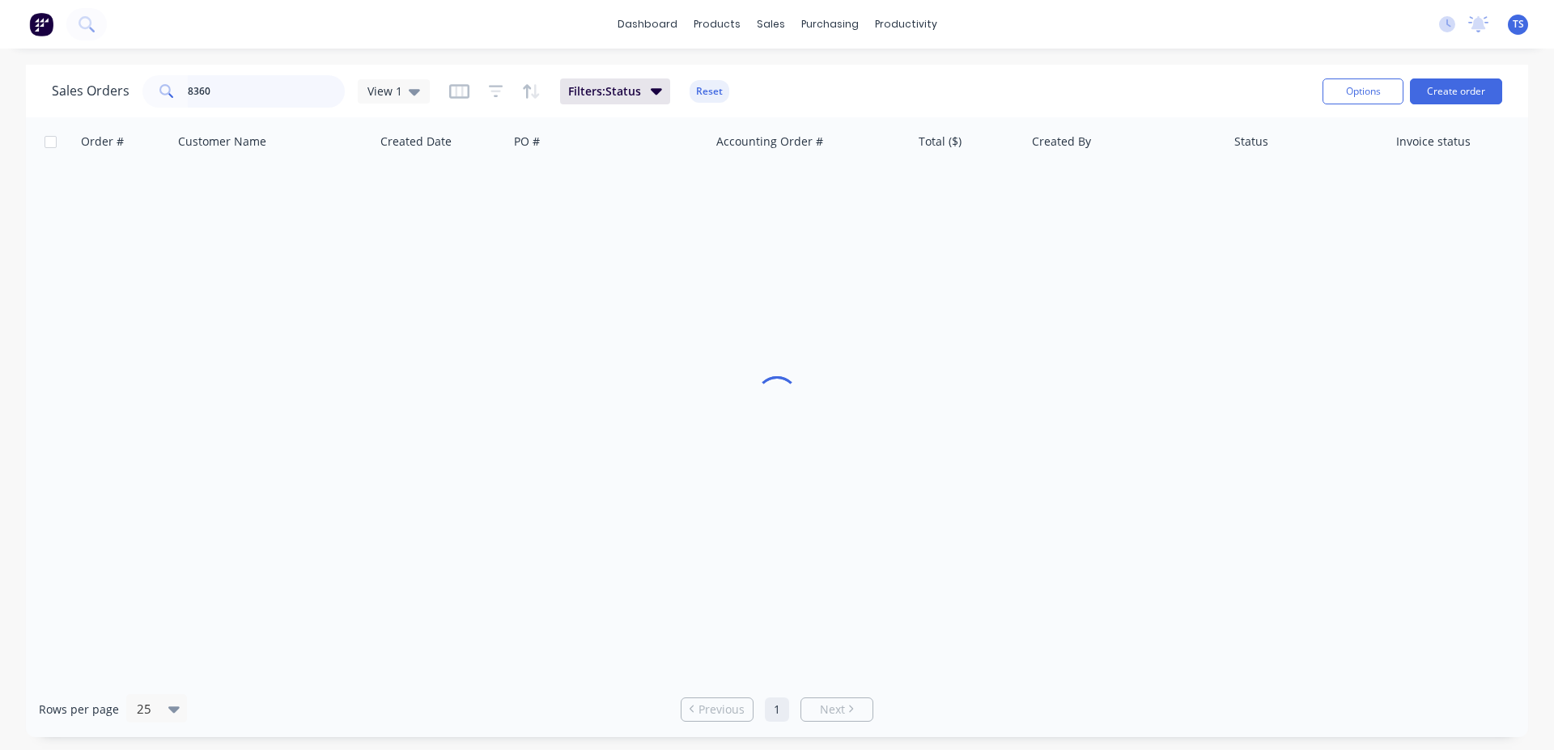
click at [251, 83] on input "8360" at bounding box center [267, 91] width 158 height 32
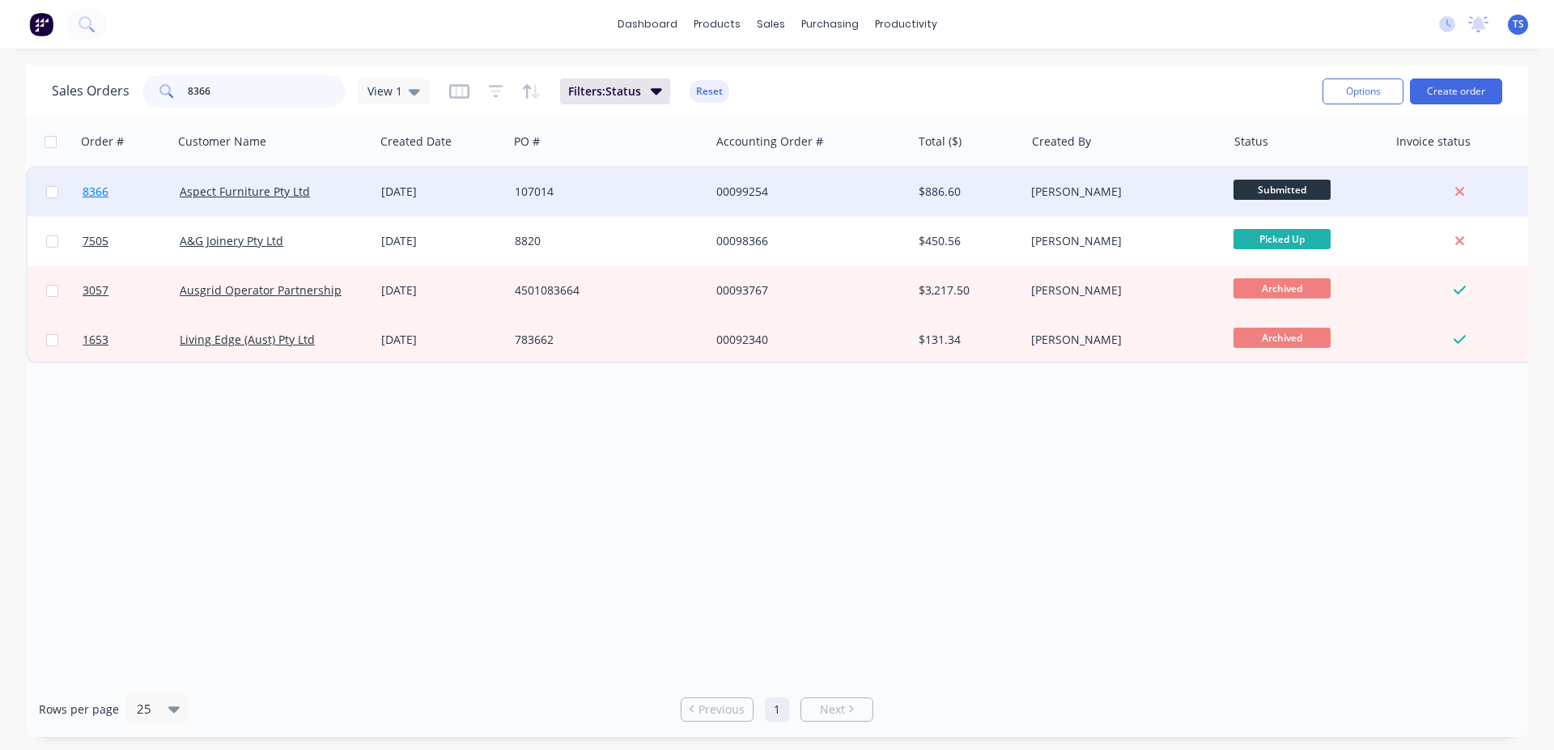
type input "8366"
click at [129, 186] on link "8366" at bounding box center [131, 192] width 97 height 49
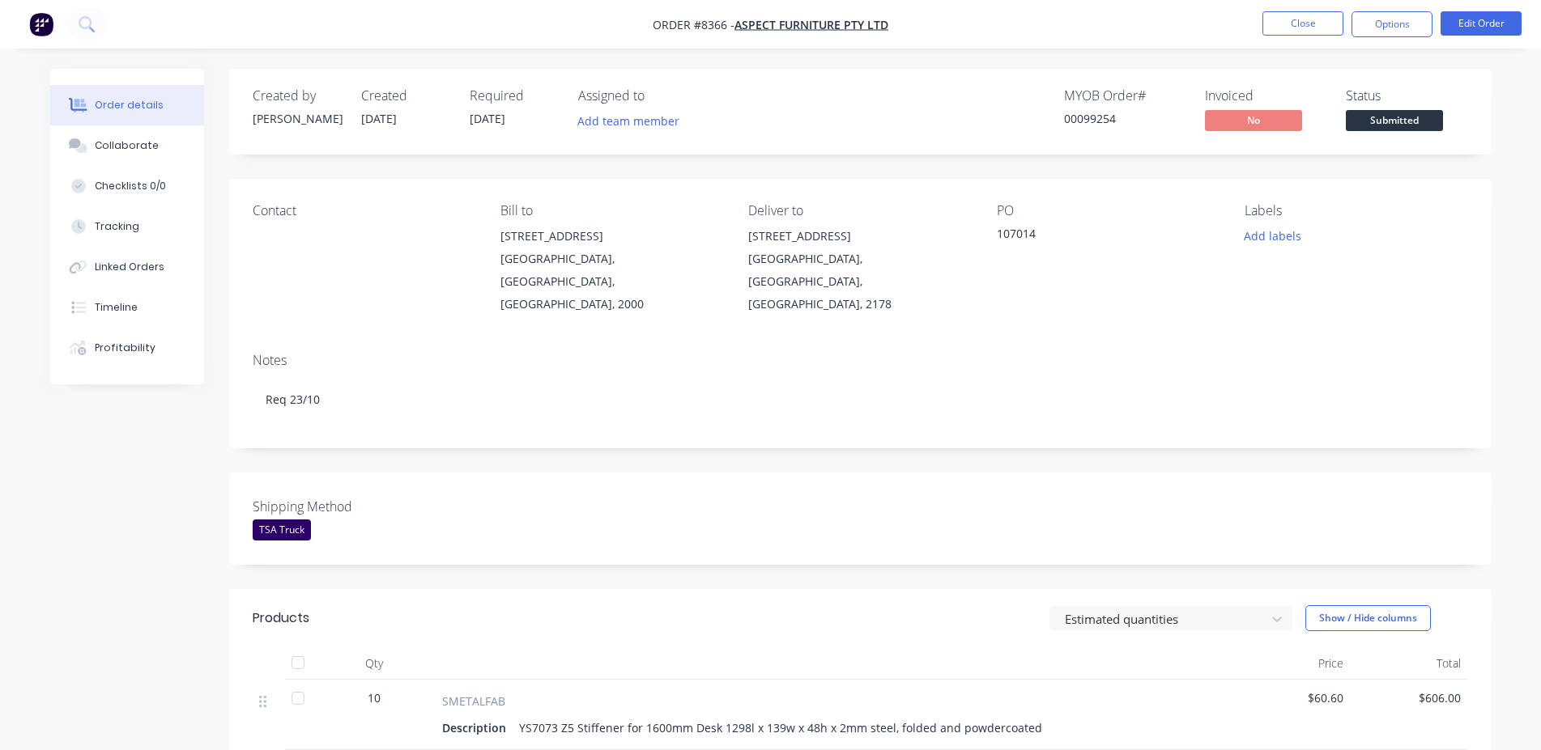
click at [1395, 127] on span "Submitted" at bounding box center [1393, 120] width 97 height 20
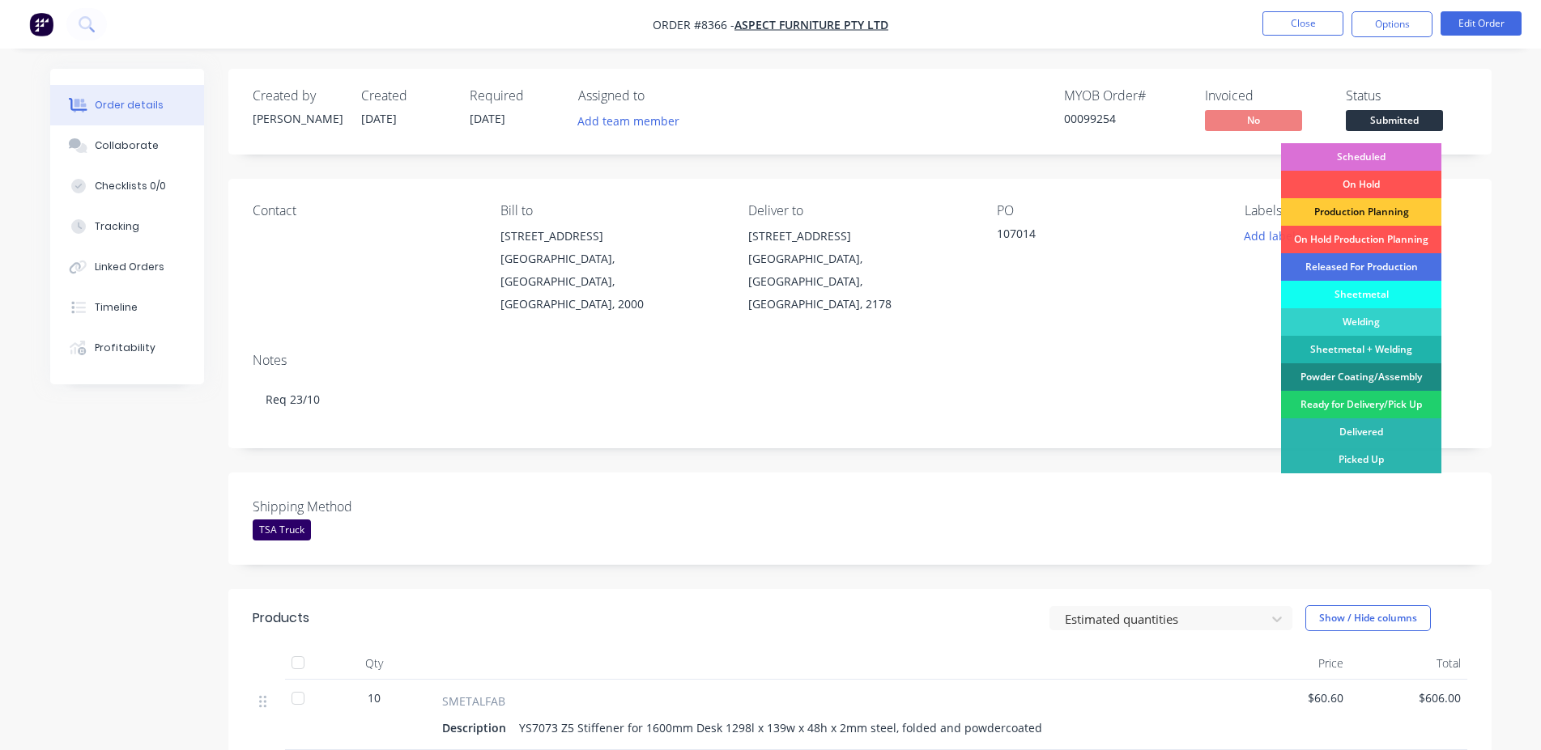
click at [1383, 160] on div "Scheduled" at bounding box center [1361, 157] width 160 height 28
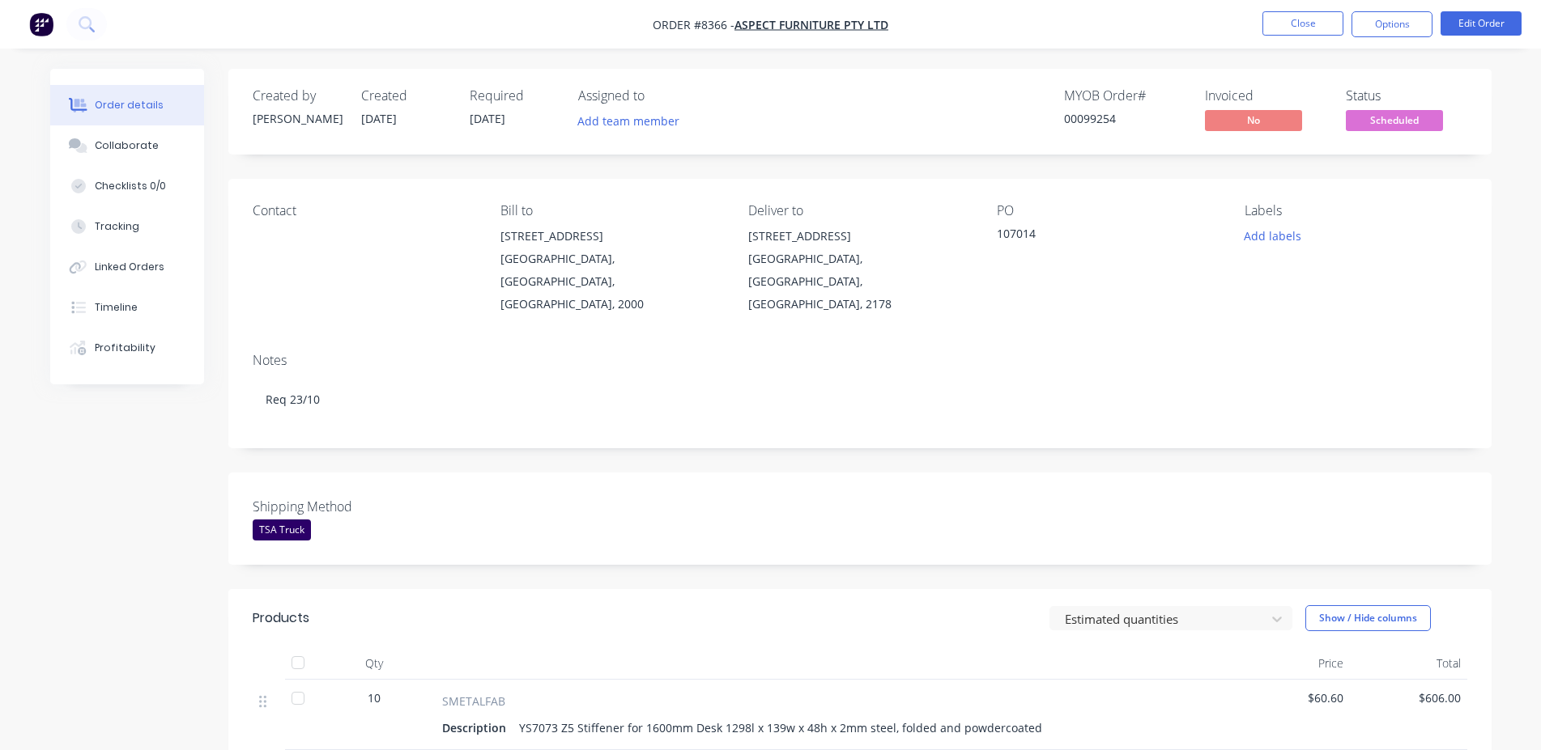
click at [1082, 117] on div "00099254" at bounding box center [1124, 118] width 121 height 17
click at [1281, 23] on button "Close" at bounding box center [1302, 23] width 81 height 24
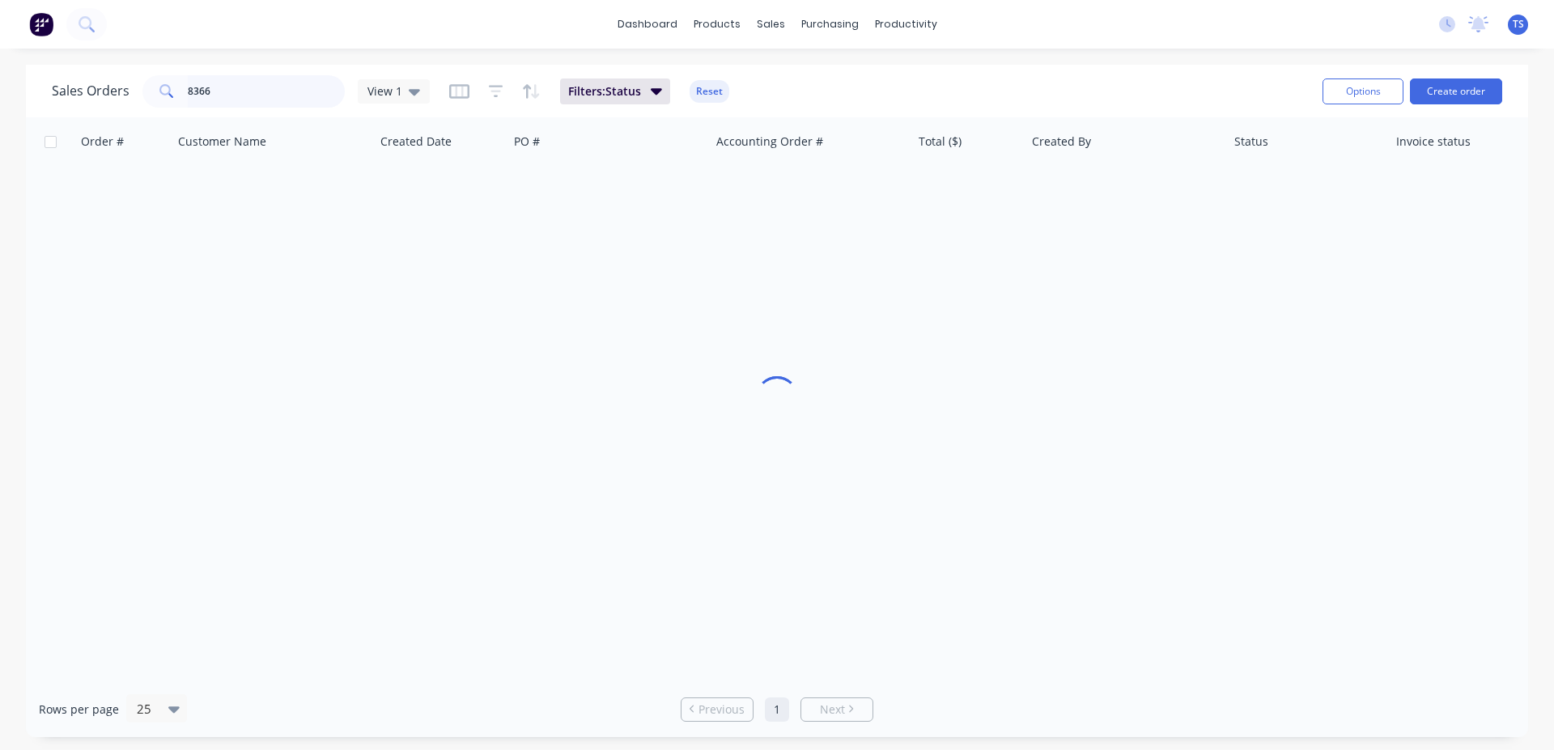
click at [257, 100] on input "8366" at bounding box center [267, 91] width 158 height 32
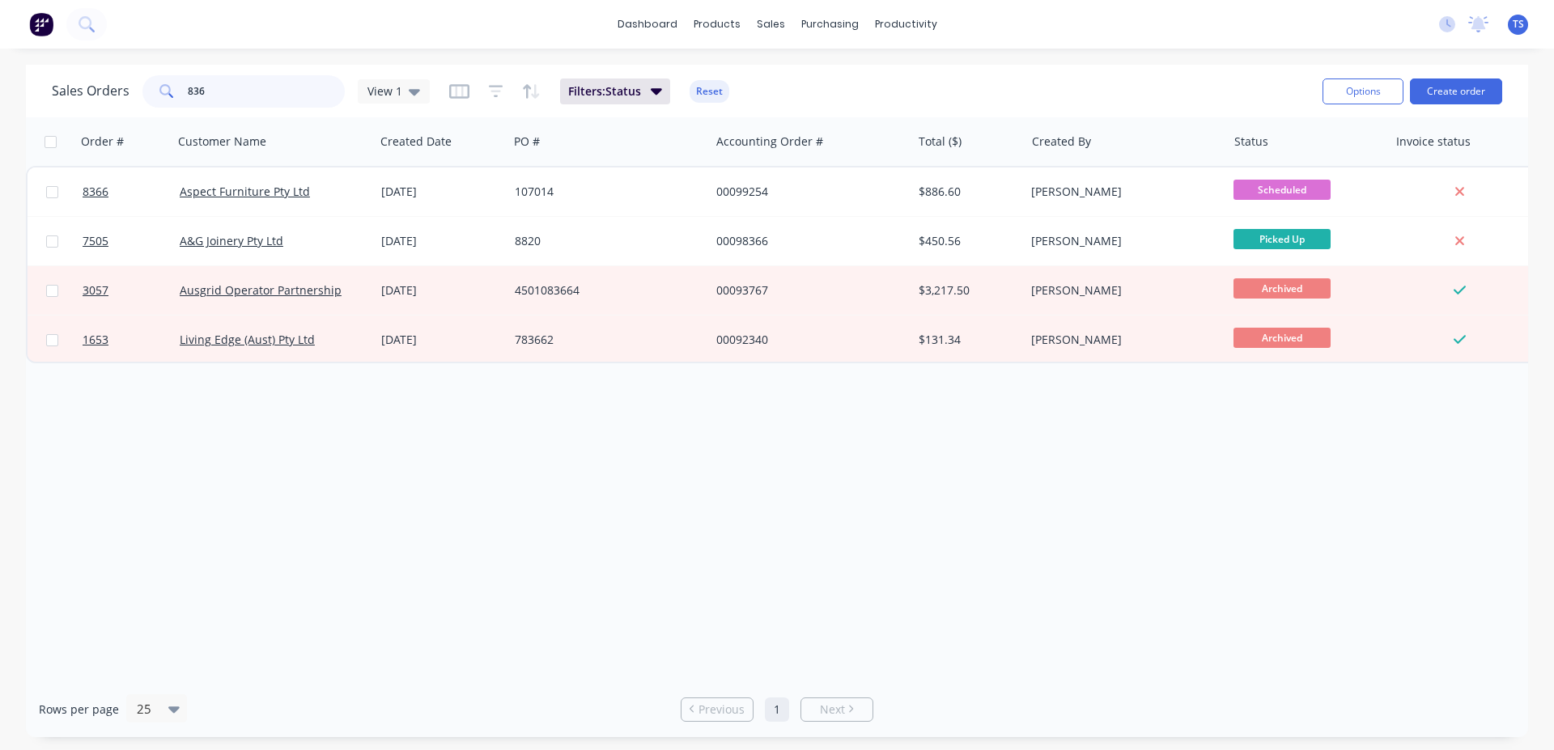
type input "8365"
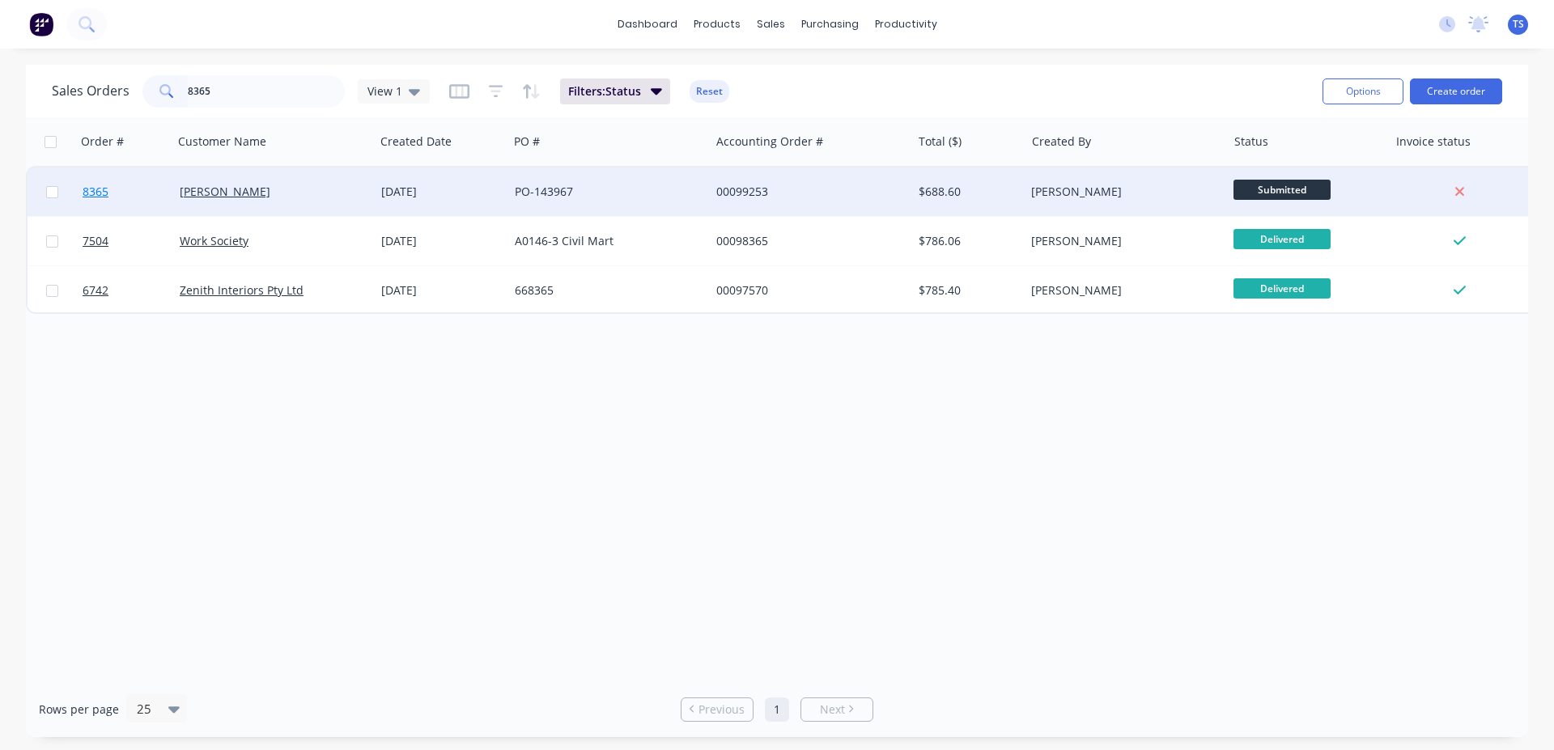
click at [118, 205] on link "8365" at bounding box center [131, 192] width 97 height 49
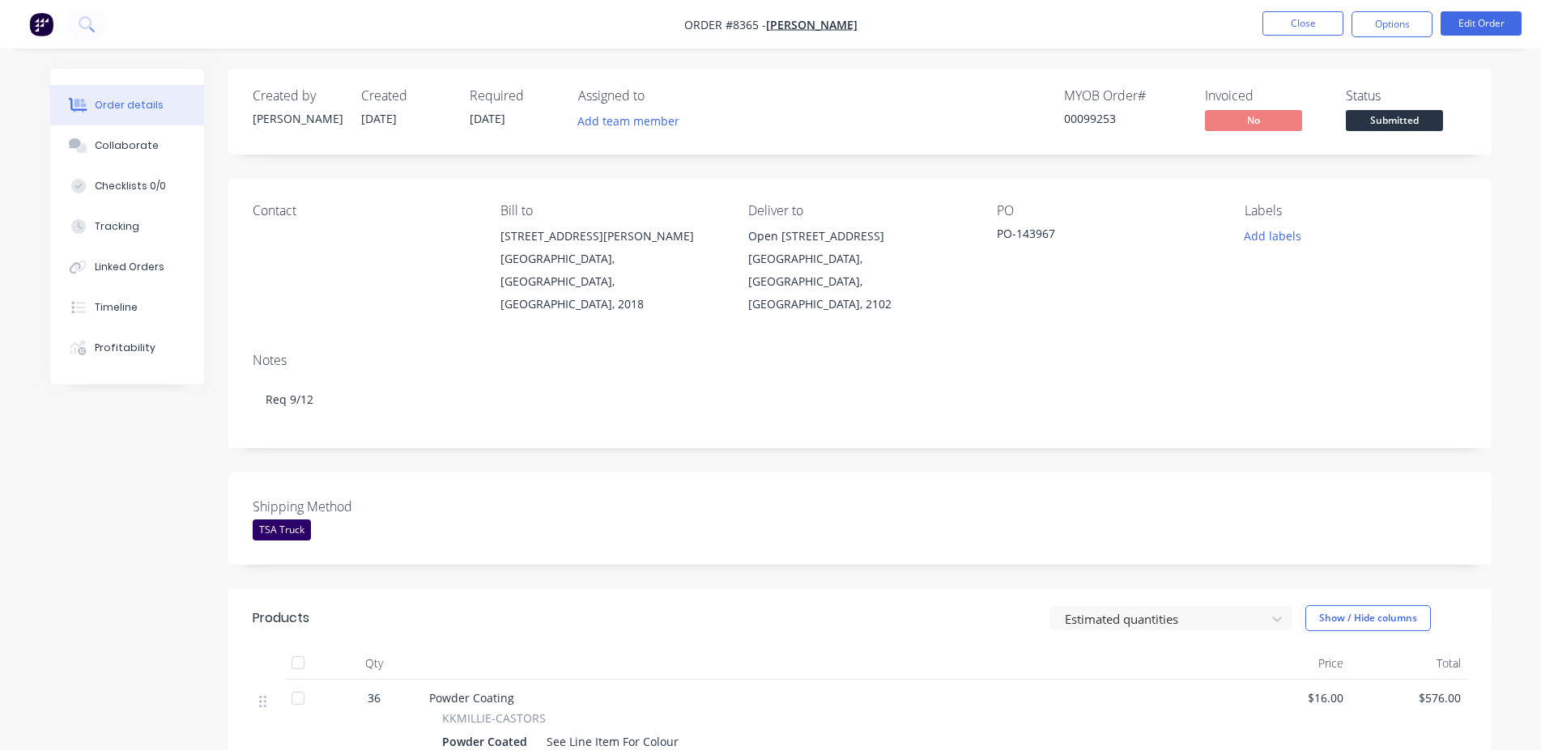
click at [1372, 129] on span "Submitted" at bounding box center [1393, 120] width 97 height 20
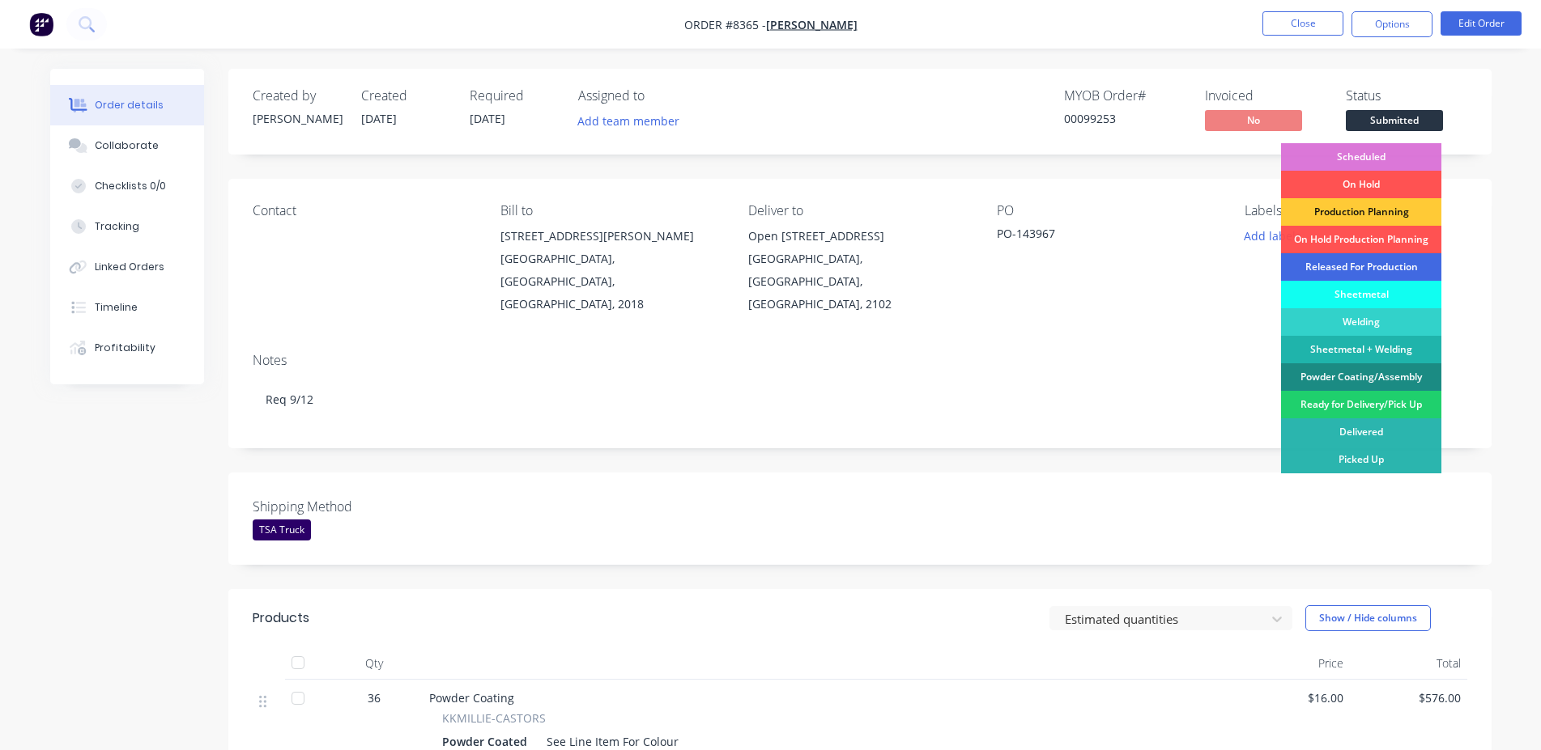
click at [1383, 270] on div "Released For Production" at bounding box center [1361, 267] width 160 height 28
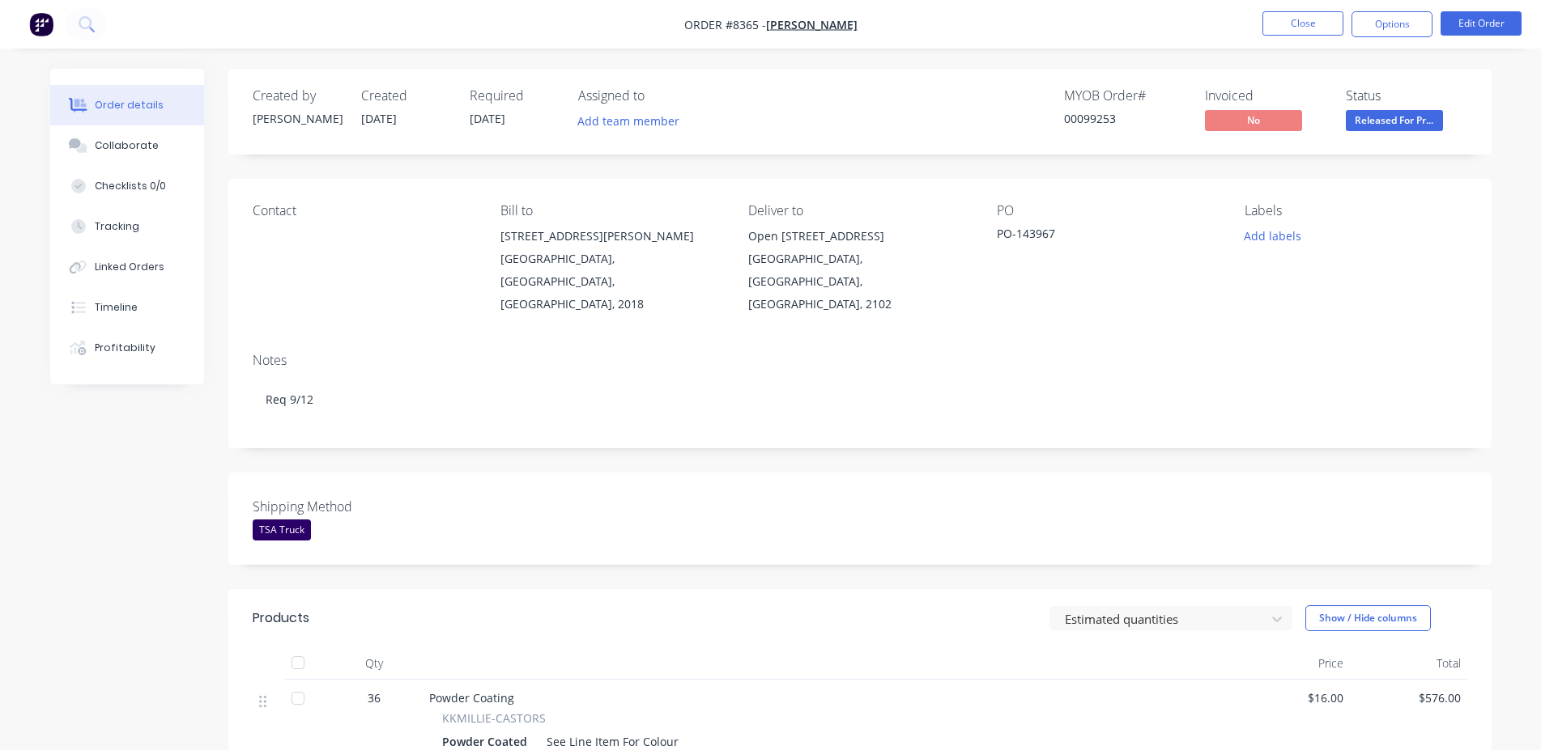
click at [1290, 10] on nav "Order #8365 - [PERSON_NAME] Close Options Edit Order" at bounding box center [770, 24] width 1541 height 49
click at [1302, 27] on button "Close" at bounding box center [1302, 23] width 81 height 24
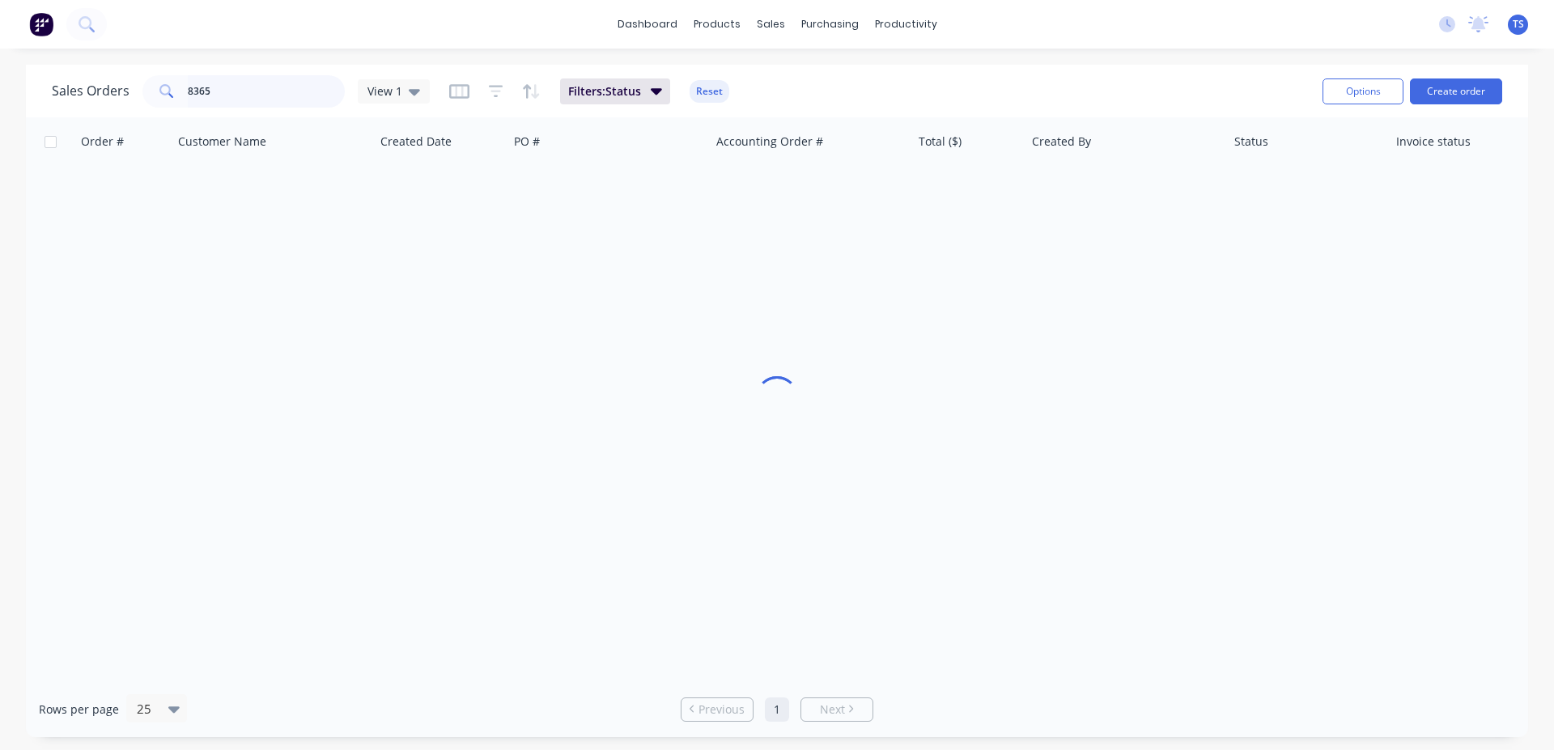
click at [232, 93] on input "8365" at bounding box center [267, 91] width 158 height 32
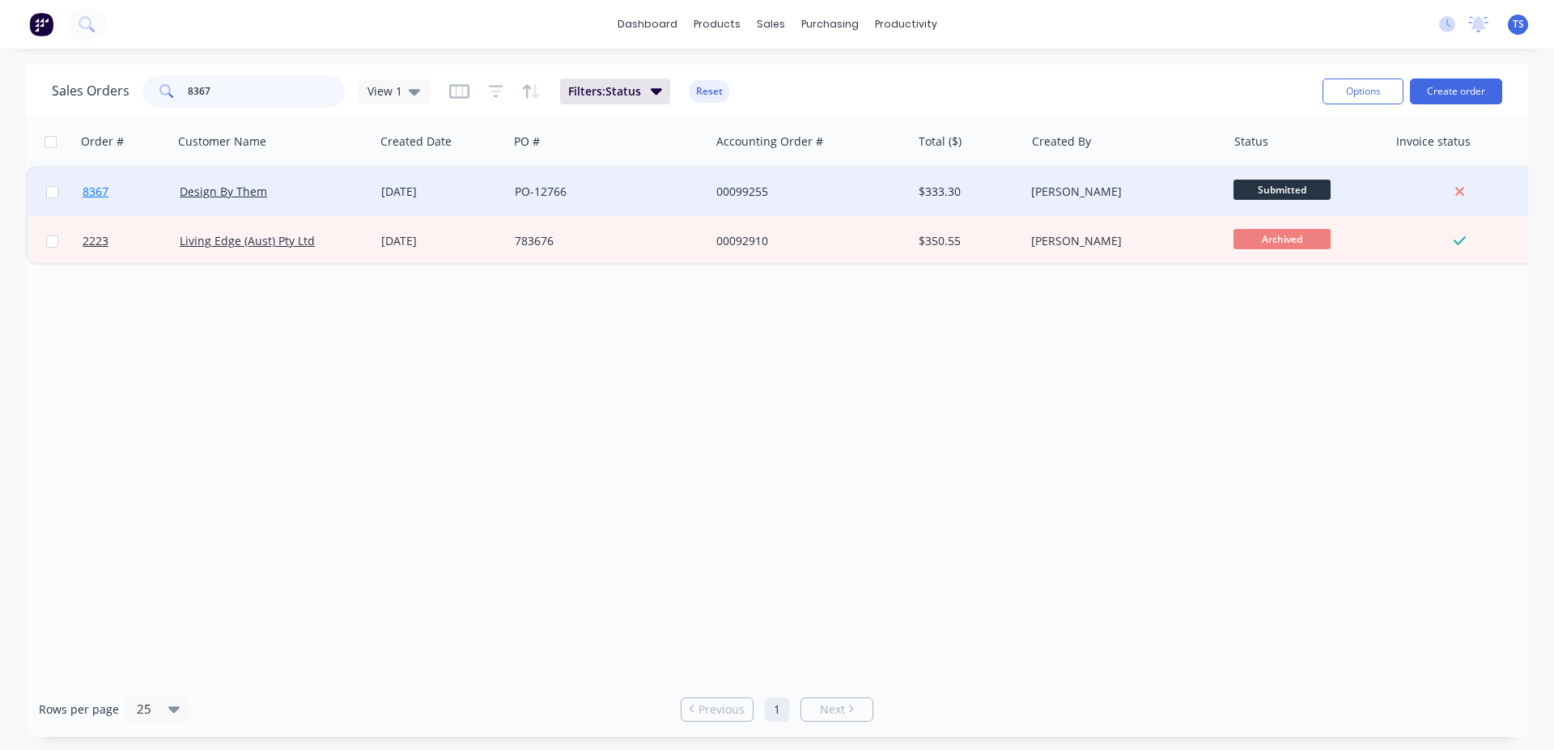
type input "8367"
click at [137, 202] on link "8367" at bounding box center [131, 192] width 97 height 49
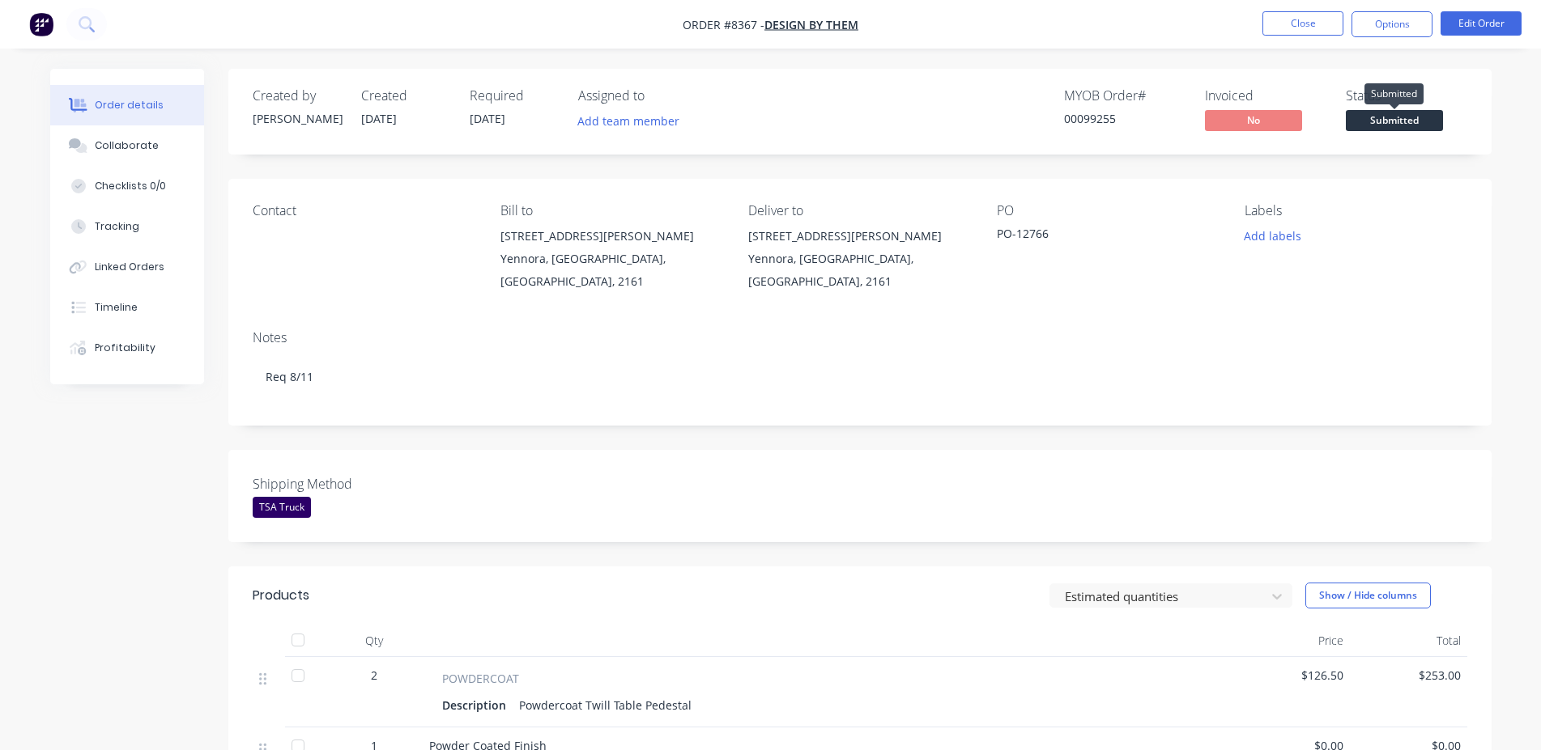
click at [1409, 123] on span "Submitted" at bounding box center [1393, 120] width 97 height 20
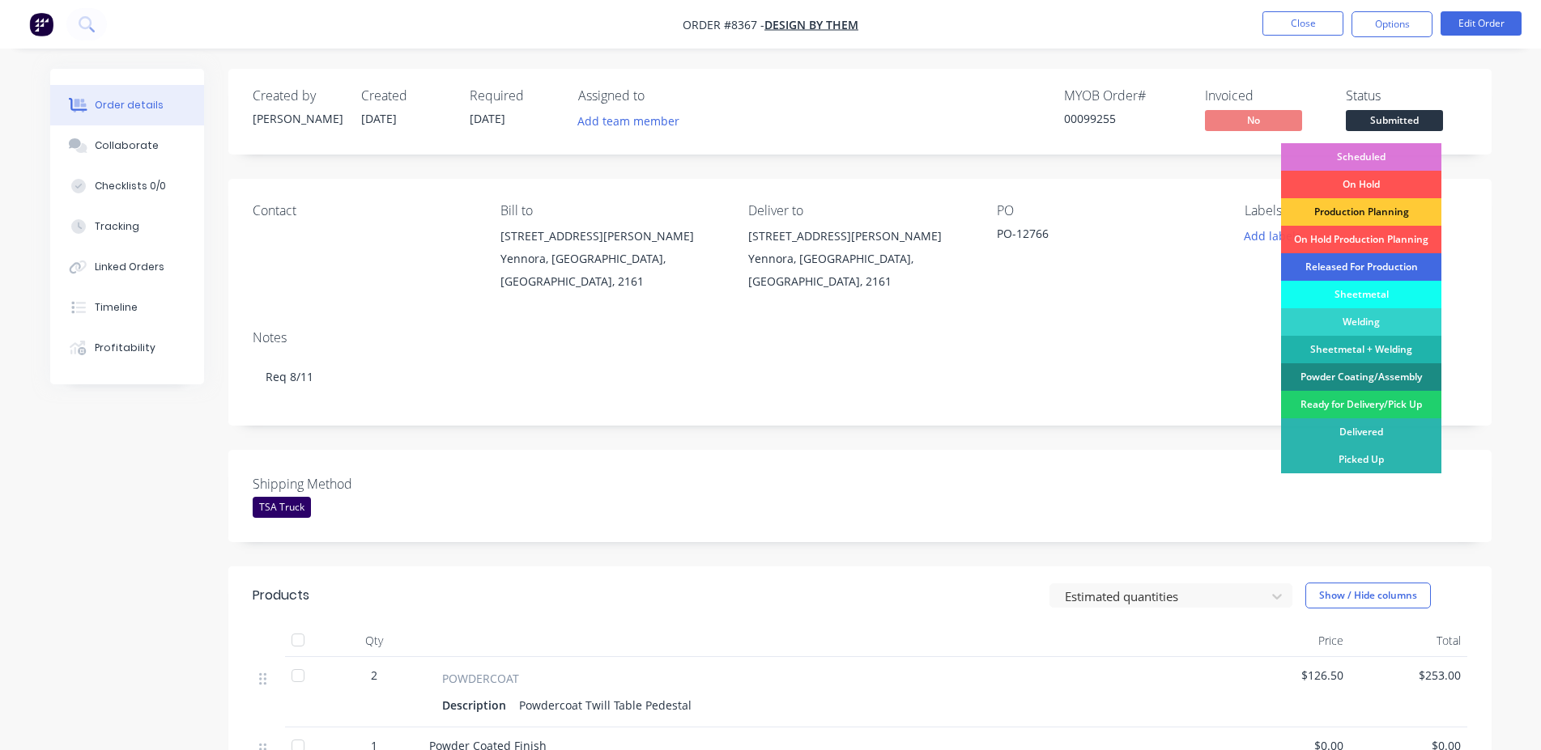
click at [1369, 262] on div "Released For Production" at bounding box center [1361, 267] width 160 height 28
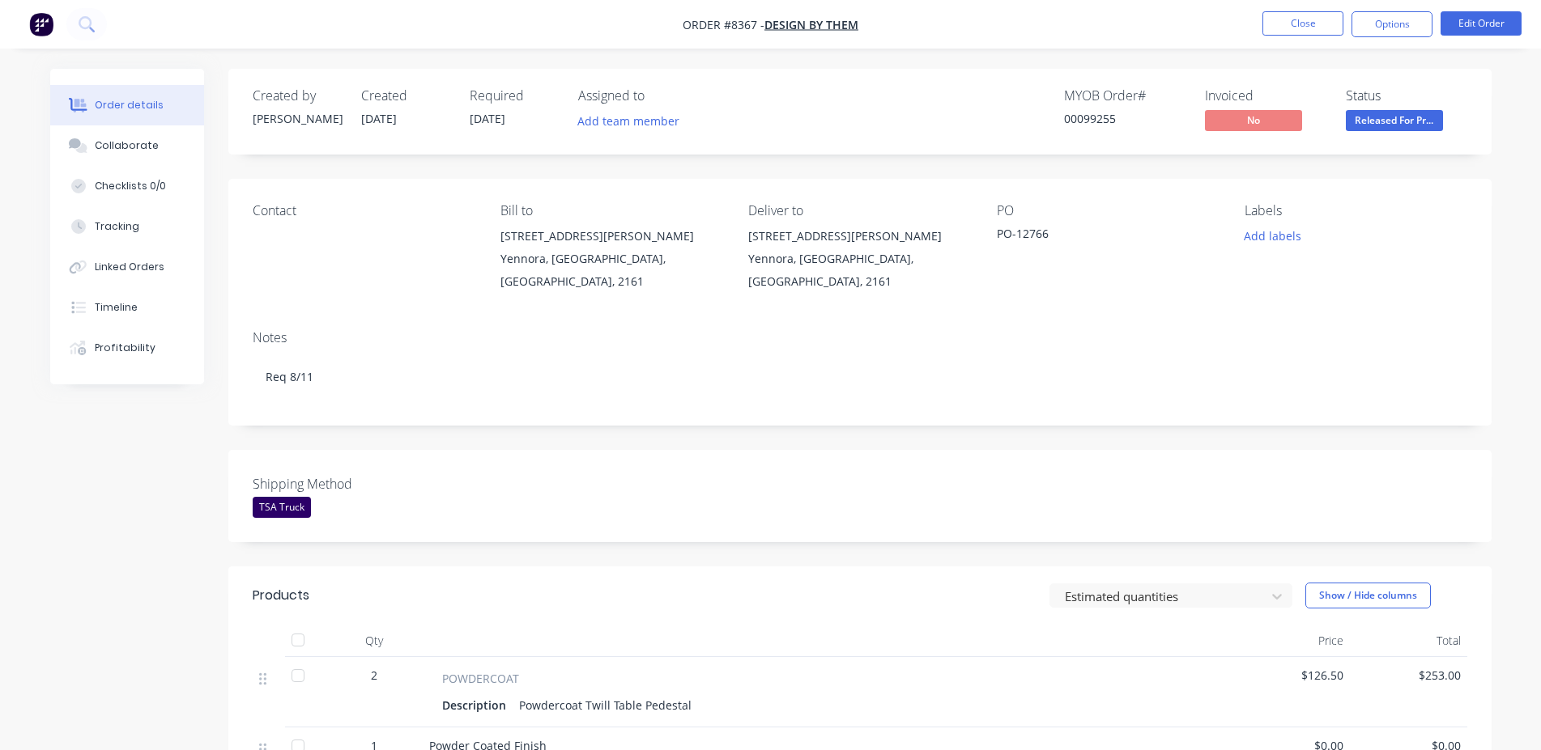
click at [1099, 116] on div "00099255" at bounding box center [1124, 118] width 121 height 17
click at [1291, 28] on button "Close" at bounding box center [1302, 23] width 81 height 24
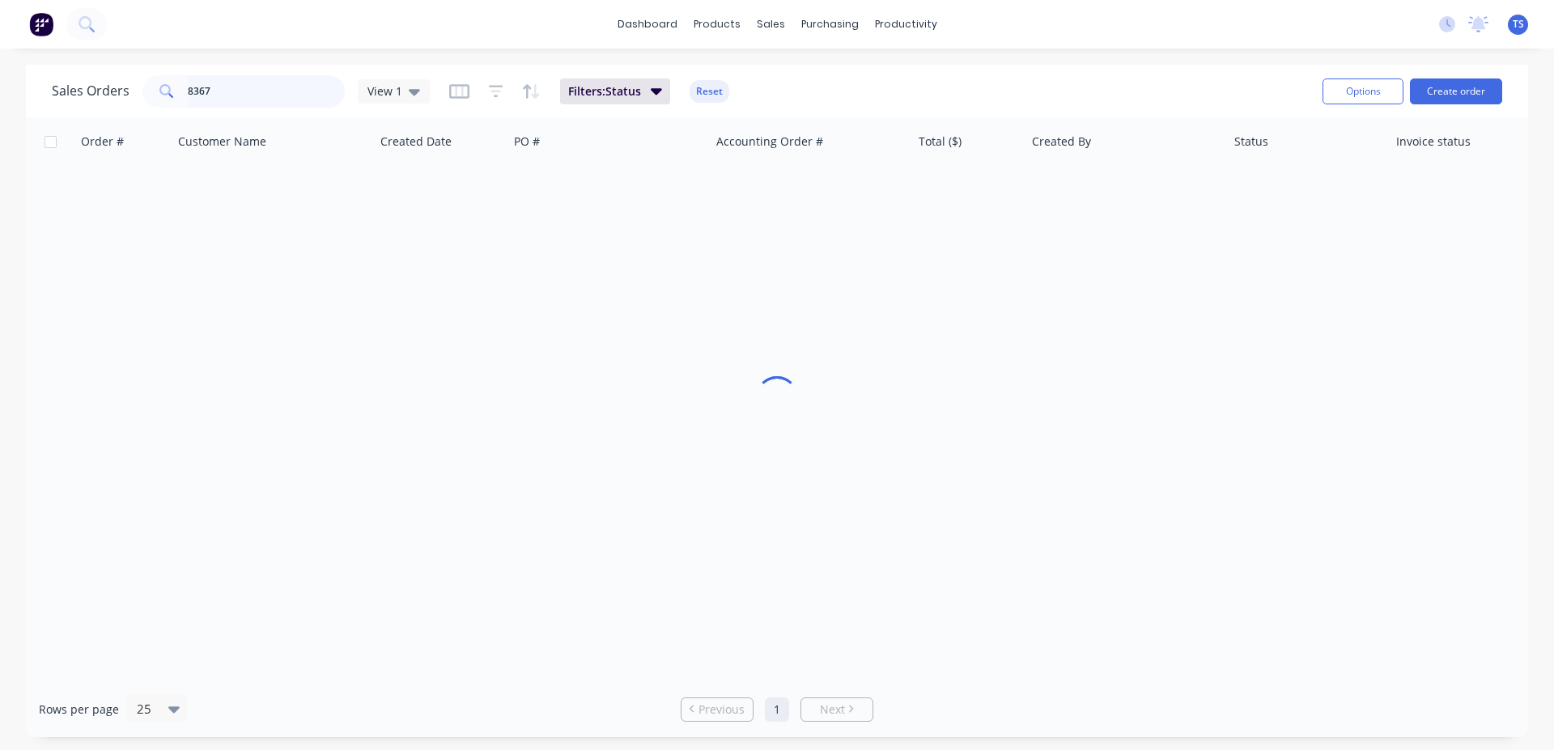
click at [261, 96] on input "8367" at bounding box center [267, 91] width 158 height 32
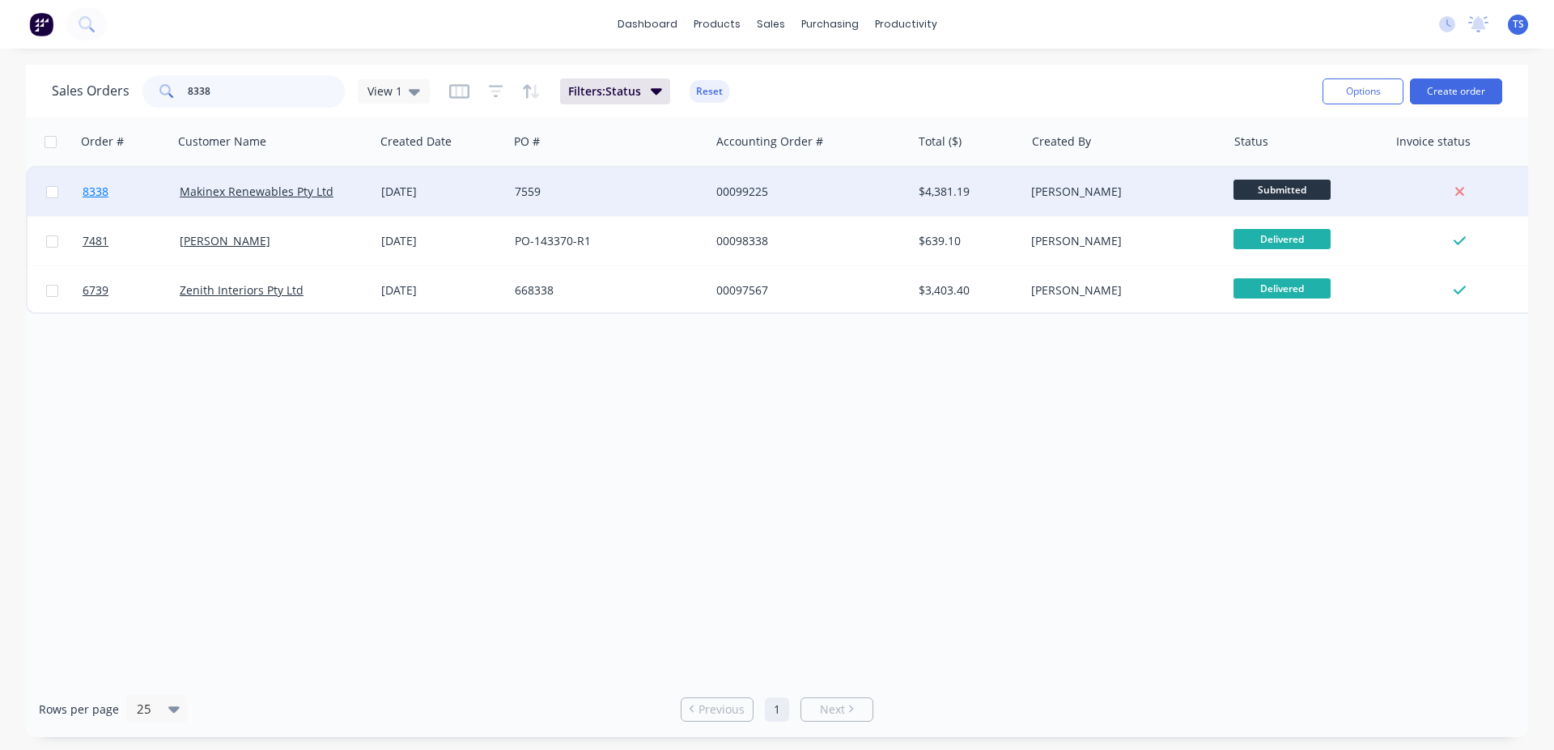
type input "8338"
click at [117, 202] on link "8338" at bounding box center [131, 192] width 97 height 49
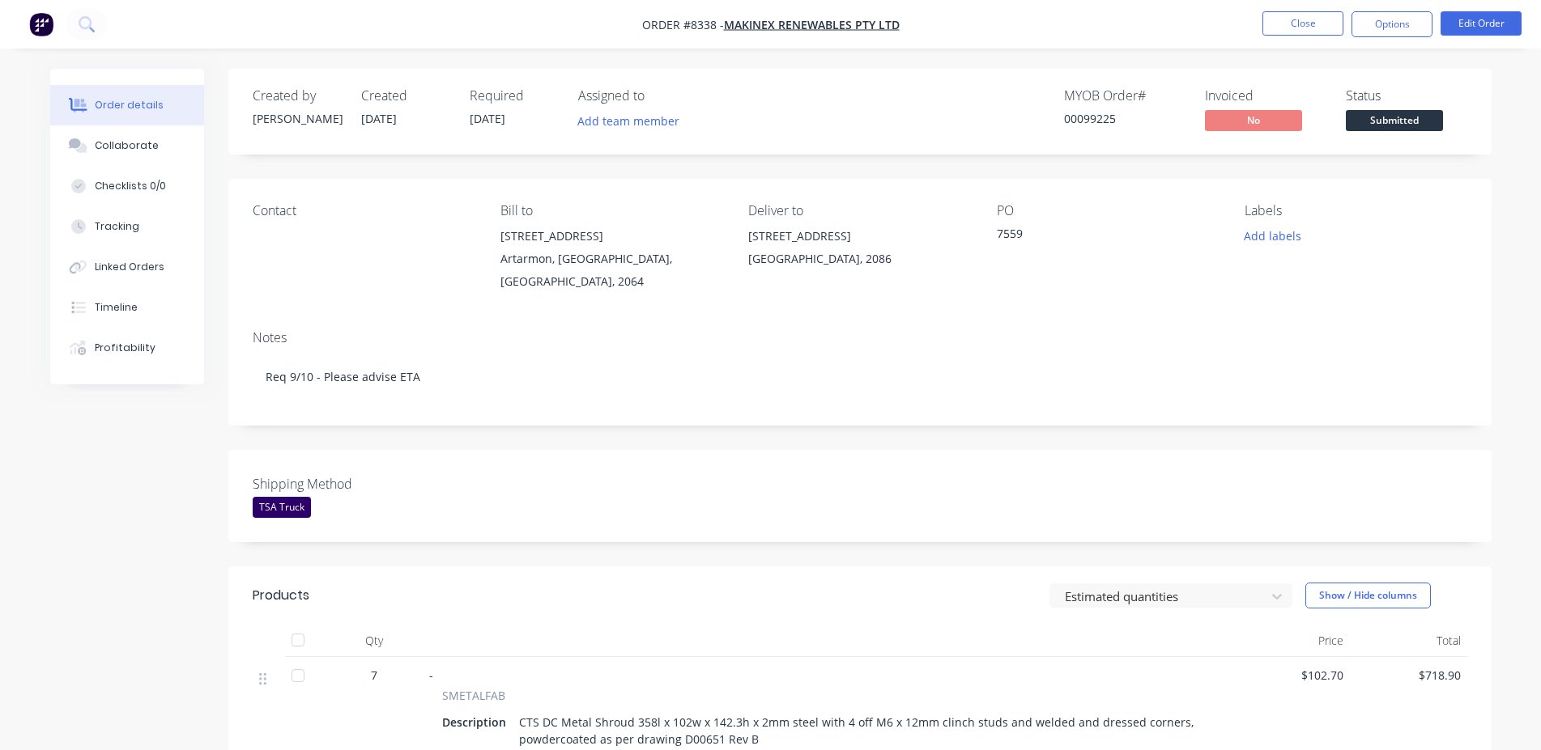
click at [1396, 130] on span "Submitted" at bounding box center [1393, 120] width 97 height 20
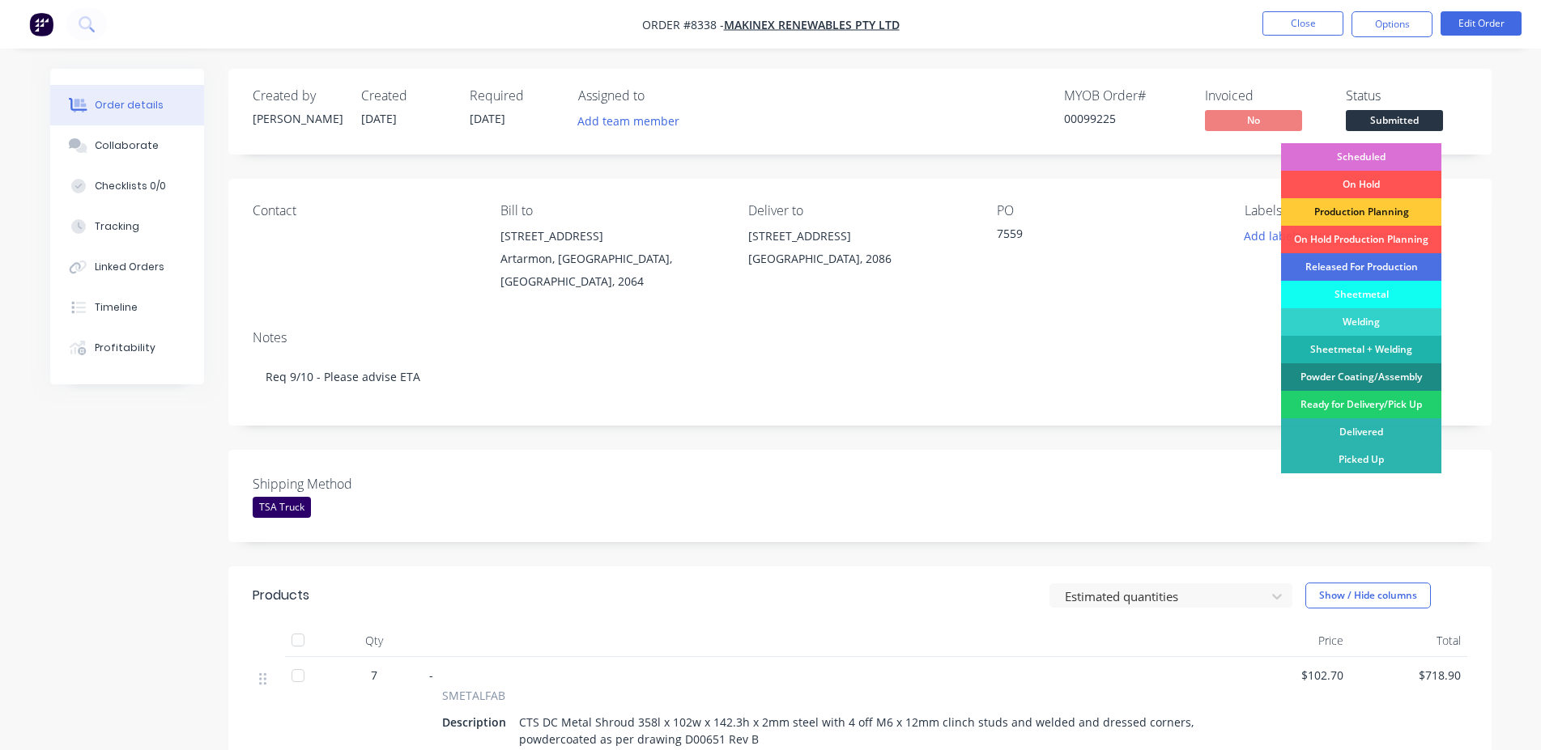
click at [1390, 157] on div "Scheduled" at bounding box center [1361, 157] width 160 height 28
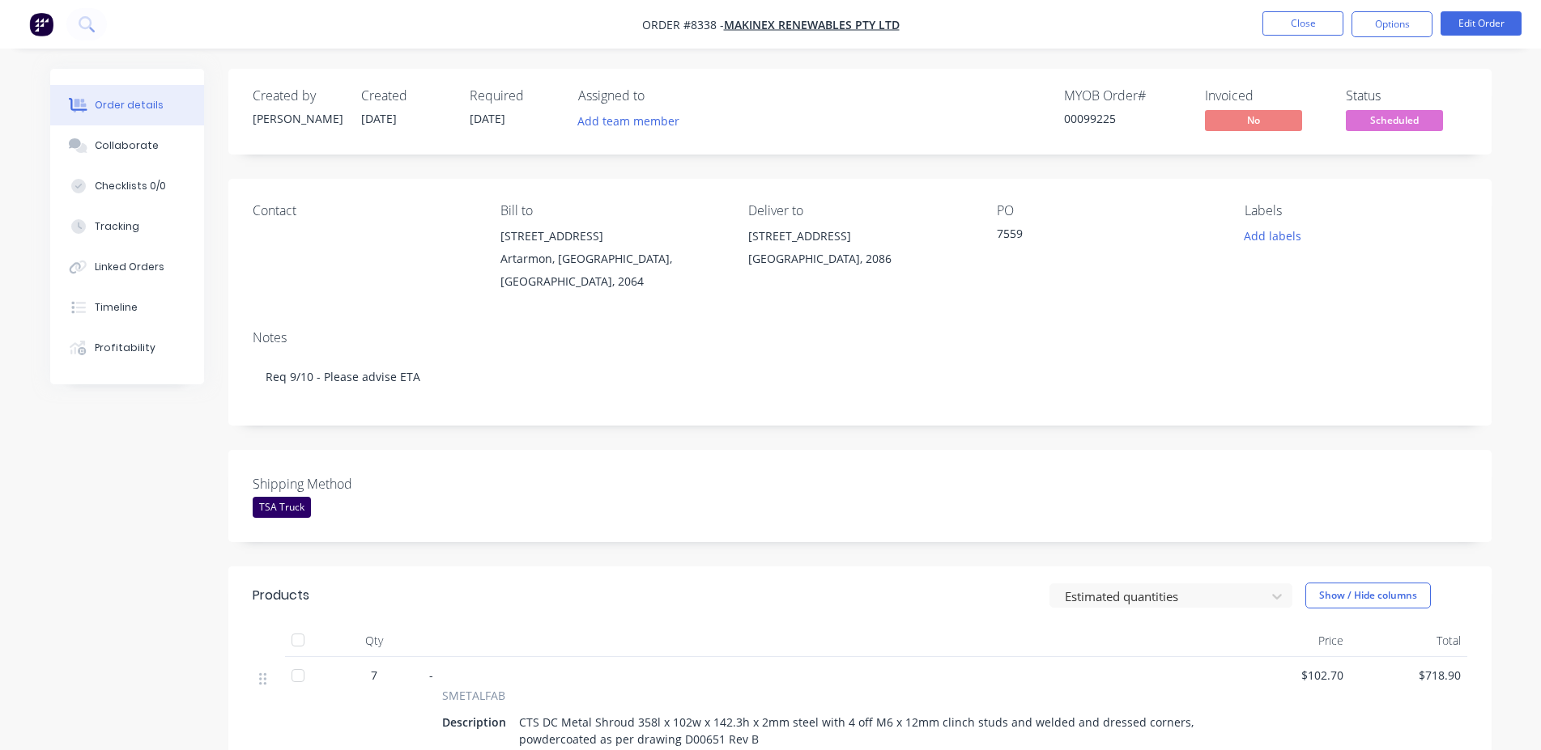
click at [1077, 118] on div "00099225" at bounding box center [1124, 118] width 121 height 17
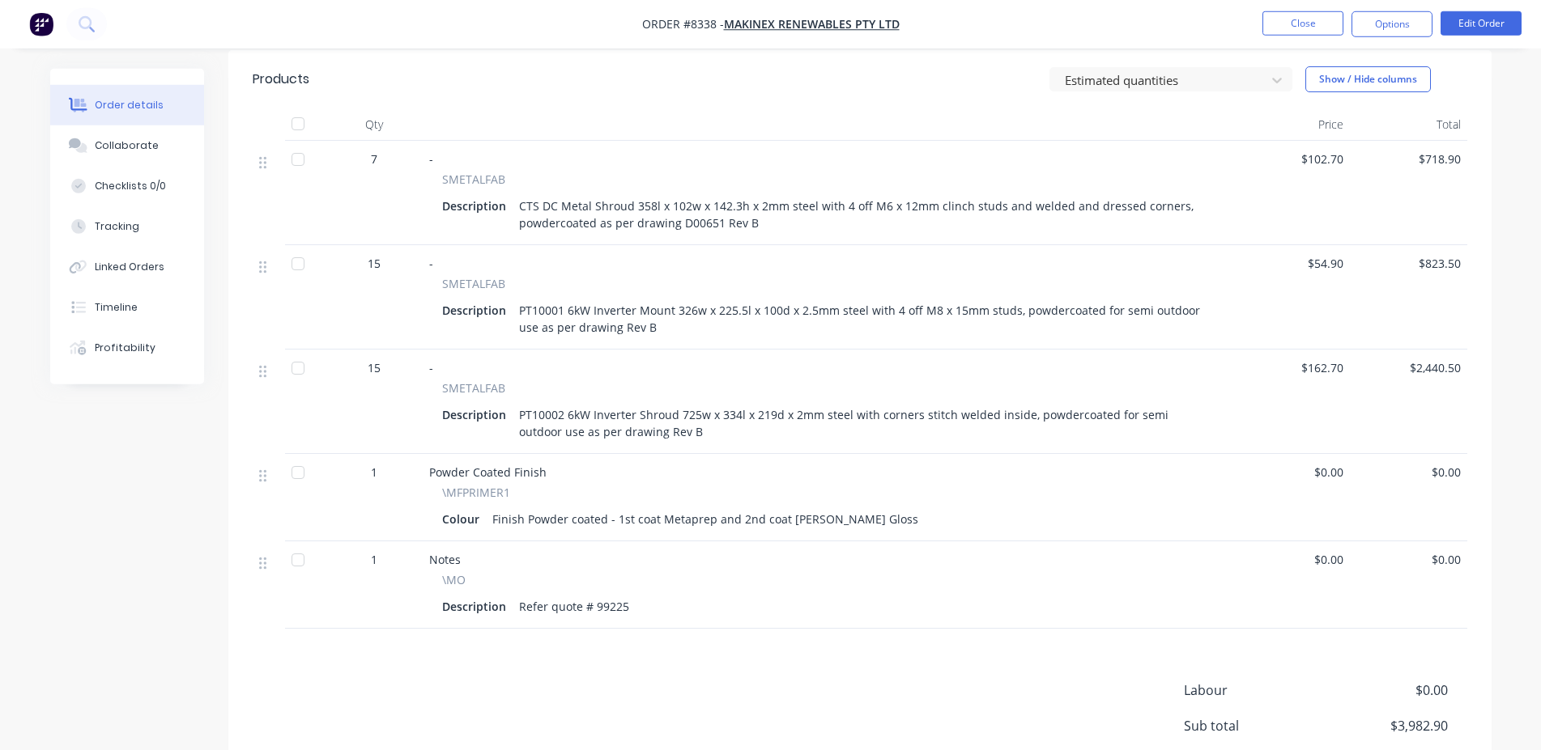
scroll to position [482, 0]
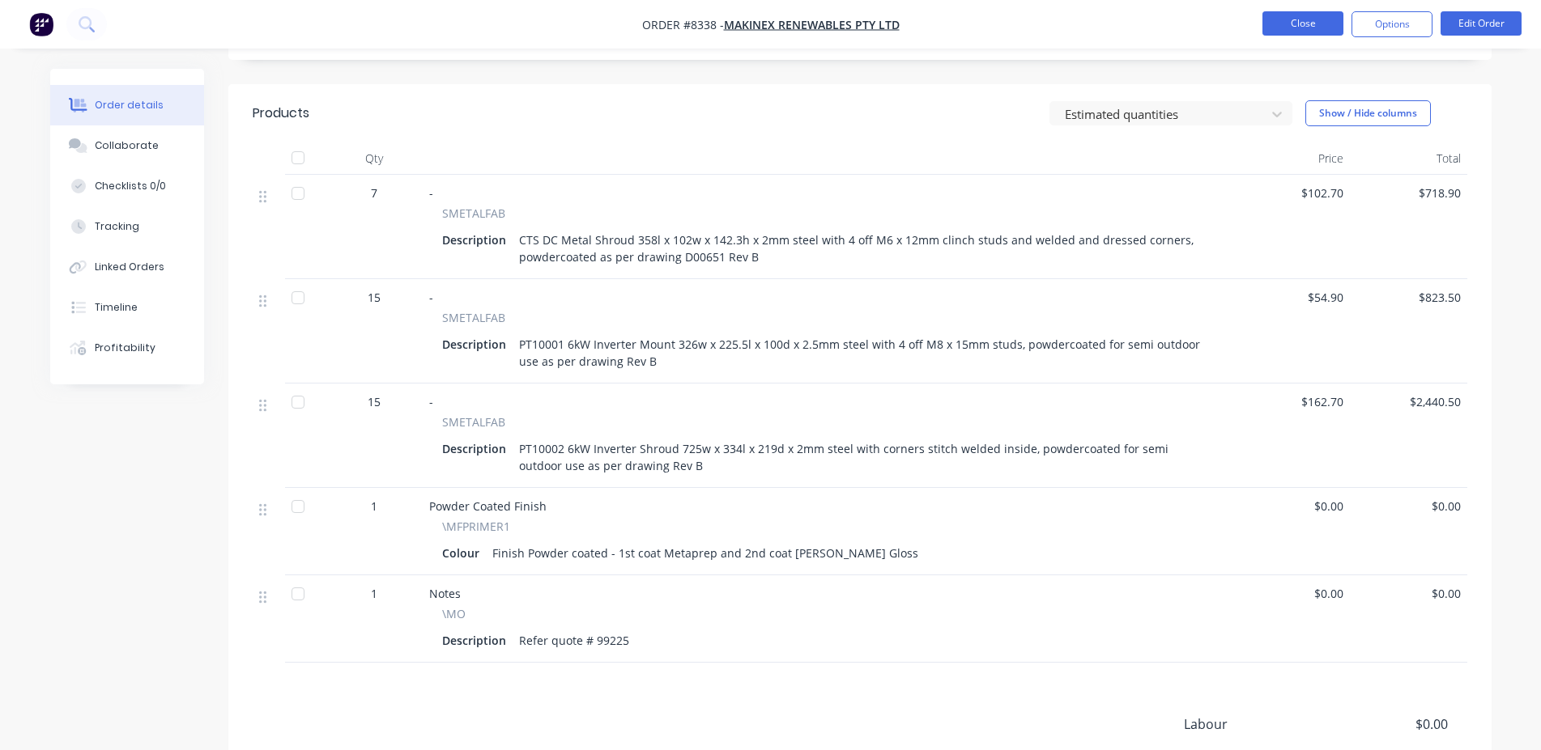
click at [1311, 34] on button "Close" at bounding box center [1302, 23] width 81 height 24
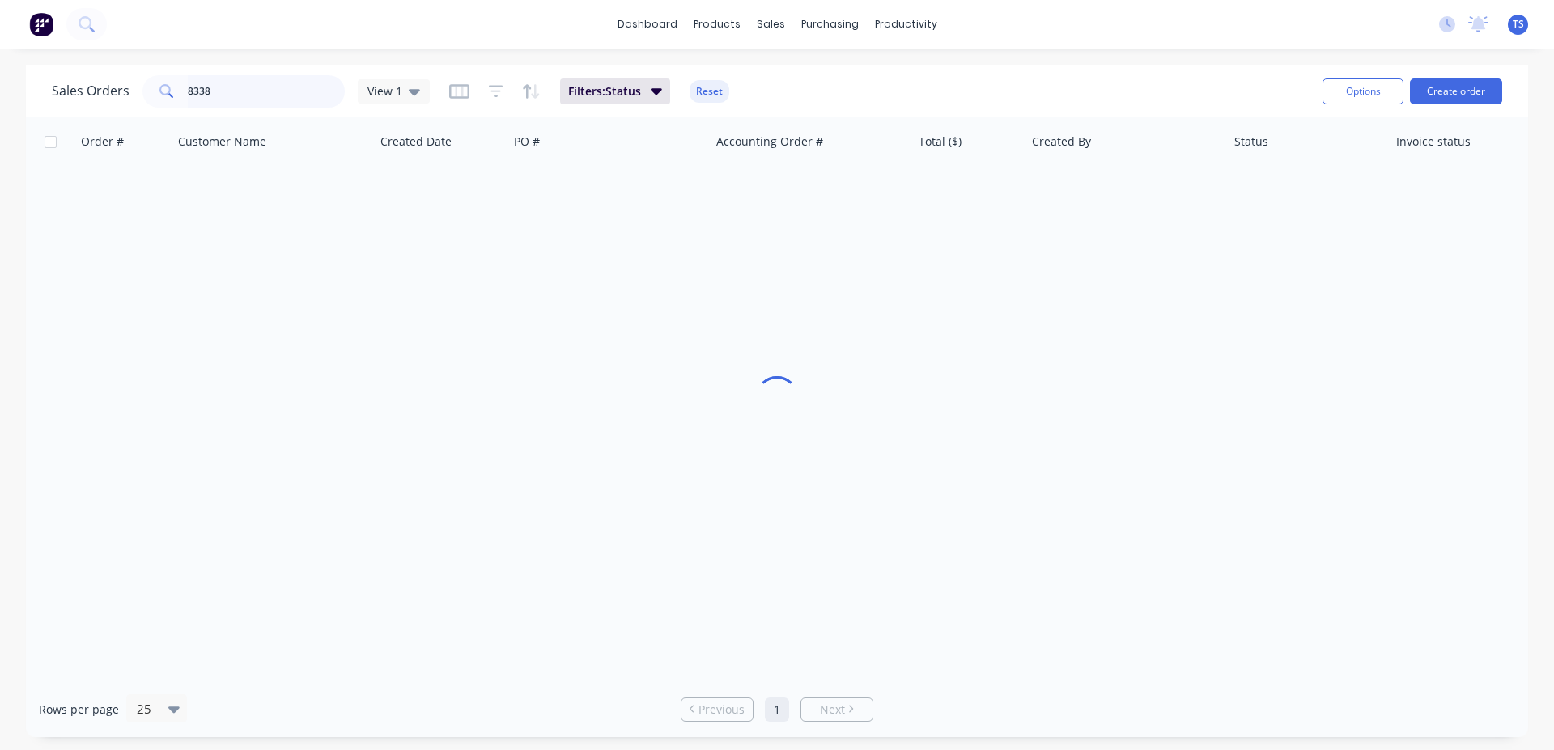
click at [244, 87] on input "8338" at bounding box center [267, 91] width 158 height 32
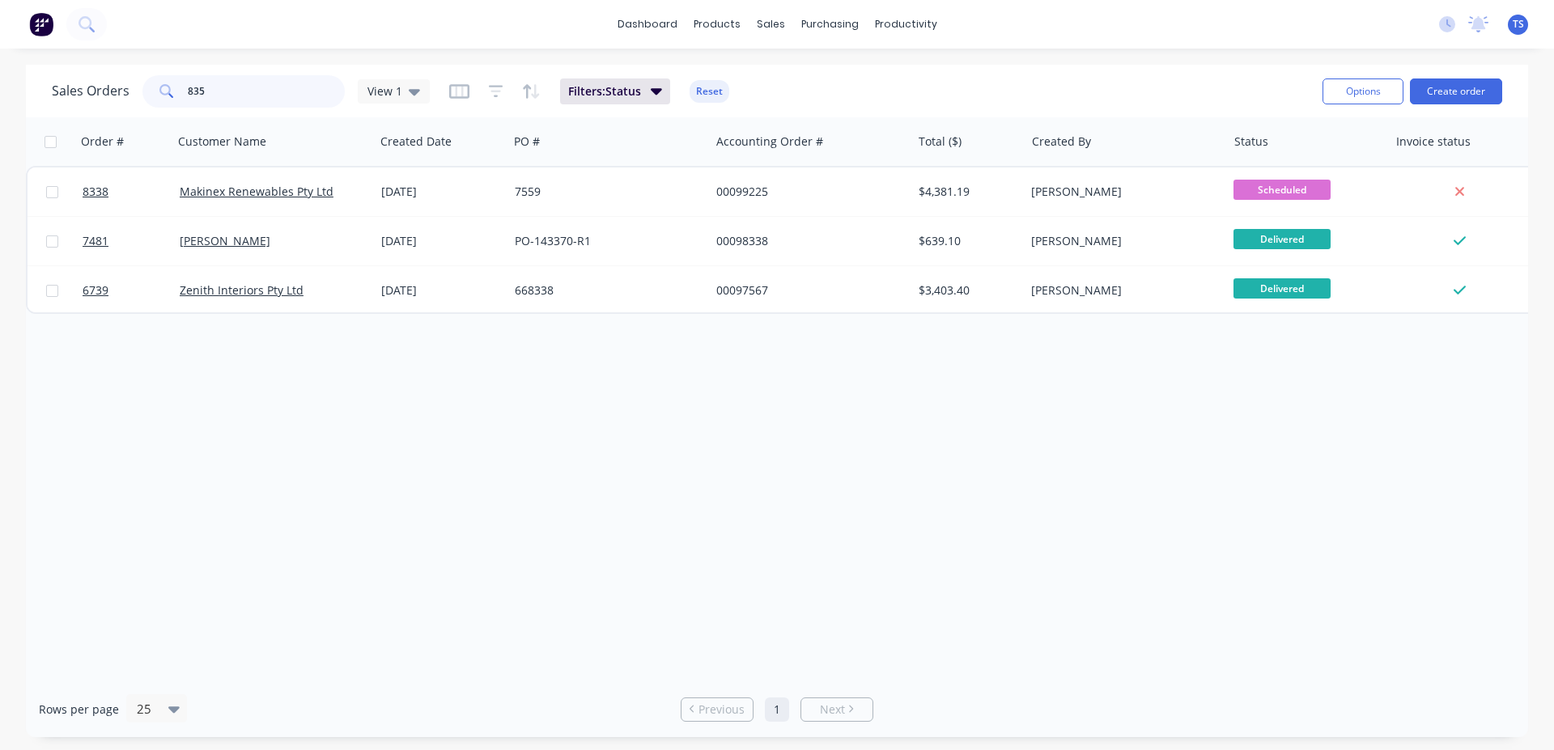
type input "8359"
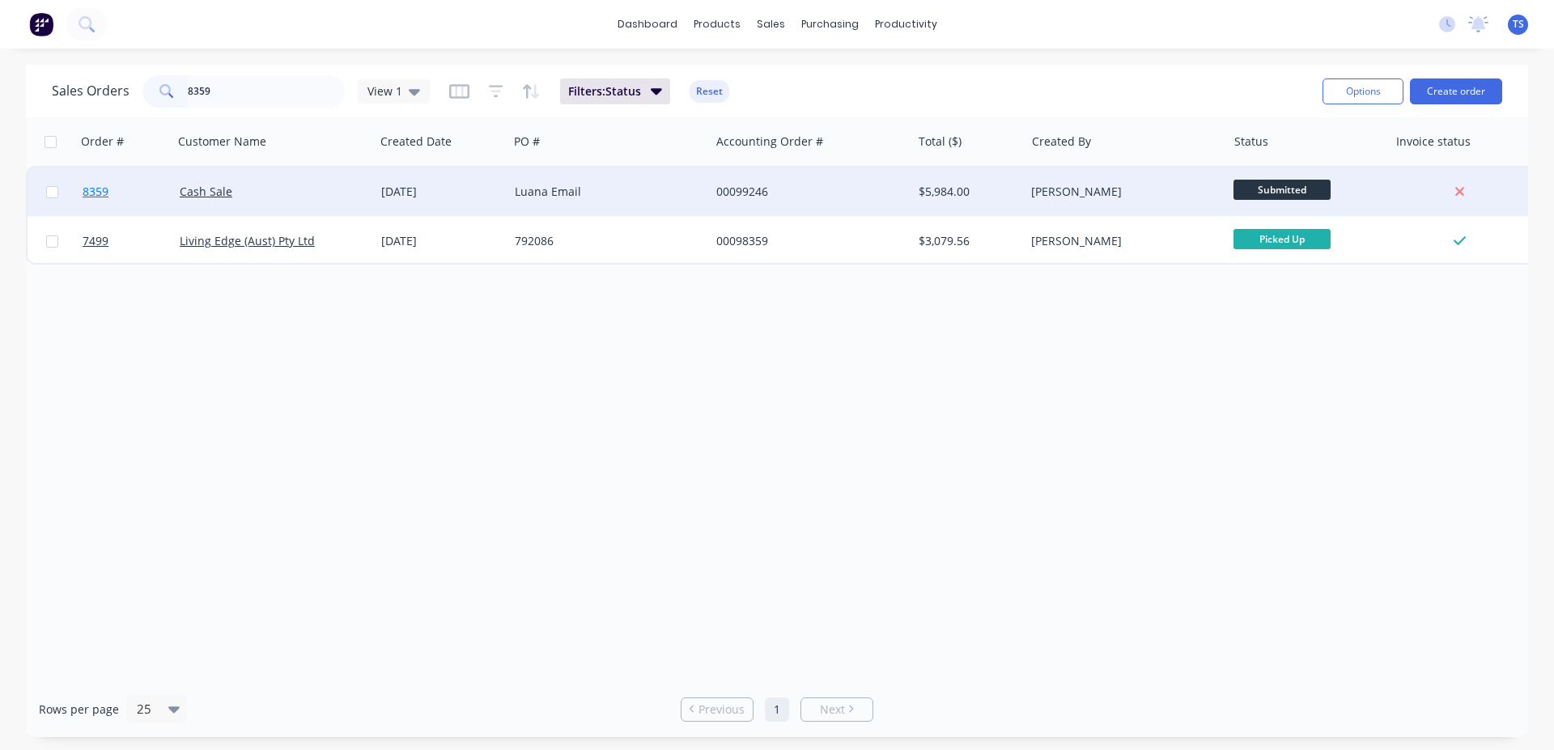
click at [125, 193] on link "8359" at bounding box center [131, 192] width 97 height 49
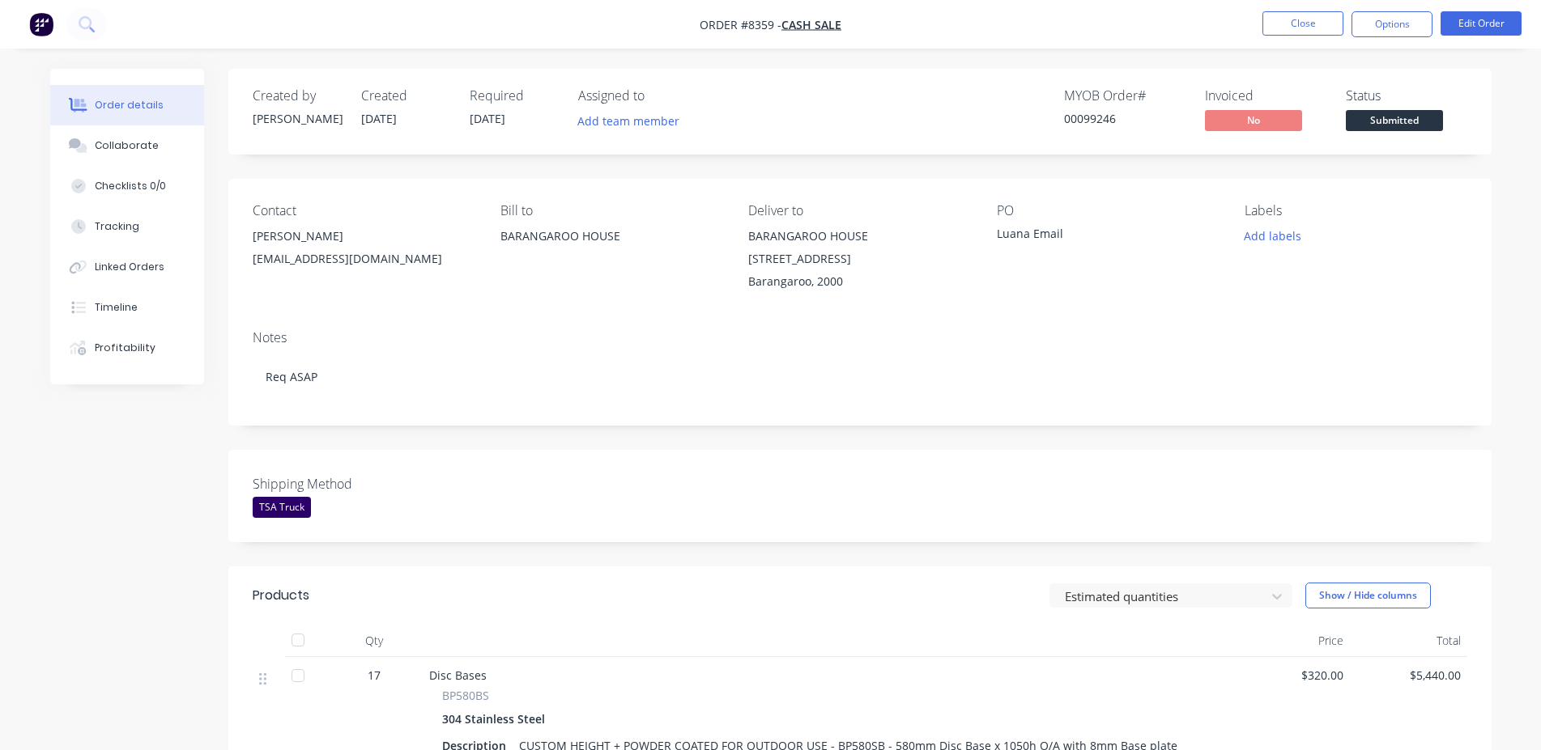
click at [1405, 116] on span "Submitted" at bounding box center [1393, 120] width 97 height 20
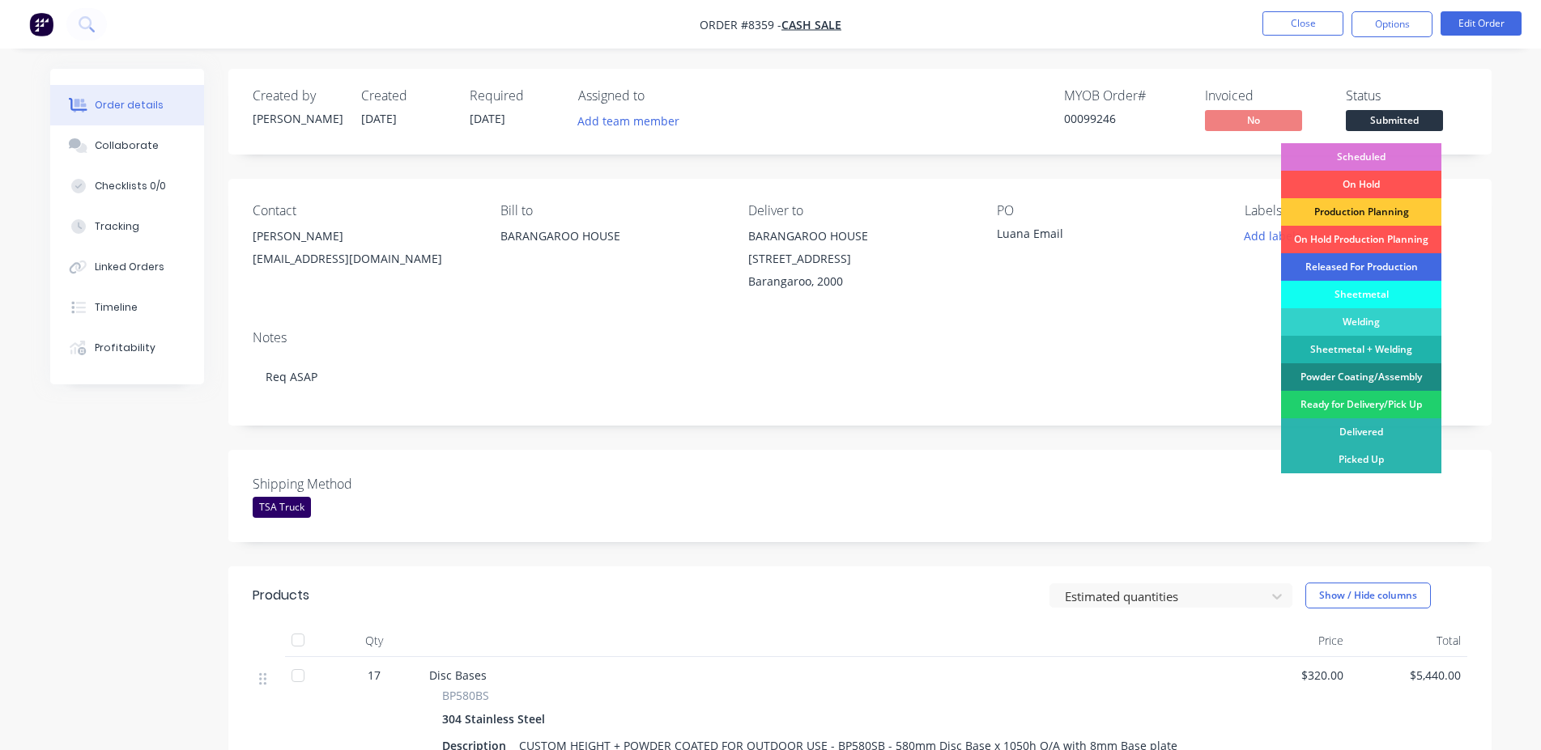
click at [1393, 266] on div "Released For Production" at bounding box center [1361, 267] width 160 height 28
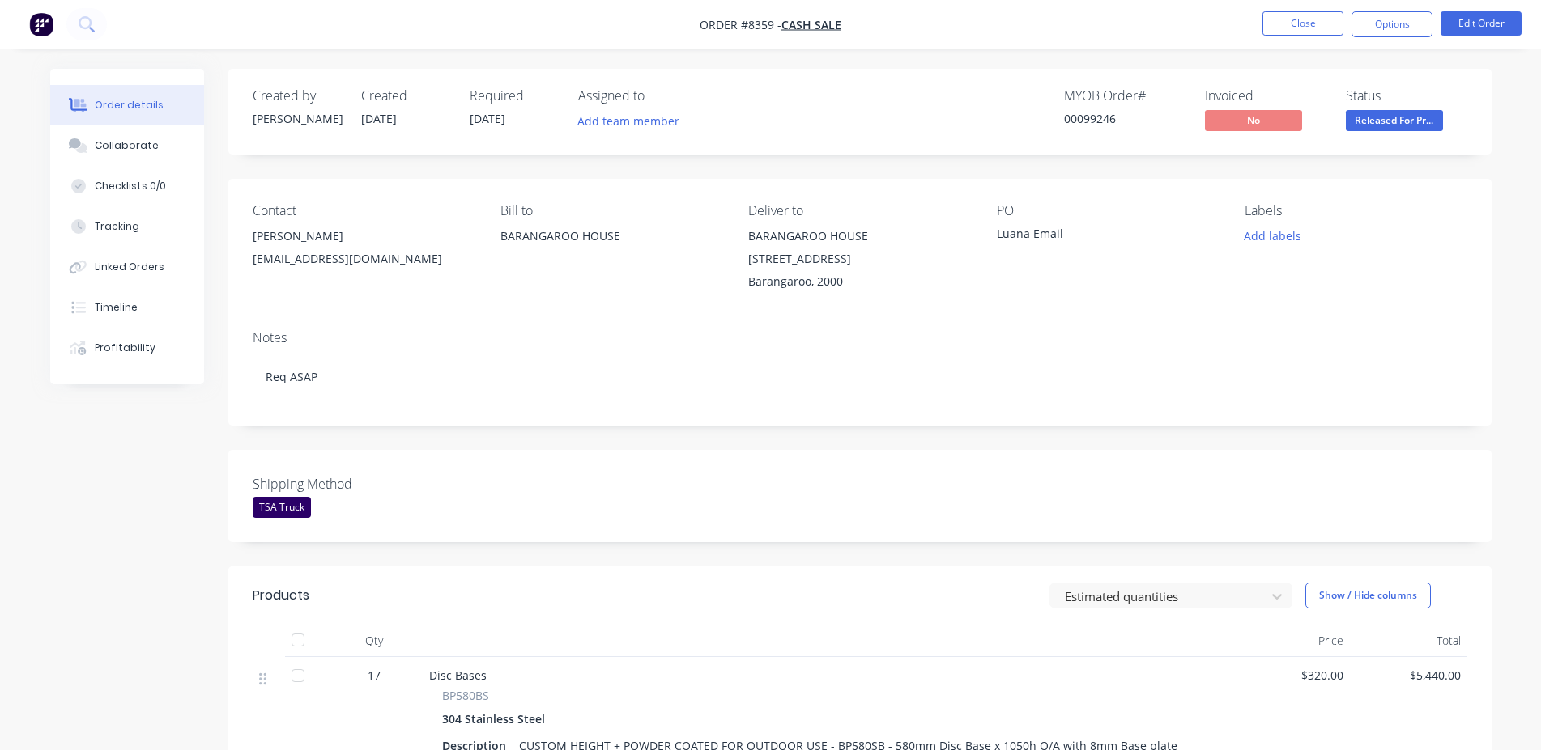
click at [1079, 115] on div "00099246" at bounding box center [1124, 118] width 121 height 17
click at [1276, 19] on button "Close" at bounding box center [1302, 23] width 81 height 24
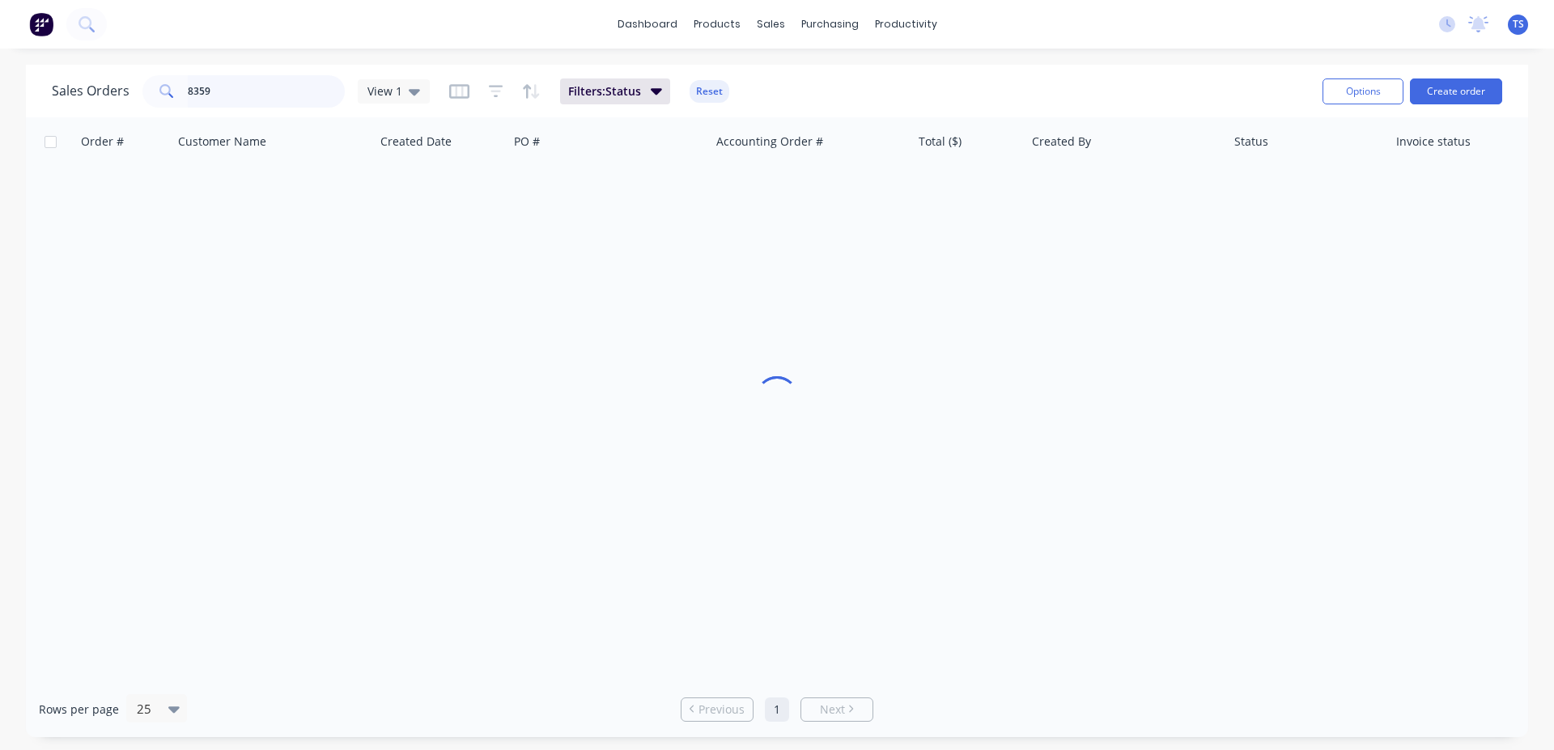
click at [285, 93] on input "8359" at bounding box center [267, 91] width 158 height 32
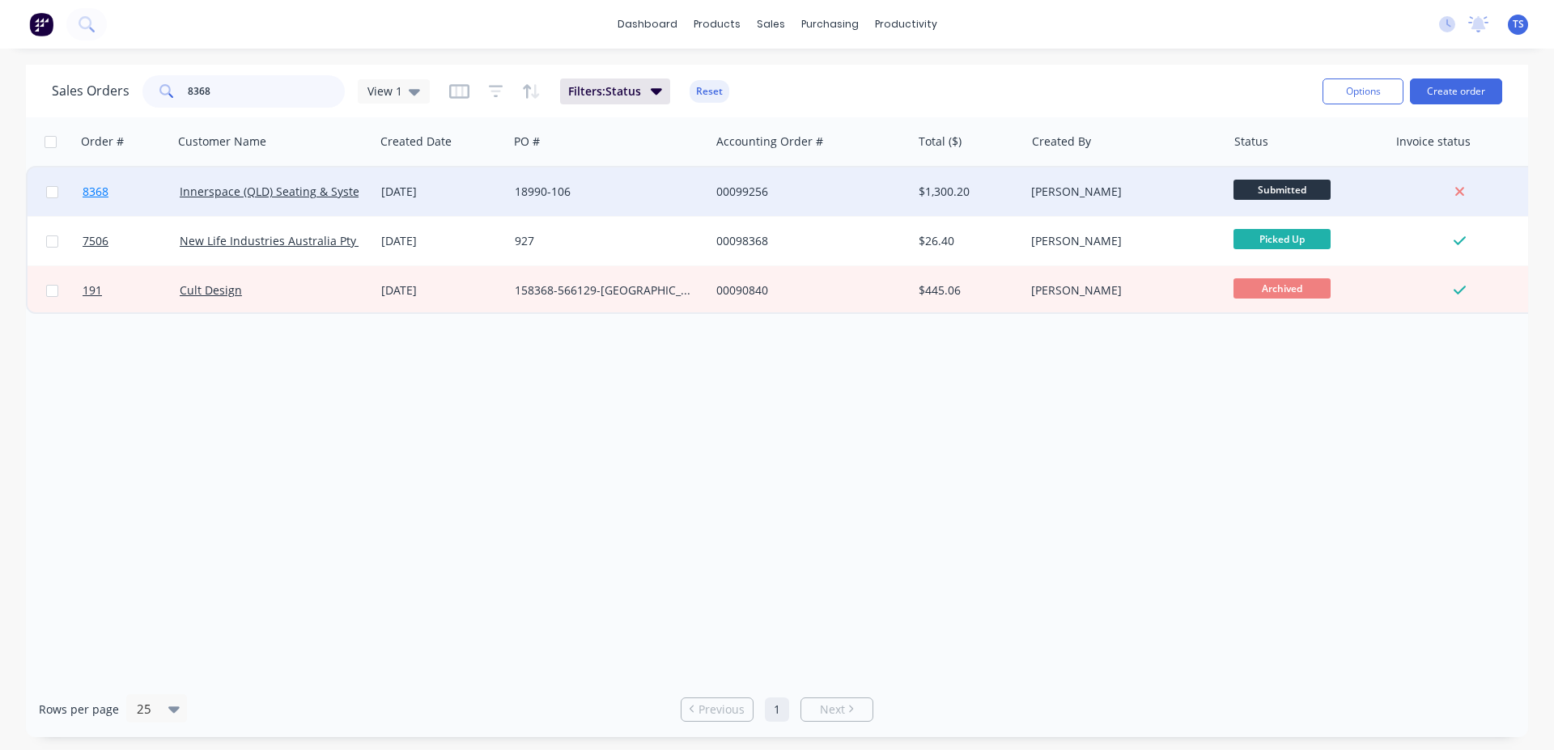
type input "8368"
click at [115, 193] on link "8368" at bounding box center [131, 192] width 97 height 49
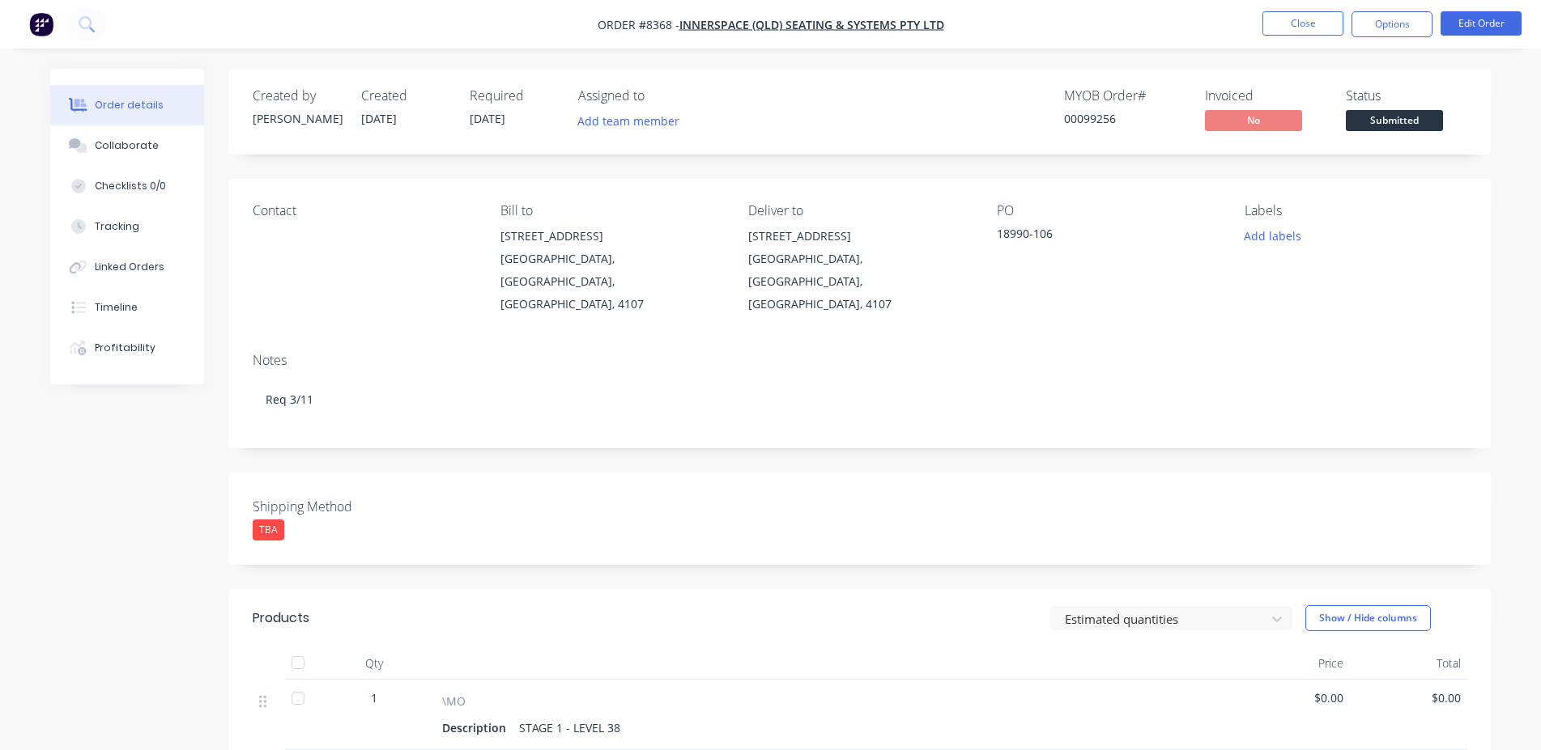
click at [1400, 121] on span "Submitted" at bounding box center [1393, 120] width 97 height 20
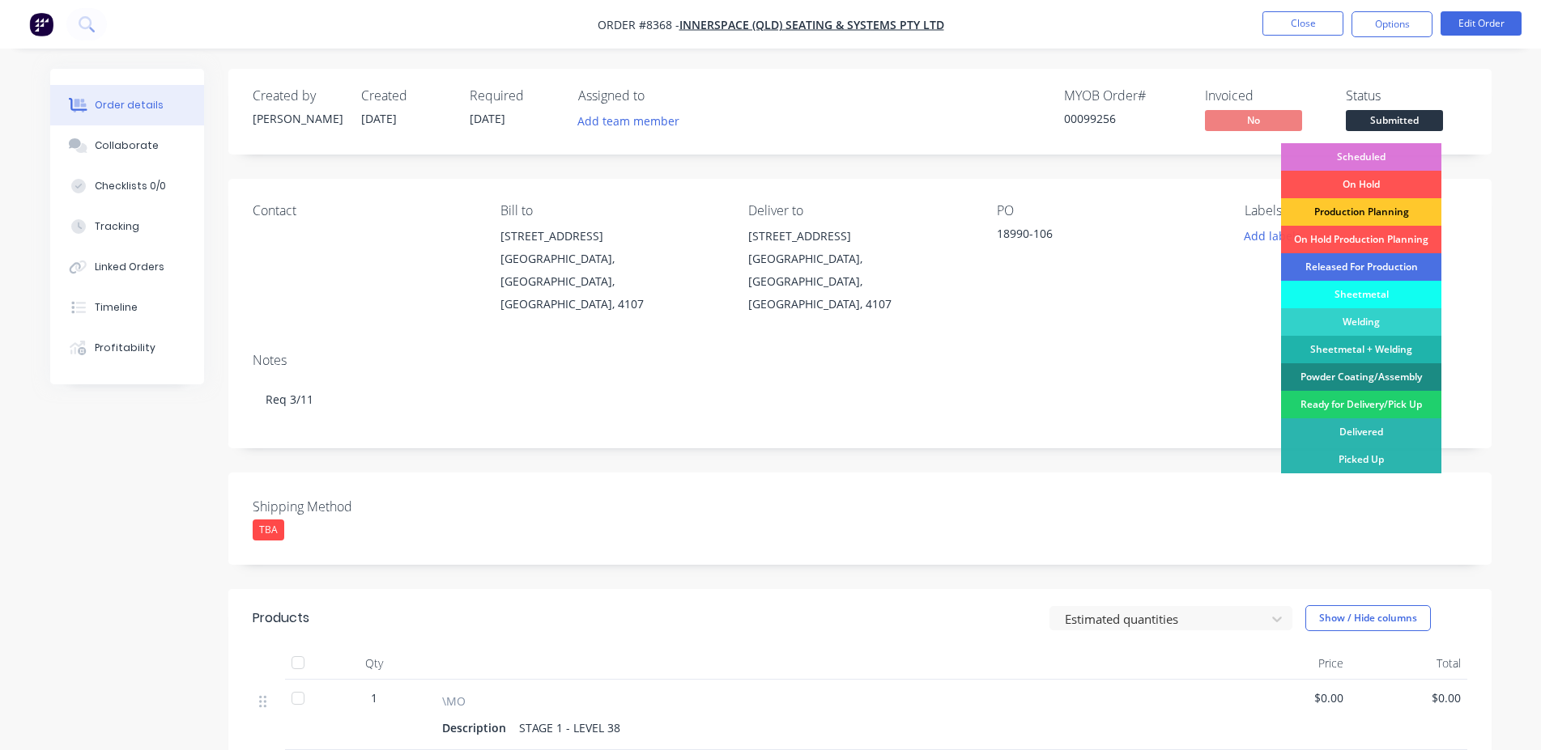
click at [1365, 209] on div "Production Planning" at bounding box center [1361, 212] width 160 height 28
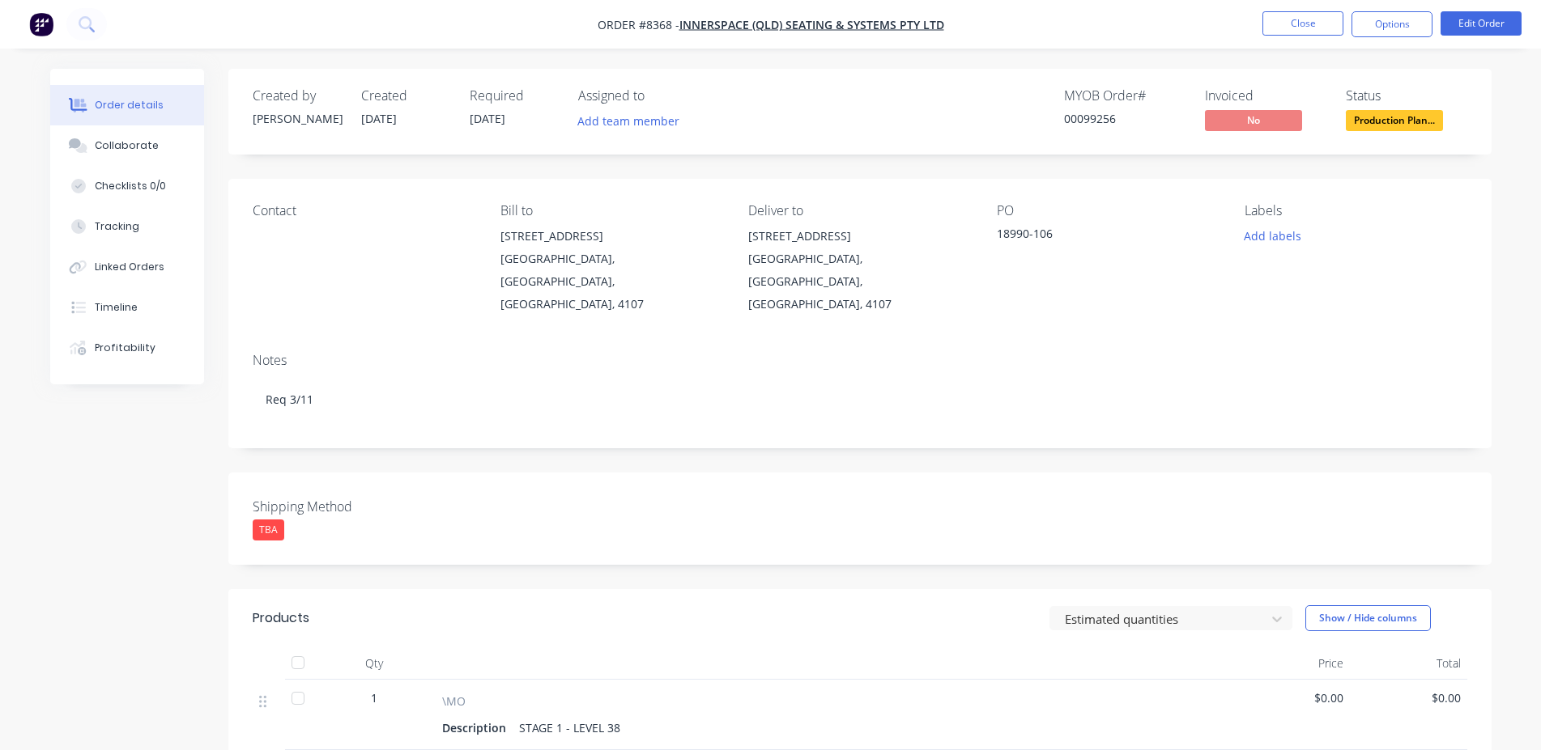
click at [1105, 123] on div "00099256" at bounding box center [1124, 118] width 121 height 17
click at [1277, 17] on button "Close" at bounding box center [1302, 23] width 81 height 24
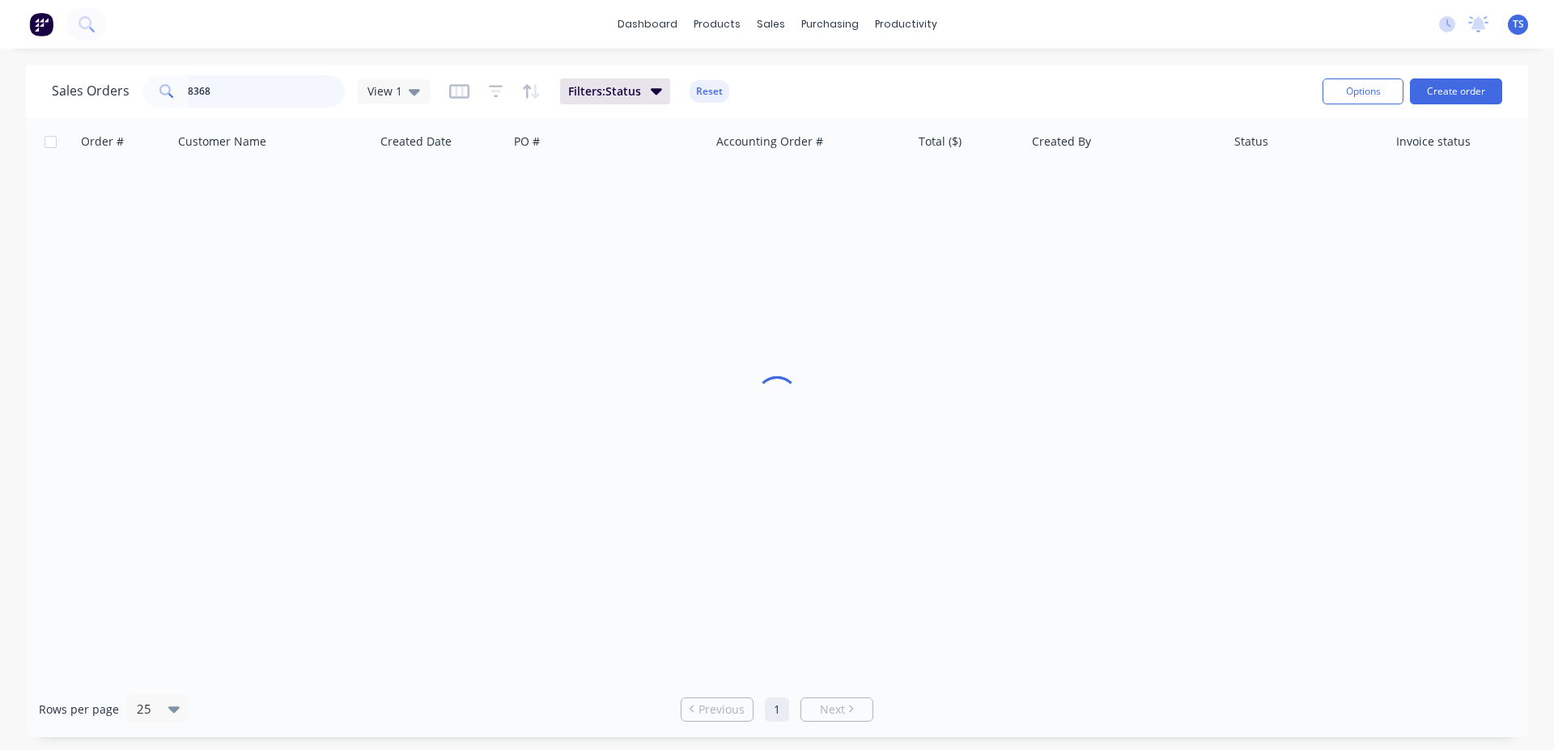
click at [222, 94] on input "8368" at bounding box center [267, 91] width 158 height 32
paste input "4501102405"
type input "4501102405"
click at [124, 189] on link "8194" at bounding box center [131, 192] width 97 height 49
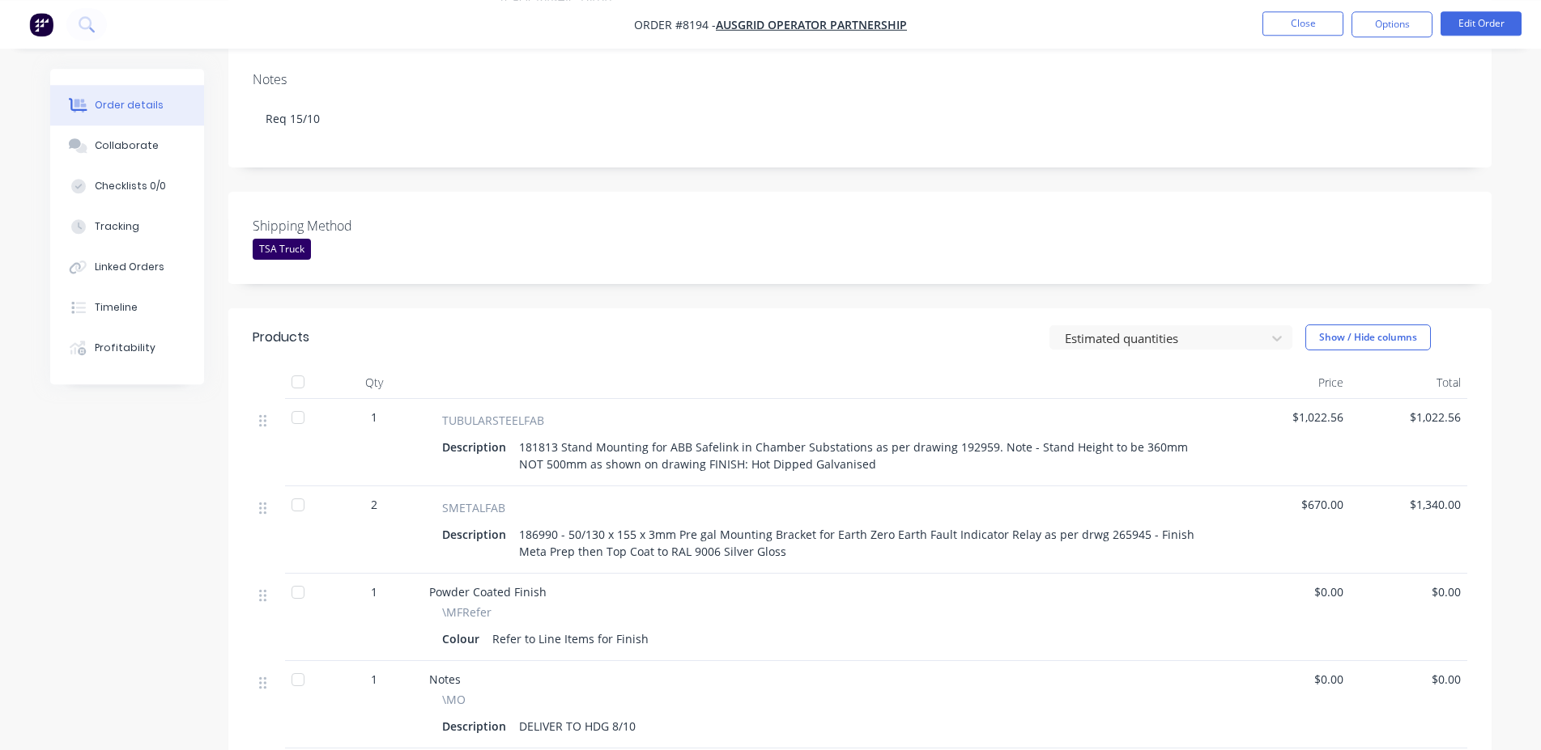
scroll to position [330, 0]
click at [159, 155] on button "Collaborate" at bounding box center [127, 145] width 154 height 40
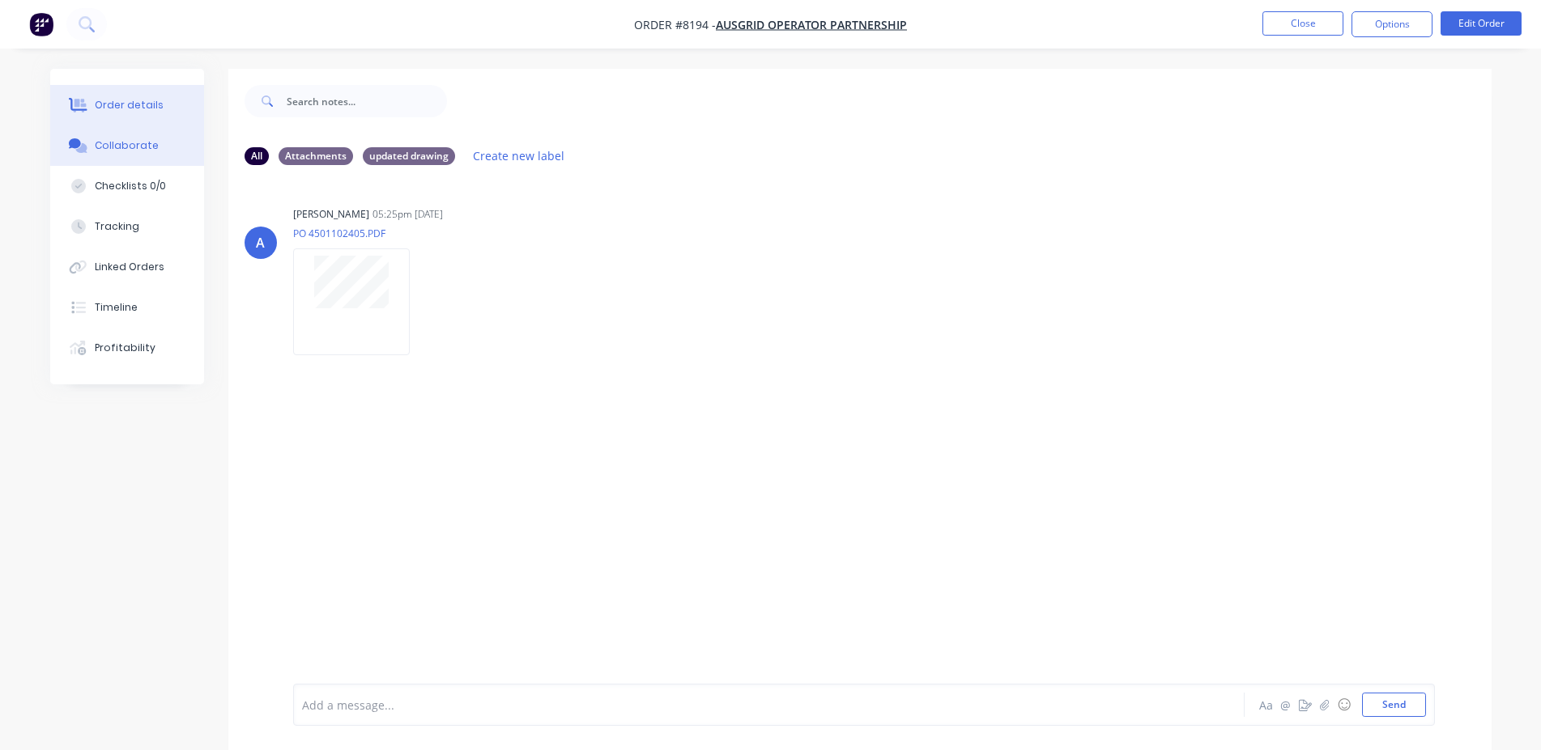
click at [146, 118] on button "Order details" at bounding box center [127, 105] width 154 height 40
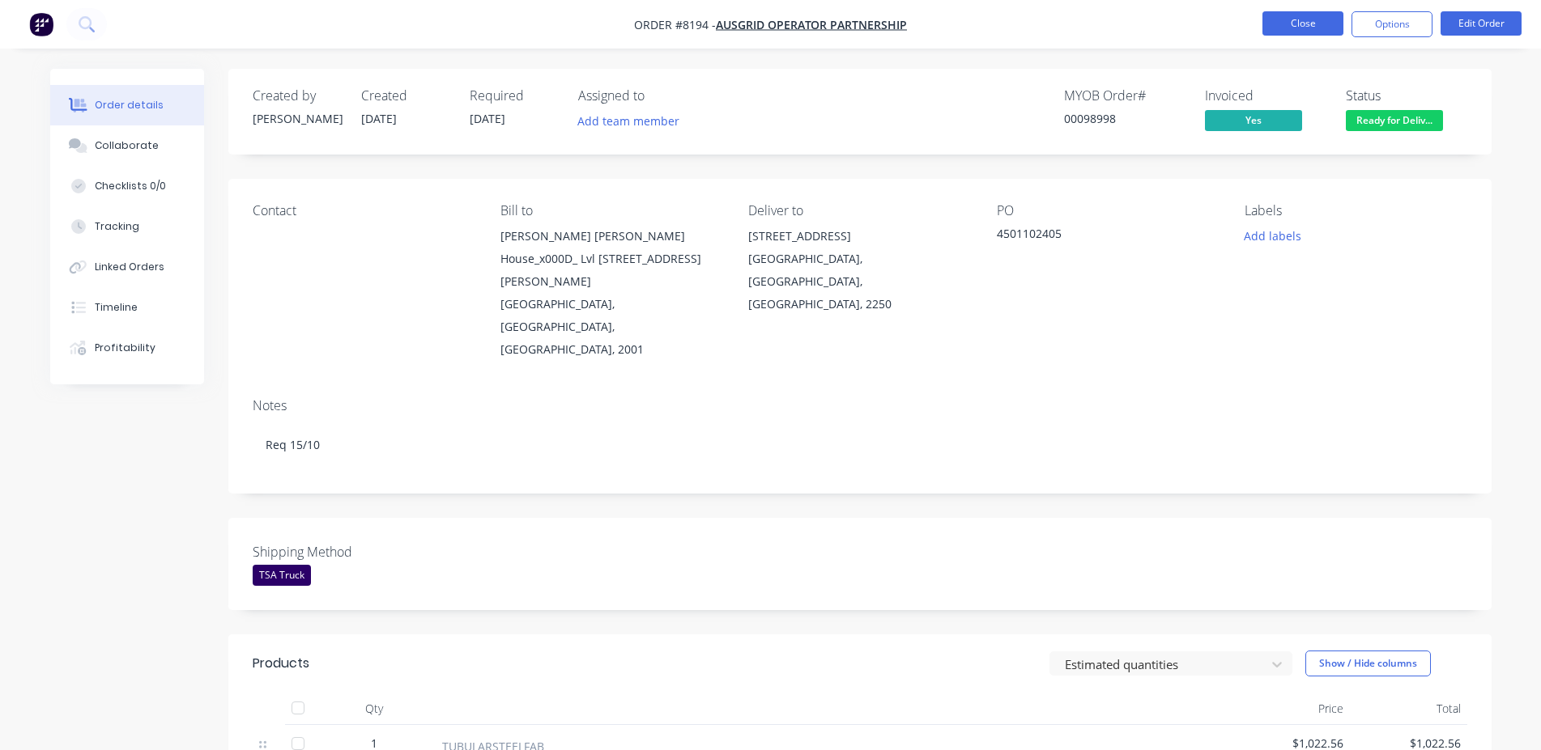
click at [1313, 23] on button "Close" at bounding box center [1302, 23] width 81 height 24
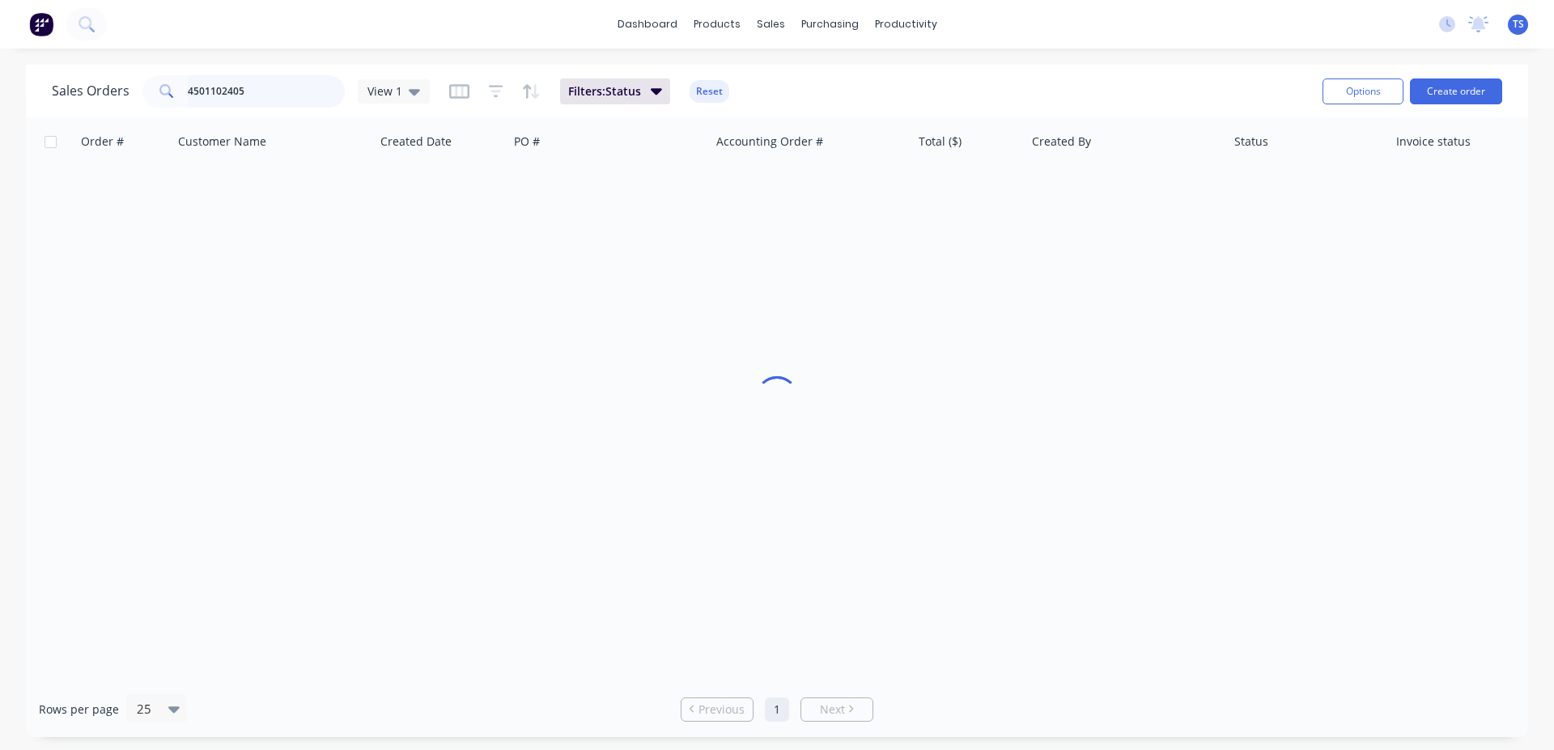
click at [310, 95] on input "4501102405" at bounding box center [267, 91] width 158 height 32
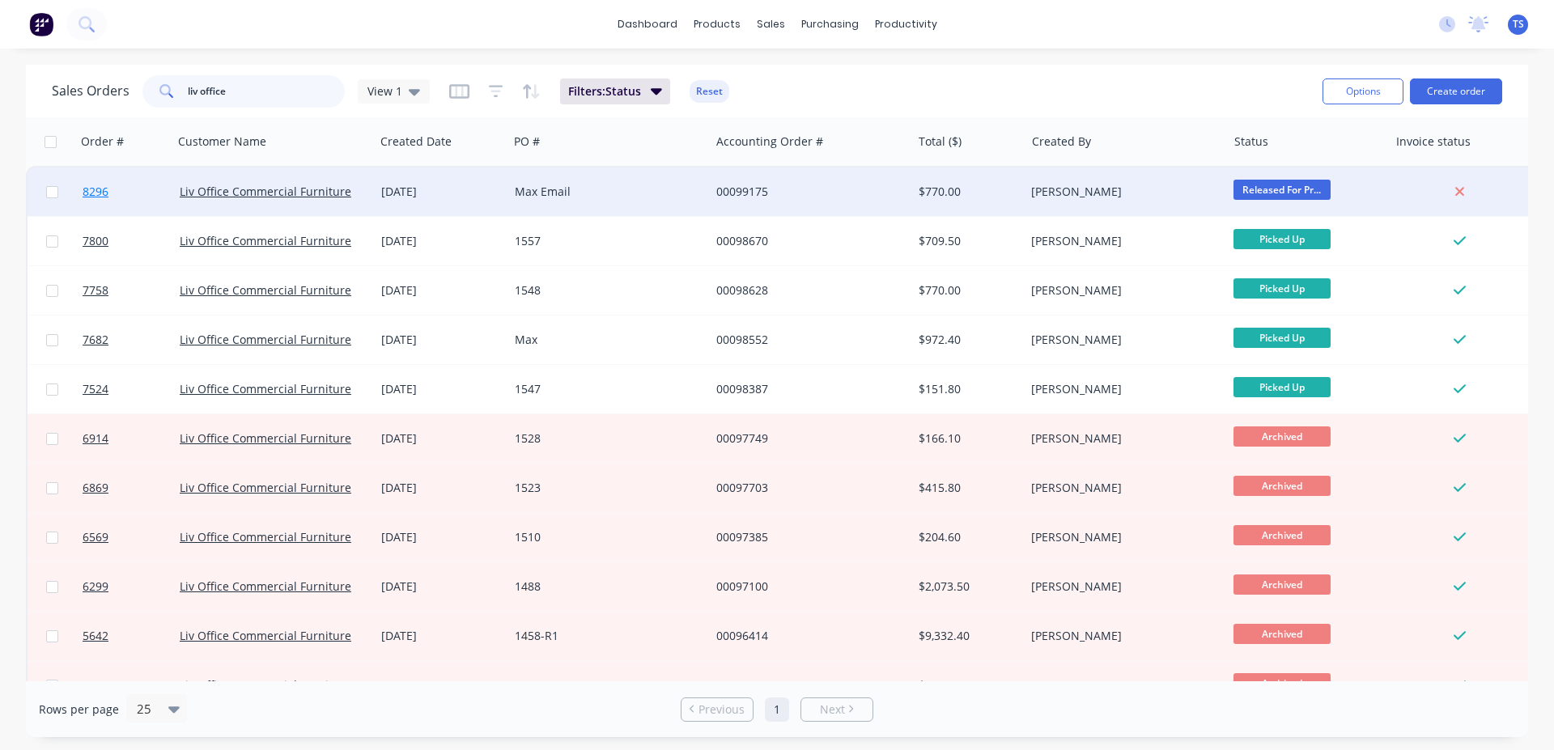
type input "liv office"
click at [152, 200] on link "8296" at bounding box center [131, 192] width 97 height 49
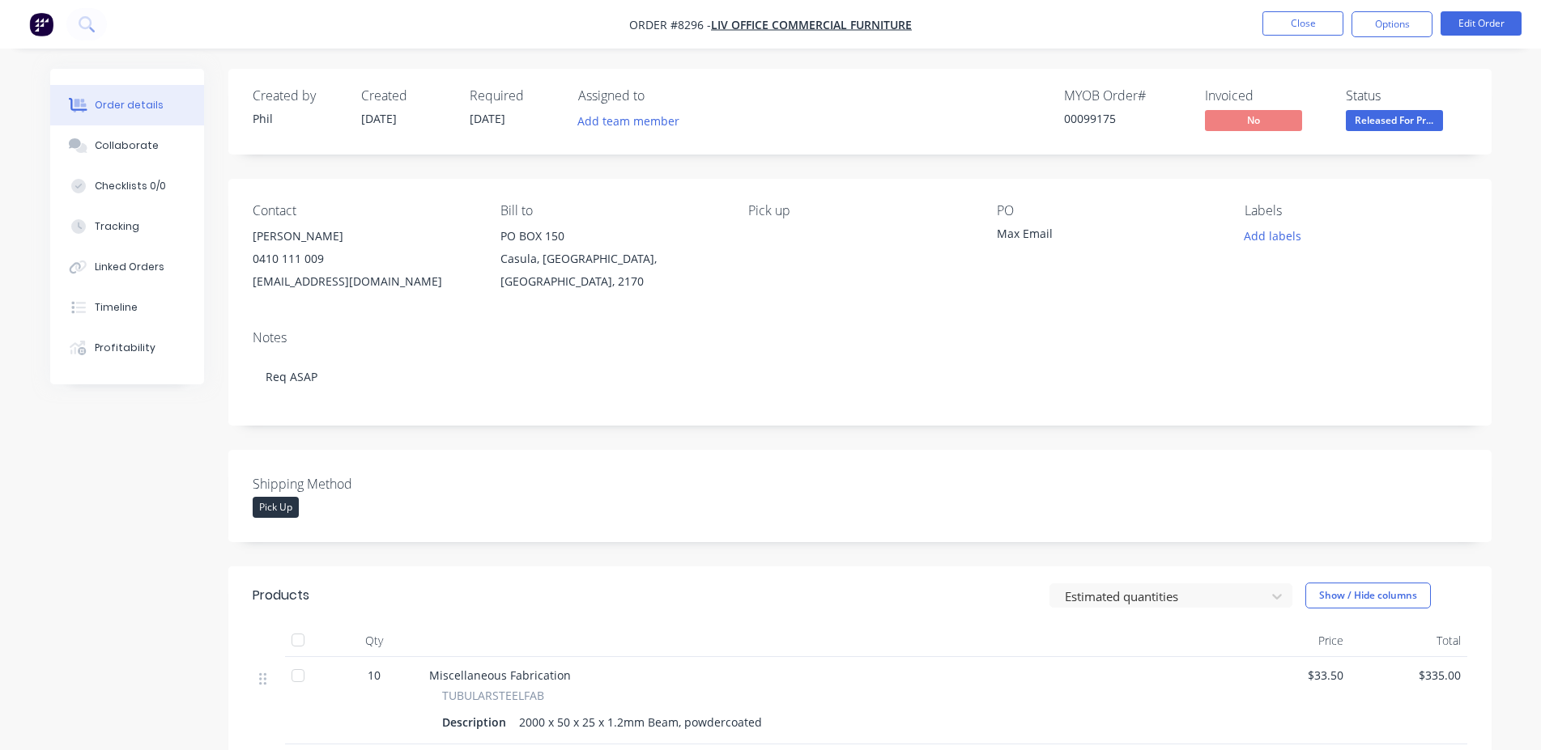
drag, startPoint x: 358, startPoint y: 120, endPoint x: 416, endPoint y: 120, distance: 58.3
click at [416, 120] on div "Created by [PERSON_NAME] Created [DATE] Required [DATE] Assigned to Add team me…" at bounding box center [496, 111] width 487 height 47
click at [415, 153] on div "Created by [PERSON_NAME] Created [DATE] Required [DATE] Assigned to Add team me…" at bounding box center [859, 112] width 1263 height 86
click at [1099, 117] on div "00099175" at bounding box center [1124, 118] width 121 height 17
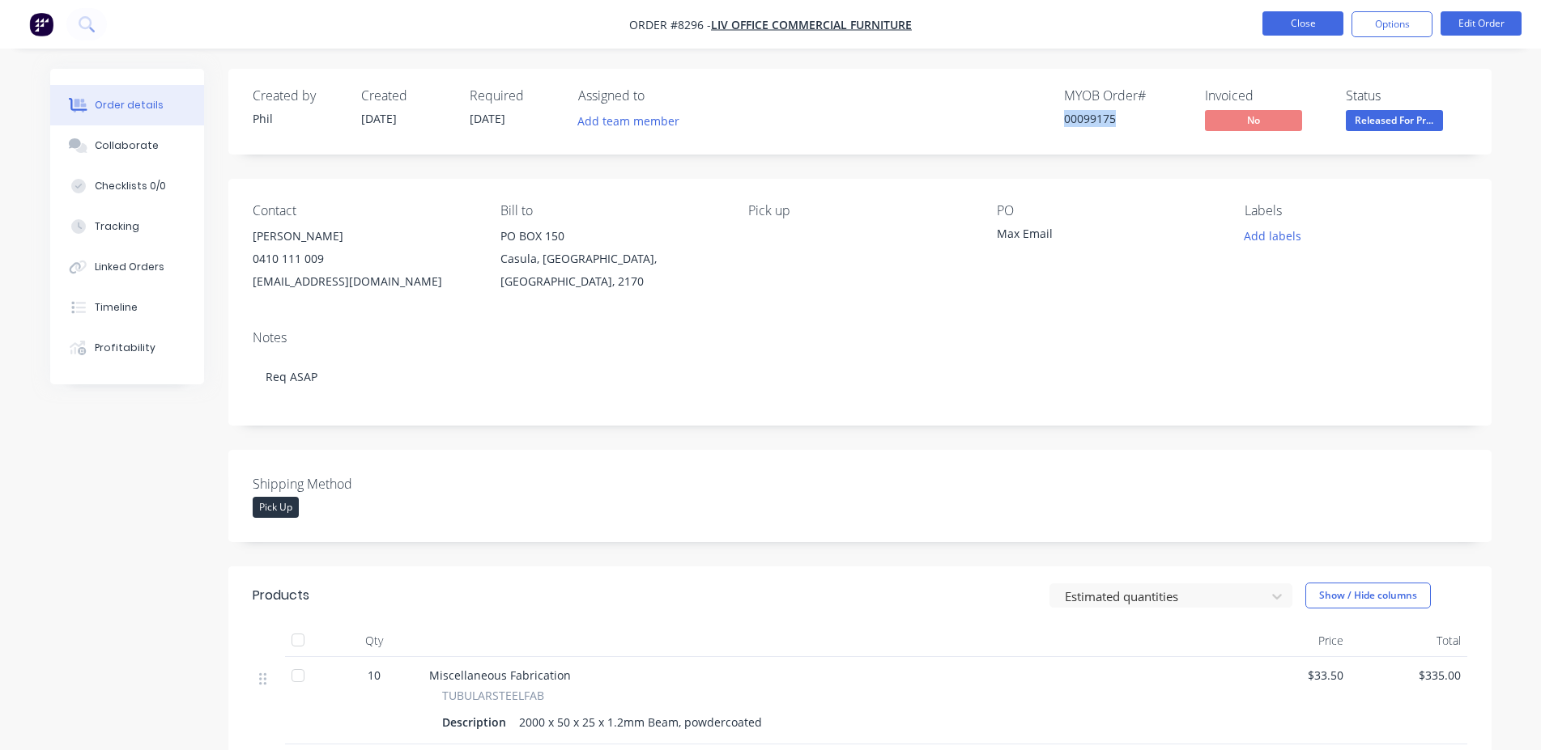
click at [1319, 33] on button "Close" at bounding box center [1302, 23] width 81 height 24
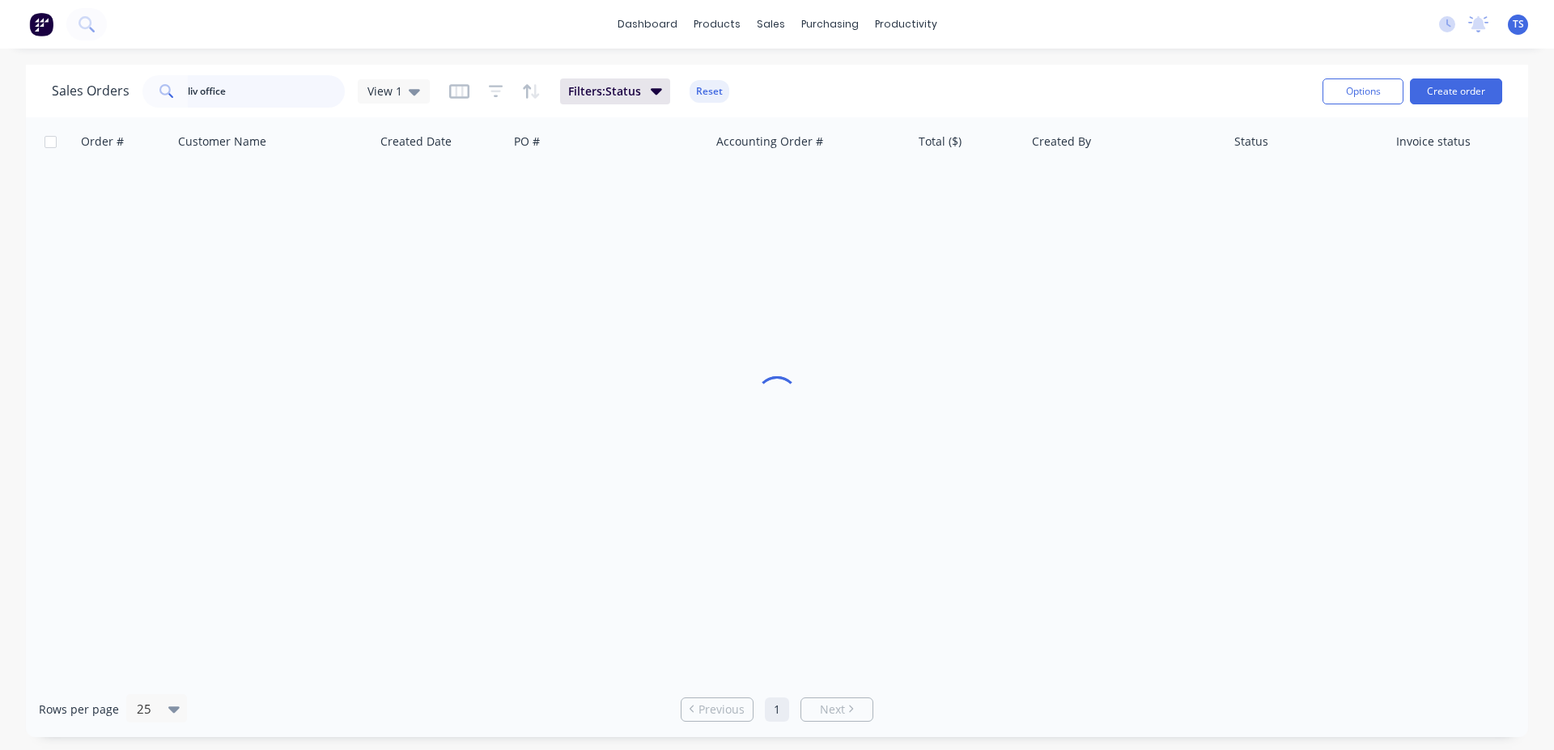
click at [250, 97] on input "liv office" at bounding box center [267, 91] width 158 height 32
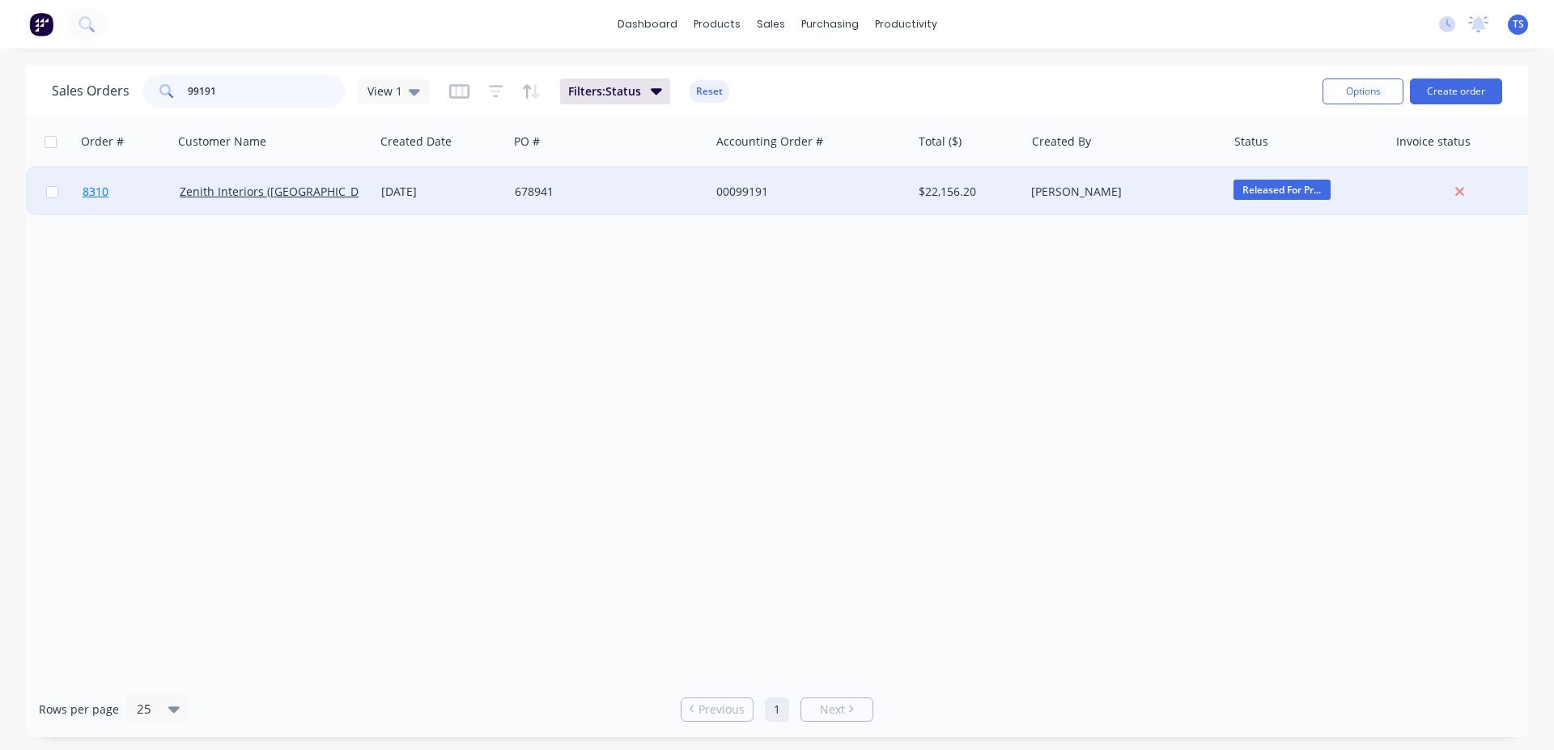
type input "99191"
click at [106, 202] on link "8310" at bounding box center [131, 192] width 97 height 49
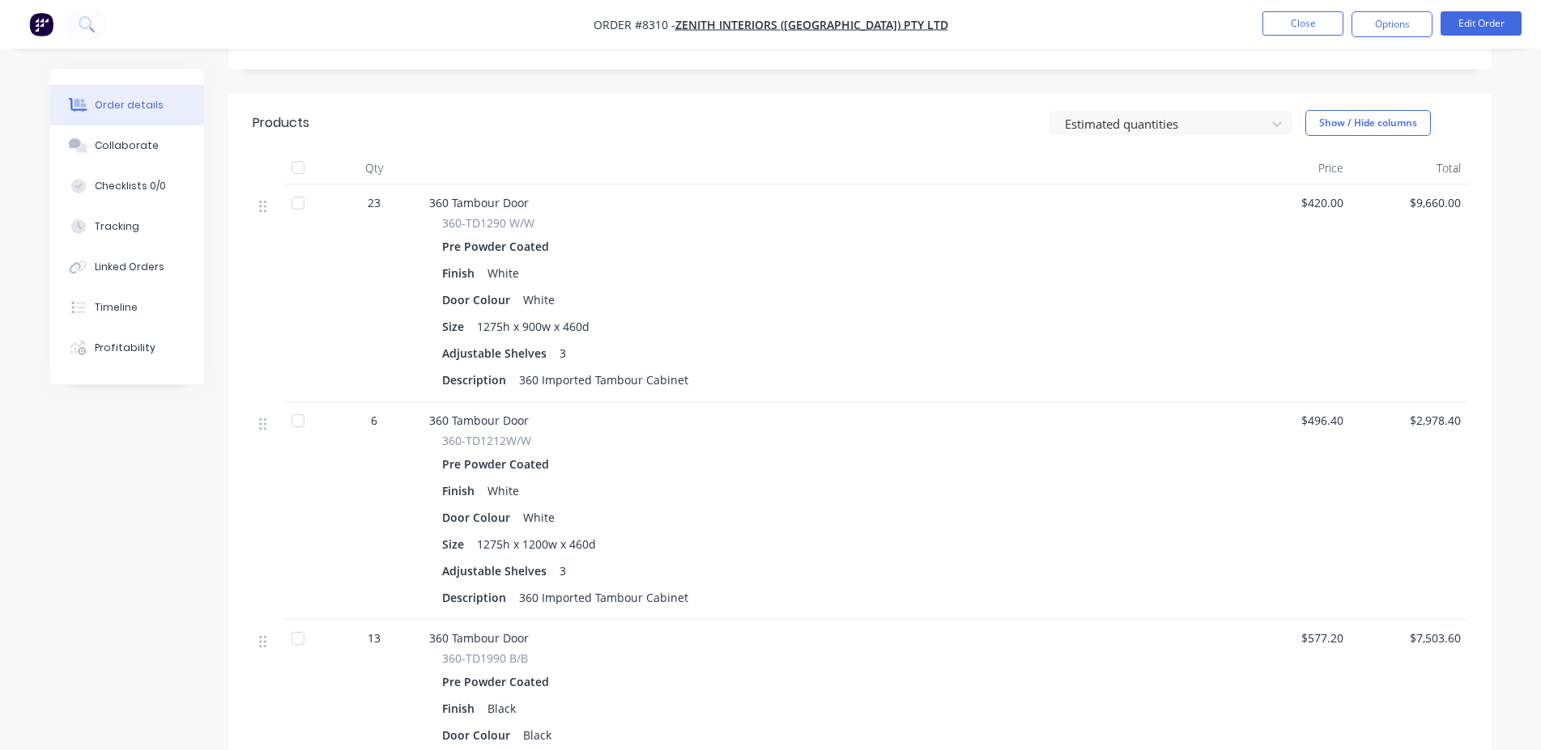
scroll to position [743, 0]
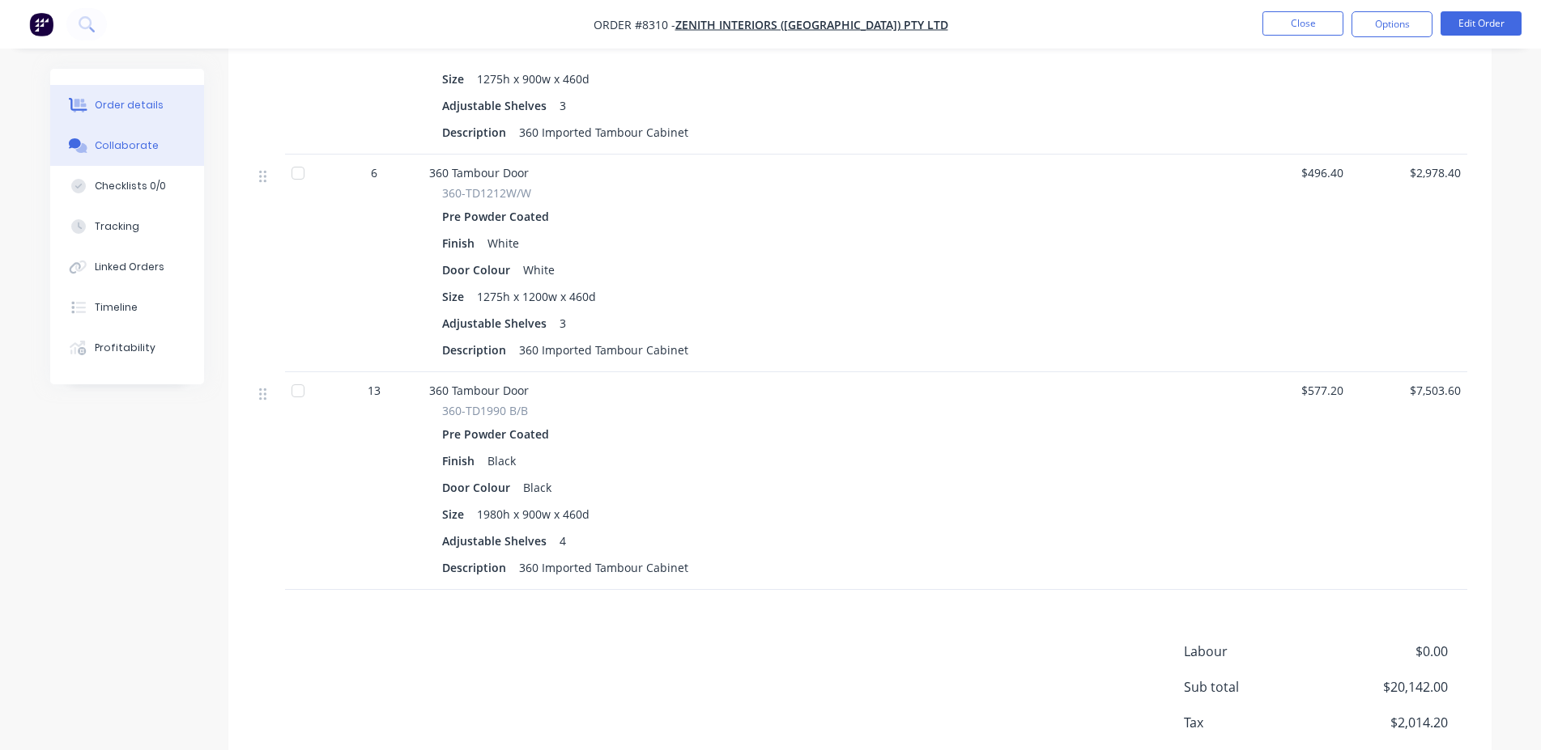
click at [151, 150] on div "Collaborate" at bounding box center [127, 145] width 64 height 15
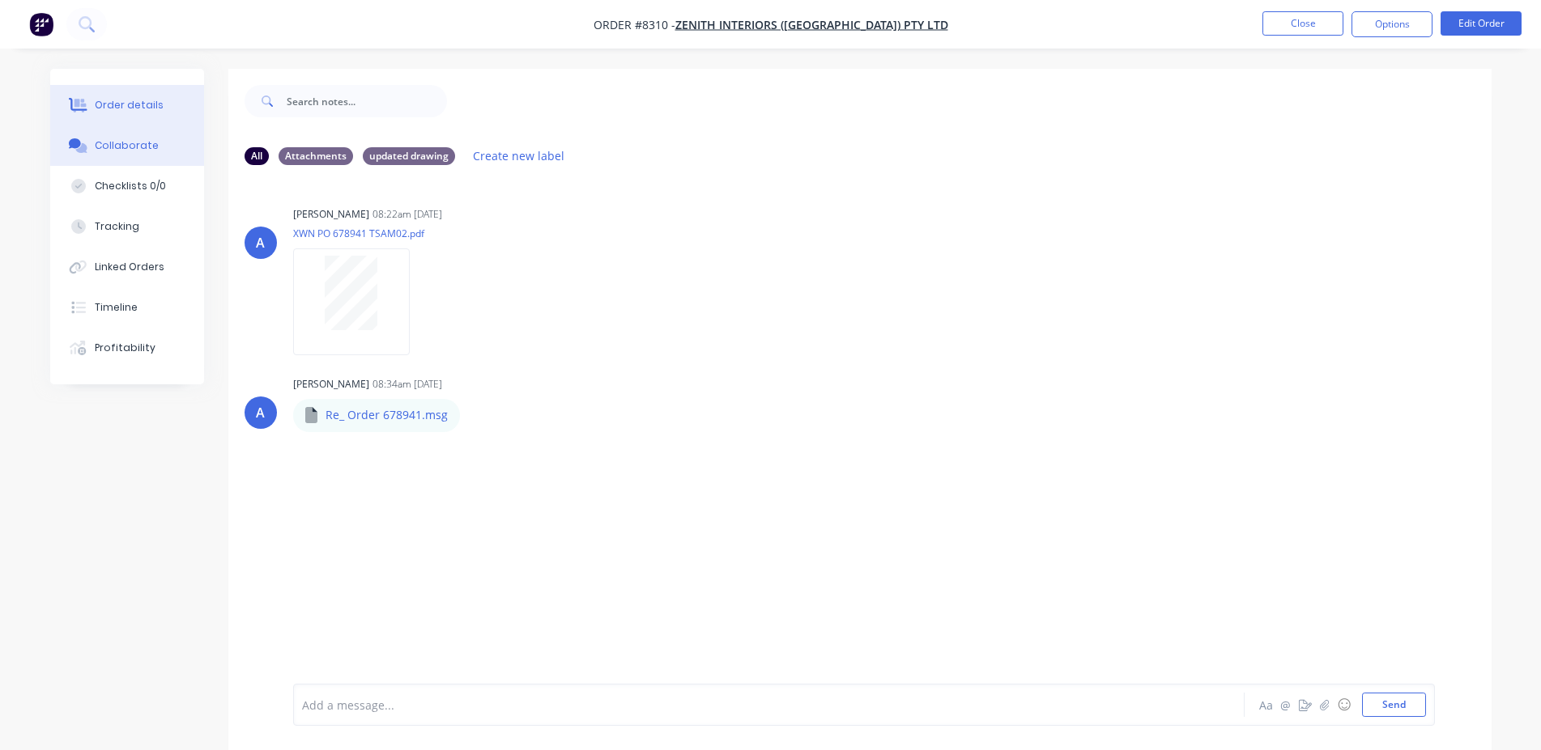
click at [93, 122] on button "Order details" at bounding box center [127, 105] width 154 height 40
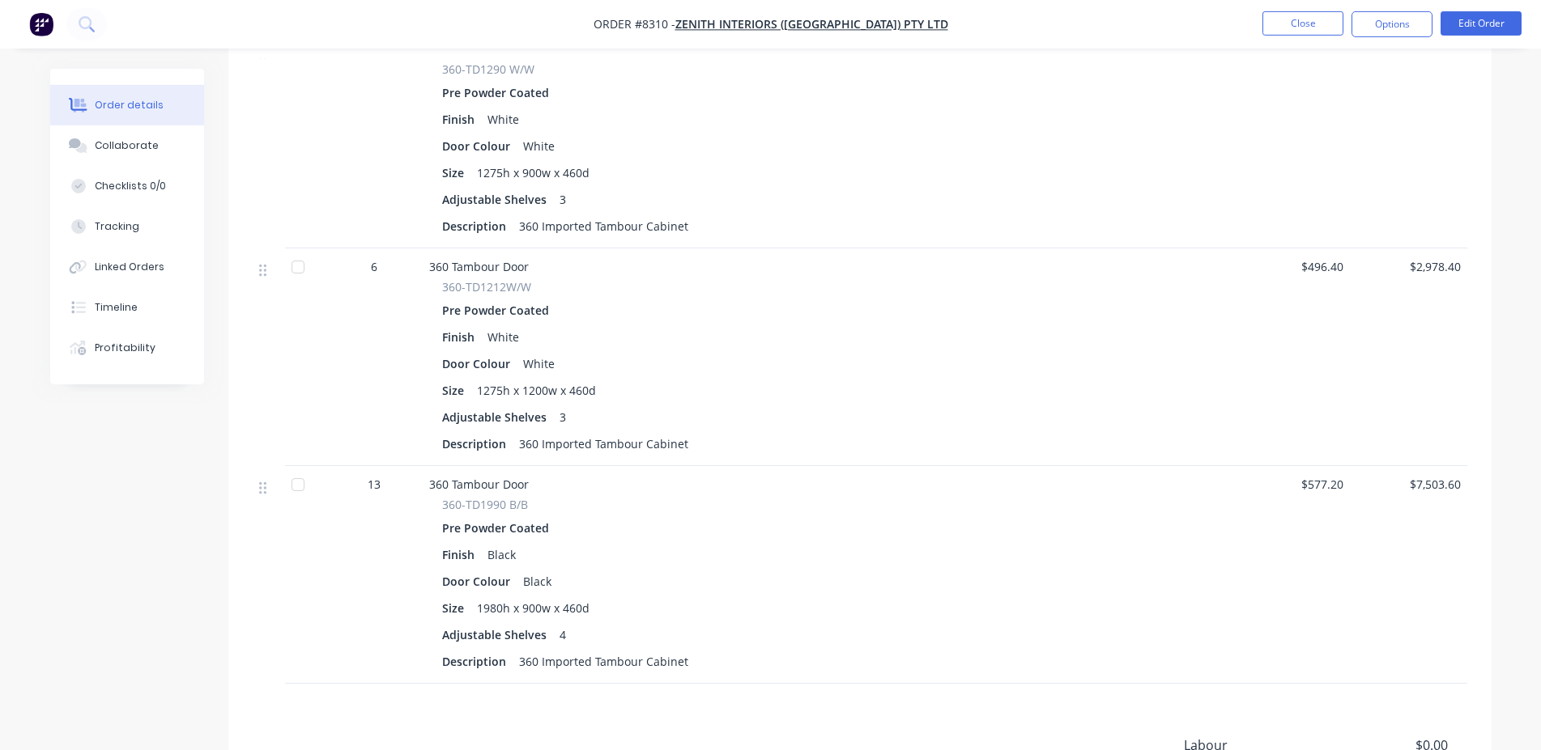
scroll to position [661, 0]
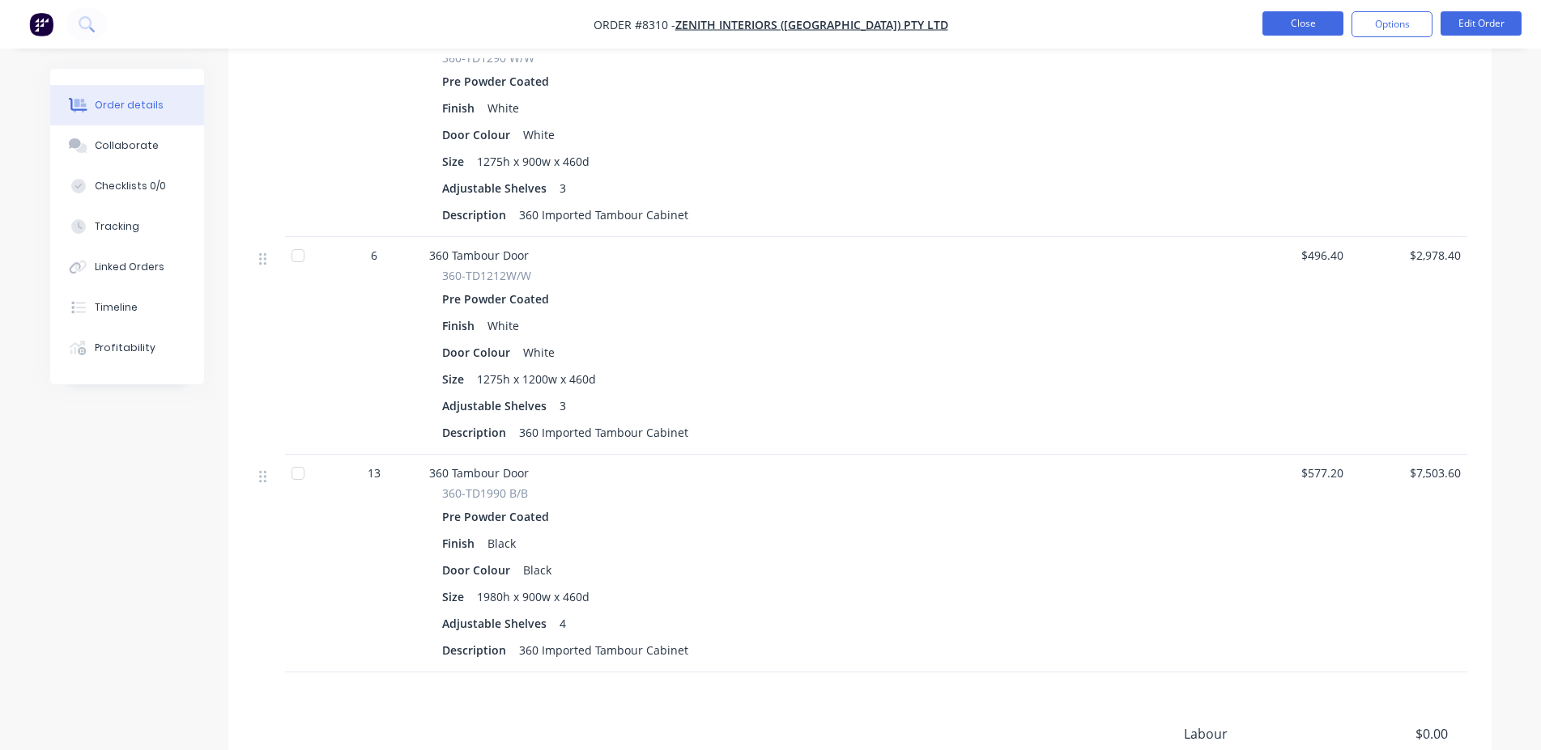
click at [1320, 20] on button "Close" at bounding box center [1302, 23] width 81 height 24
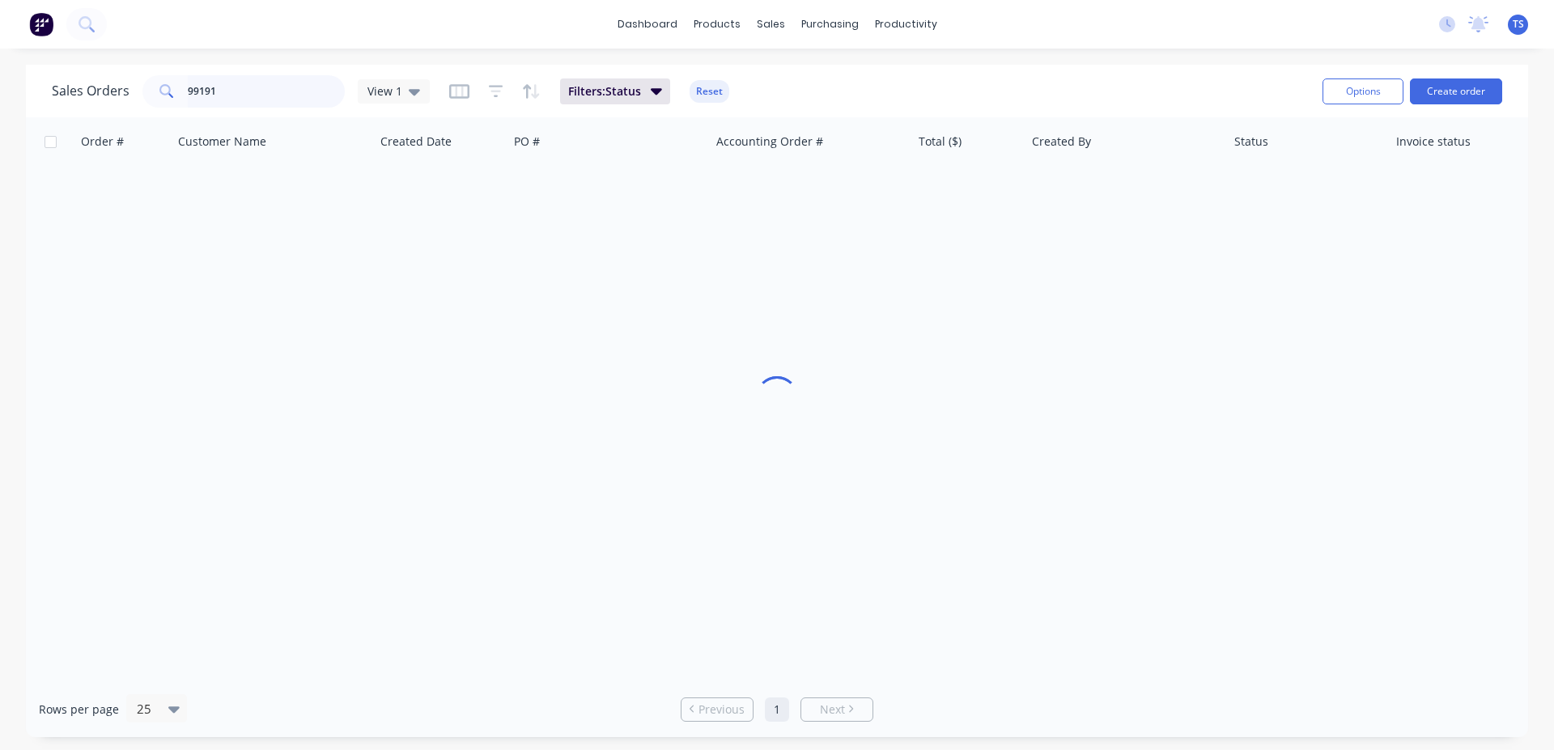
click at [227, 86] on input "99191" at bounding box center [267, 91] width 158 height 32
